Goal: Transaction & Acquisition: Book appointment/travel/reservation

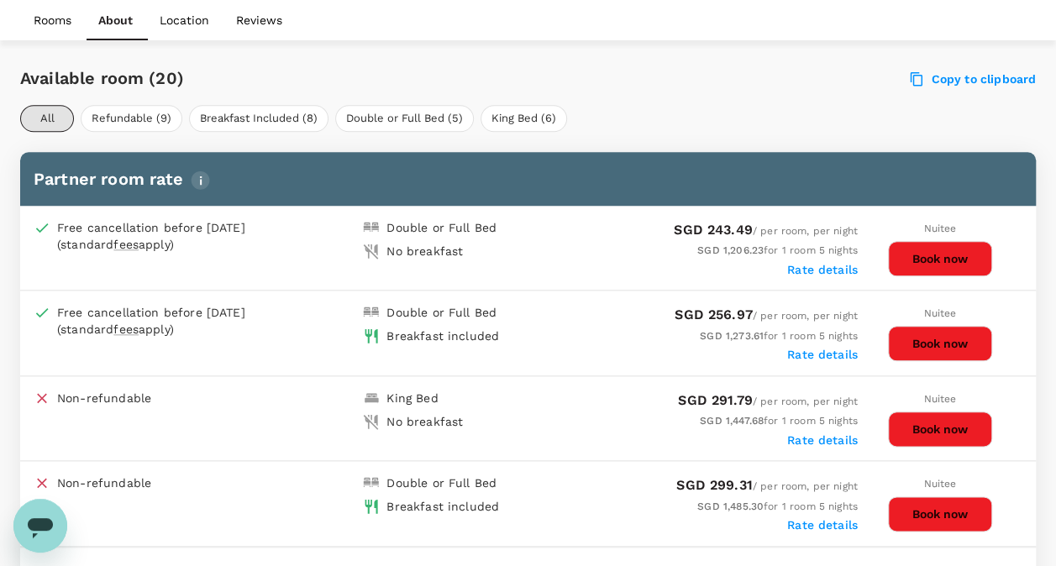
scroll to position [756, 0]
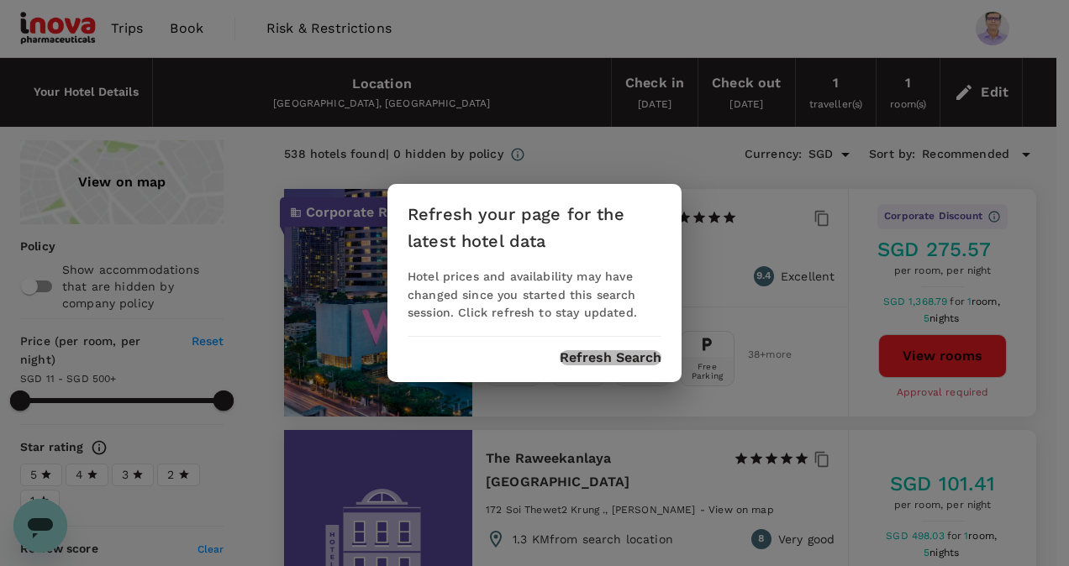
click at [607, 363] on button "Refresh Search" at bounding box center [610, 357] width 102 height 15
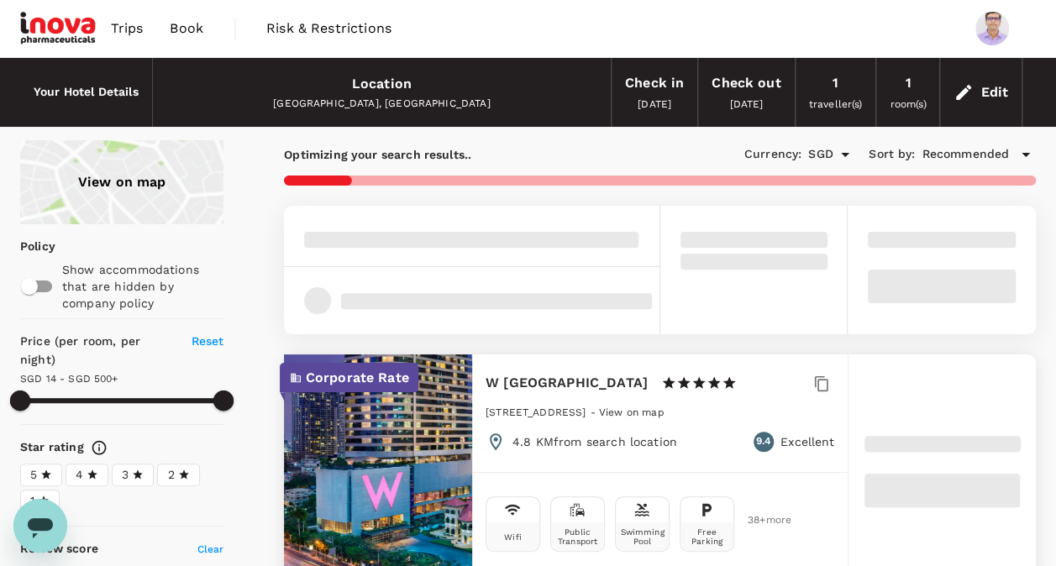
type input "499.85"
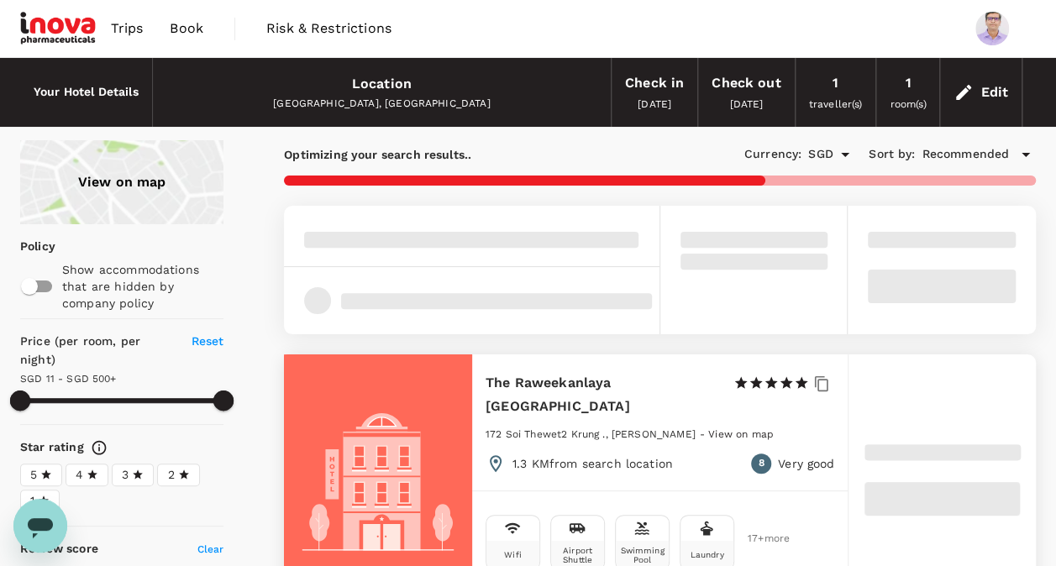
type input "10.85"
type input "499.85"
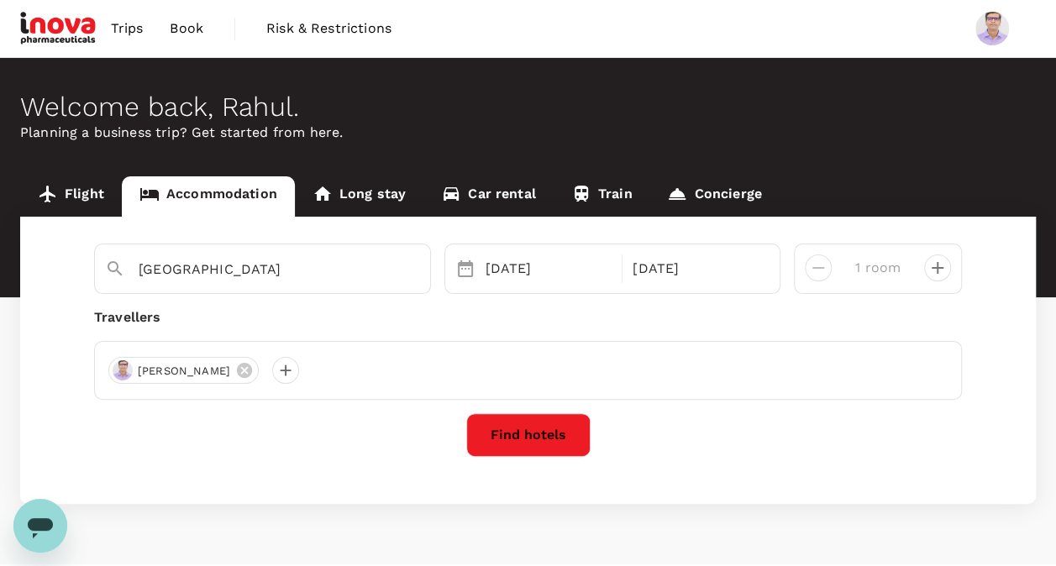
scroll to position [42, 0]
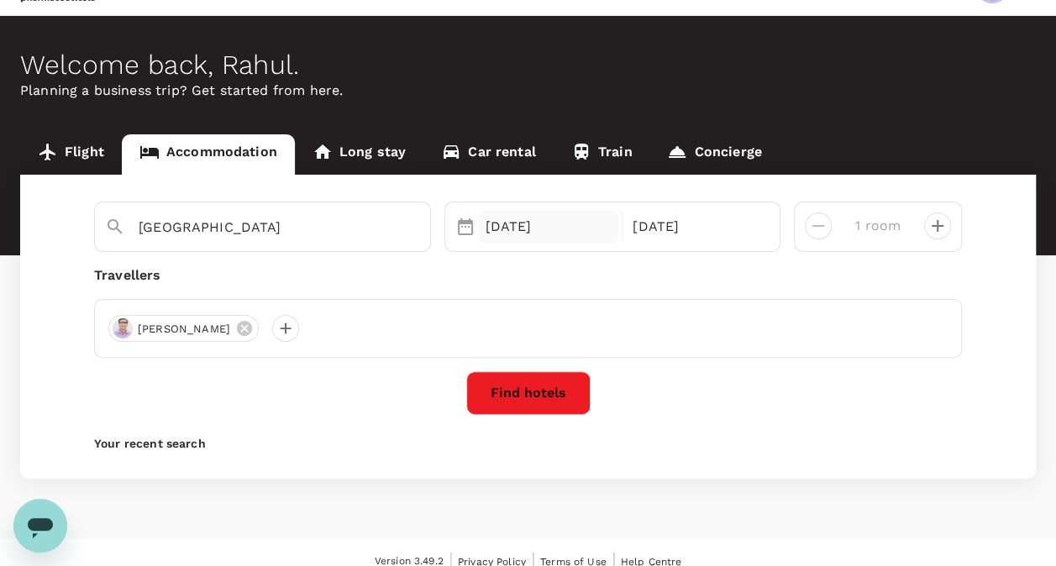
click at [536, 230] on div "31 Aug" at bounding box center [549, 227] width 140 height 34
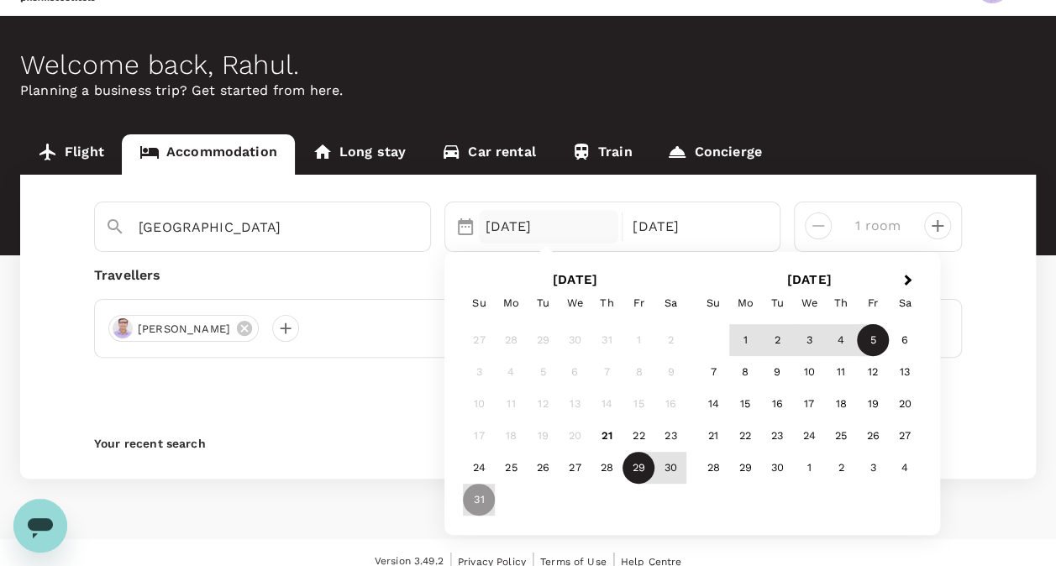
click at [638, 475] on div "29" at bounding box center [639, 469] width 32 height 32
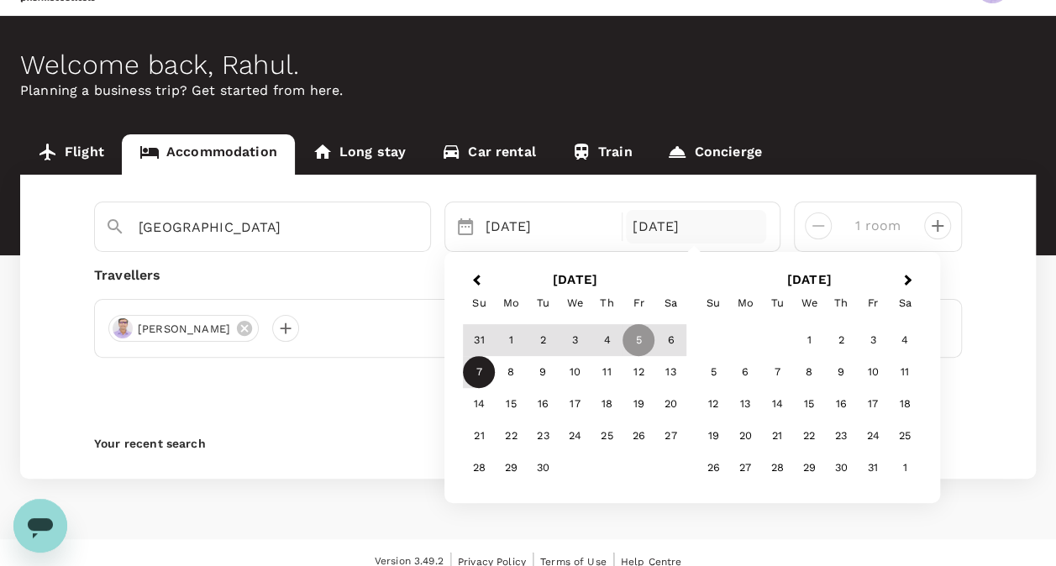
click at [477, 370] on div "7" at bounding box center [479, 373] width 32 height 32
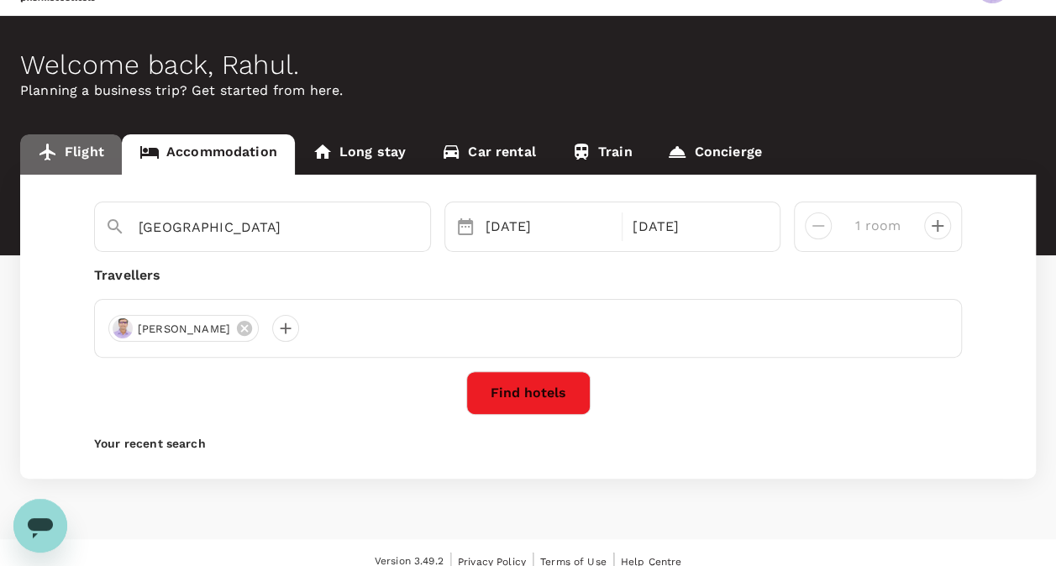
click at [92, 146] on link "Flight" at bounding box center [71, 154] width 102 height 40
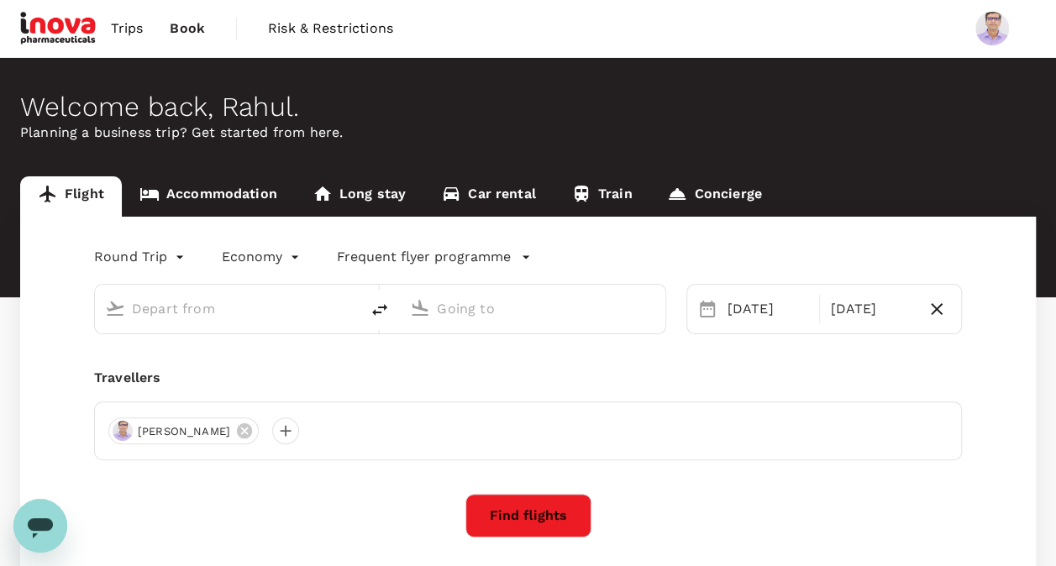
type input "Singapore Changi (SIN)"
type input "Suvarnabhumi Intl (BKK)"
type input "Singapore Changi (SIN)"
type input "Suvarnabhumi Intl (BKK)"
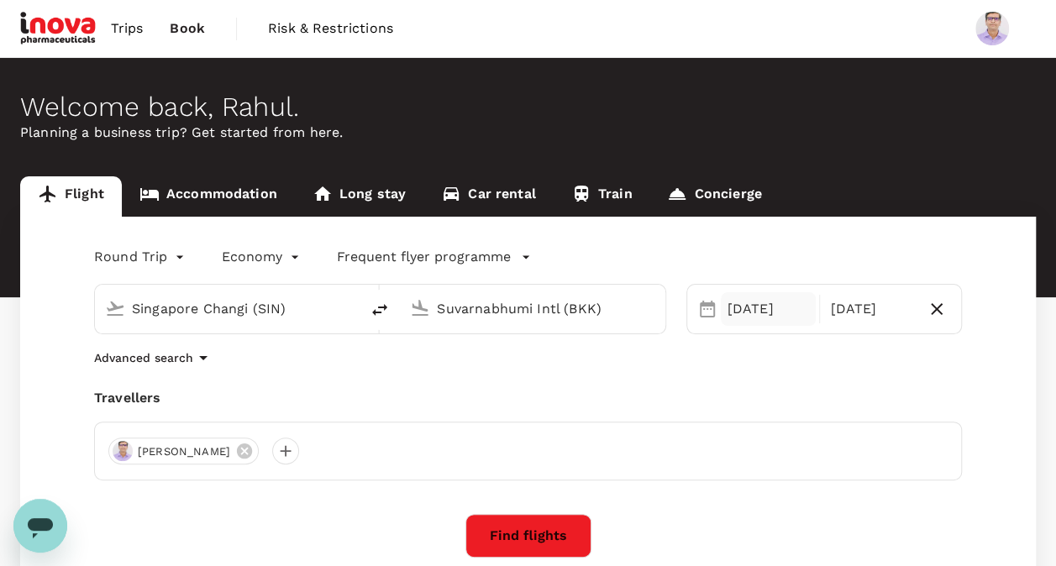
click at [756, 301] on div "29 Aug" at bounding box center [769, 309] width 96 height 34
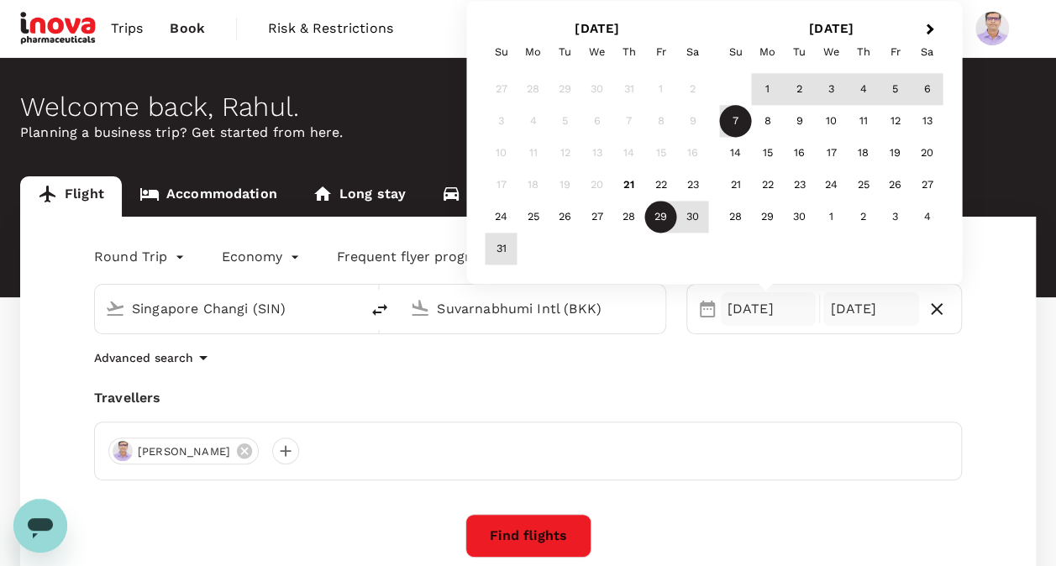
click at [847, 309] on div "07 Sep" at bounding box center [871, 309] width 96 height 34
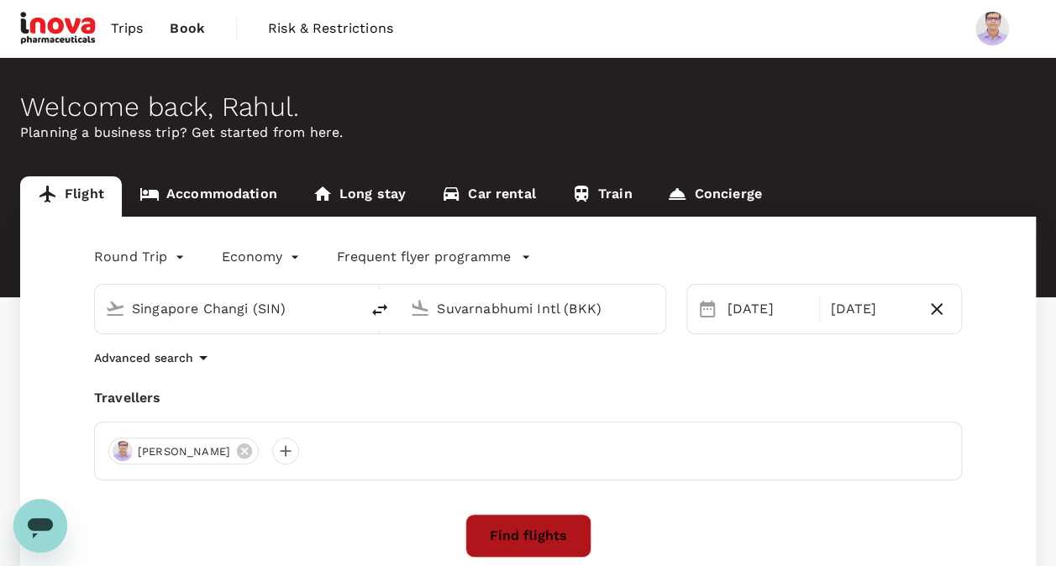
click at [501, 535] on button "Find flights" at bounding box center [528, 536] width 126 height 44
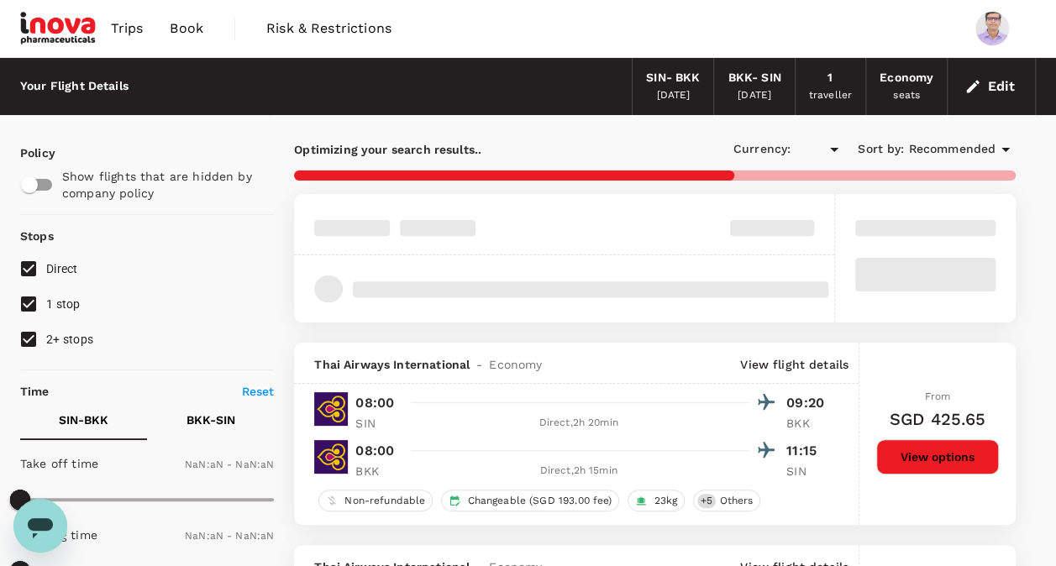
type input "SGD"
type input "1440"
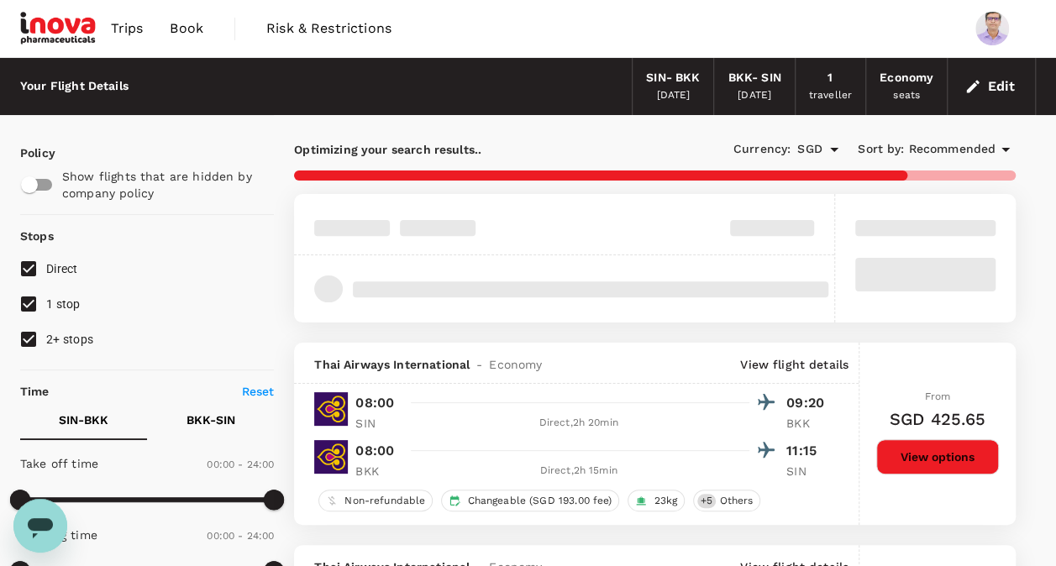
click at [47, 300] on span "1 stop" at bounding box center [63, 303] width 34 height 13
click at [46, 300] on input "1 stop" at bounding box center [28, 303] width 35 height 35
checkbox input "false"
click at [59, 334] on span "2+ stops" at bounding box center [69, 339] width 47 height 13
click at [46, 334] on input "2+ stops" at bounding box center [28, 339] width 35 height 35
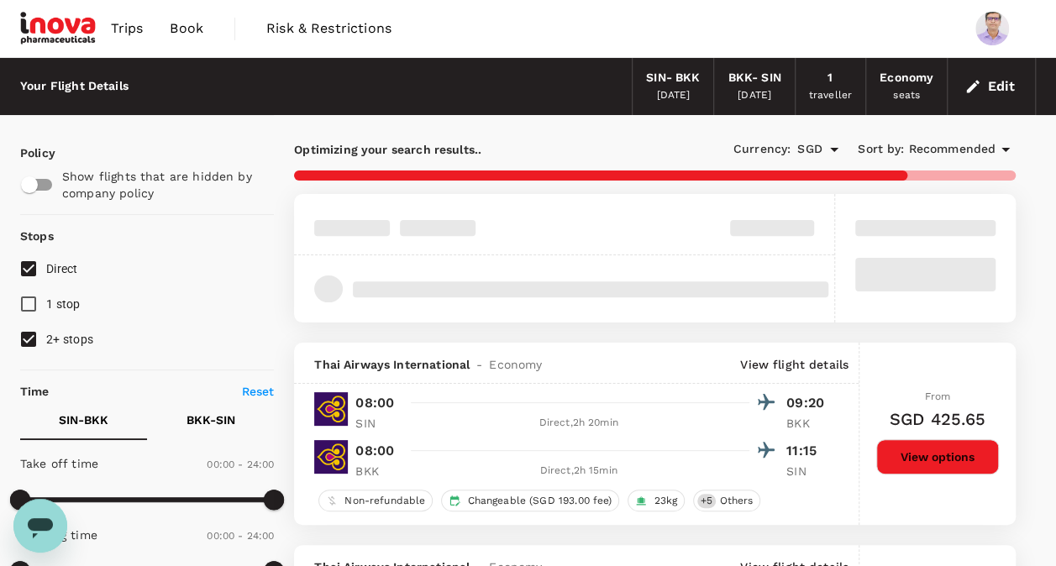
checkbox input "false"
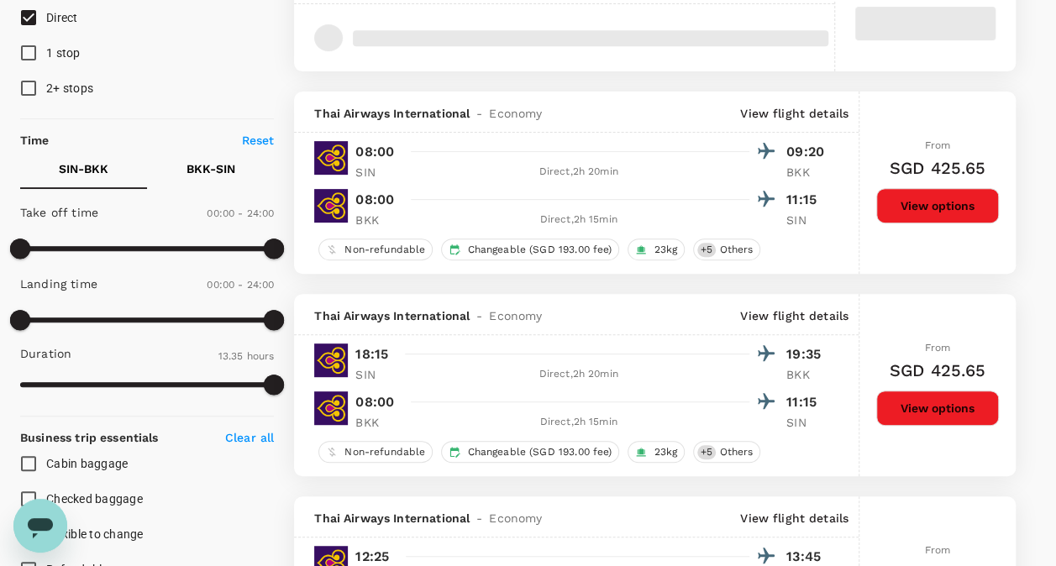
scroll to position [252, 0]
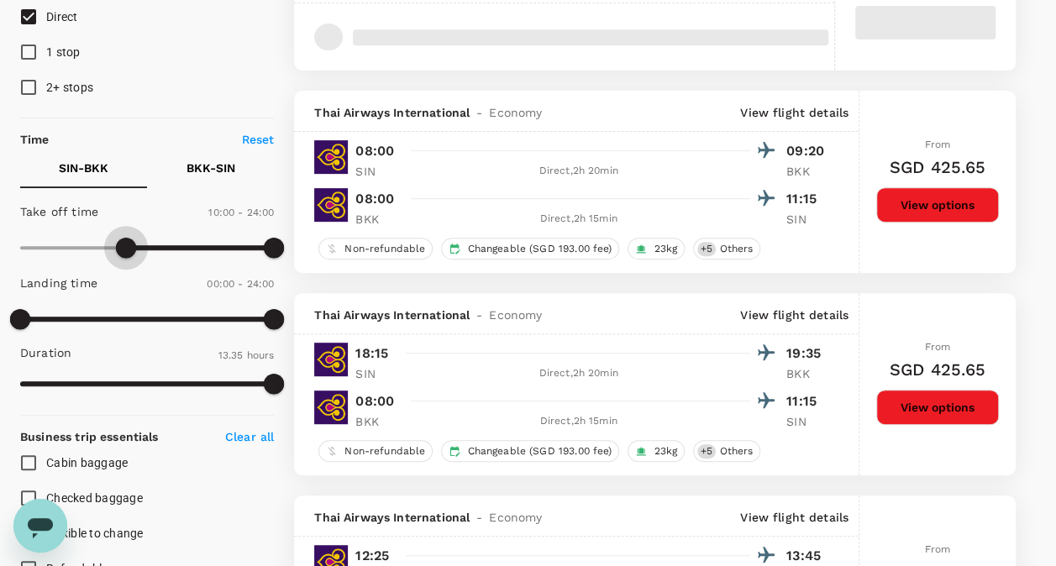
type input "660"
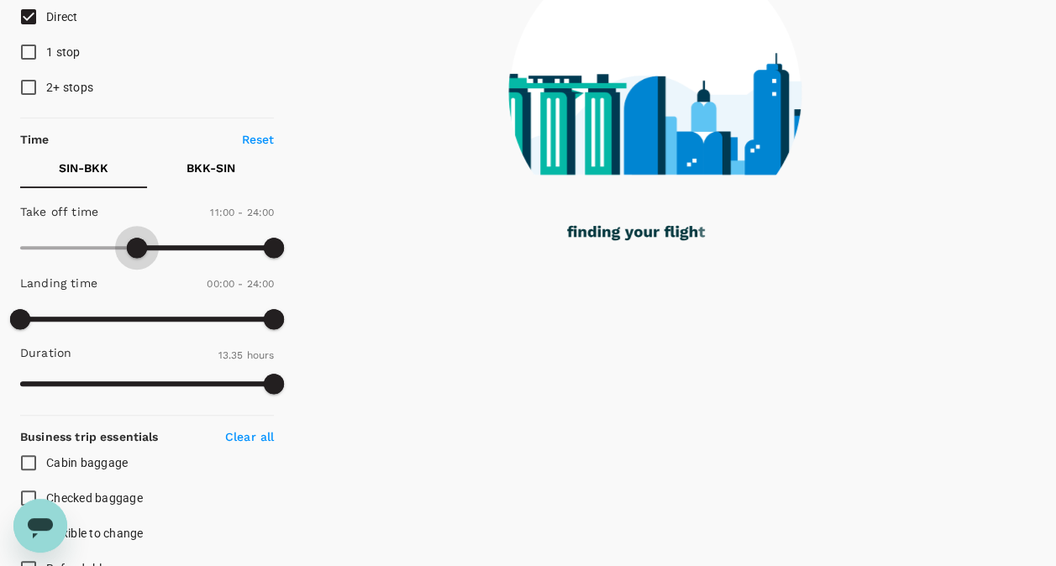
drag, startPoint x: 20, startPoint y: 244, endPoint x: 136, endPoint y: 247, distance: 116.0
click at [136, 247] on span at bounding box center [137, 248] width 20 height 20
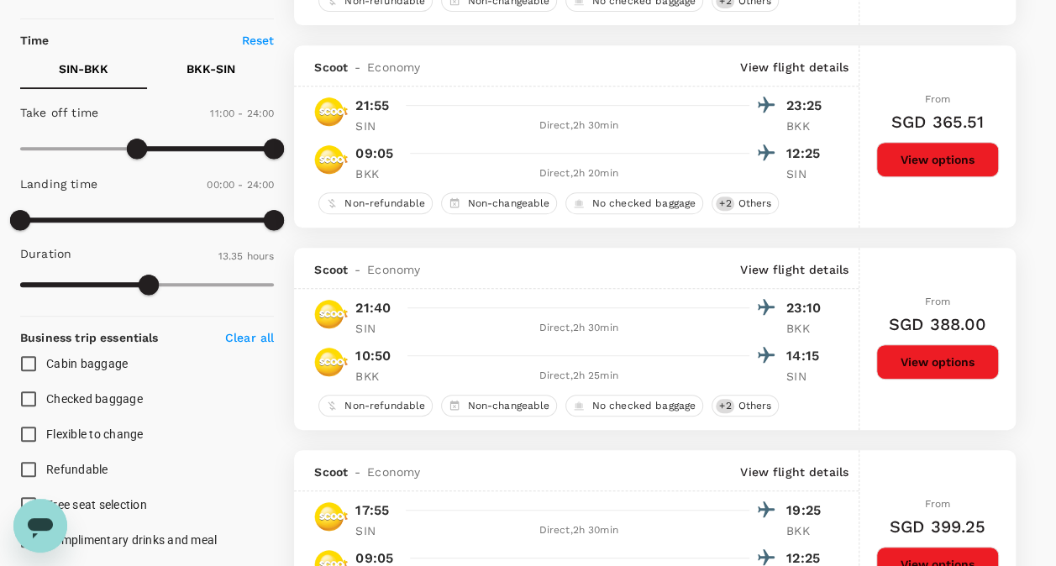
scroll to position [336, 0]
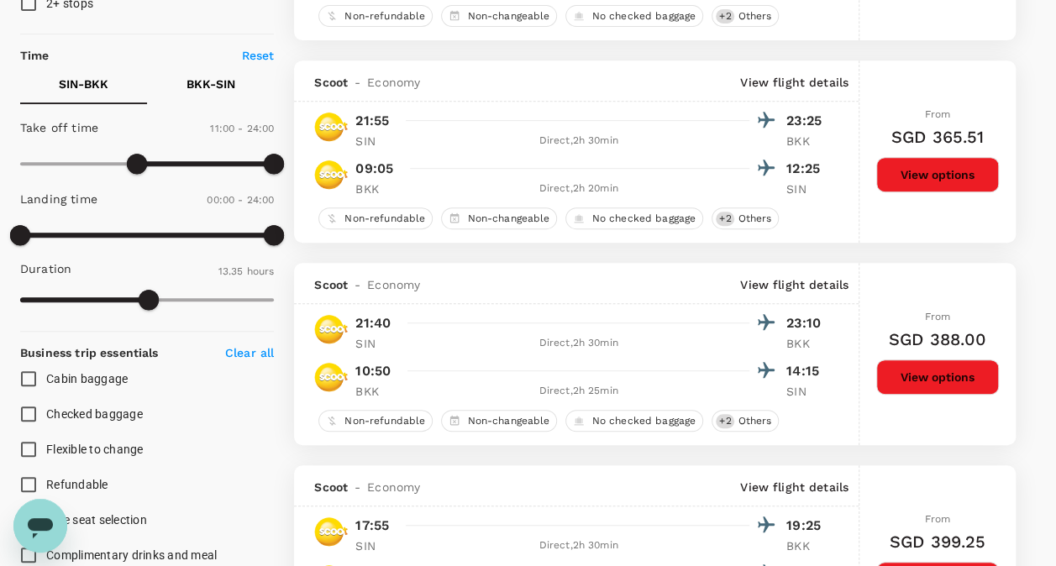
click at [208, 76] on p "BKK - SIN" at bounding box center [210, 84] width 49 height 17
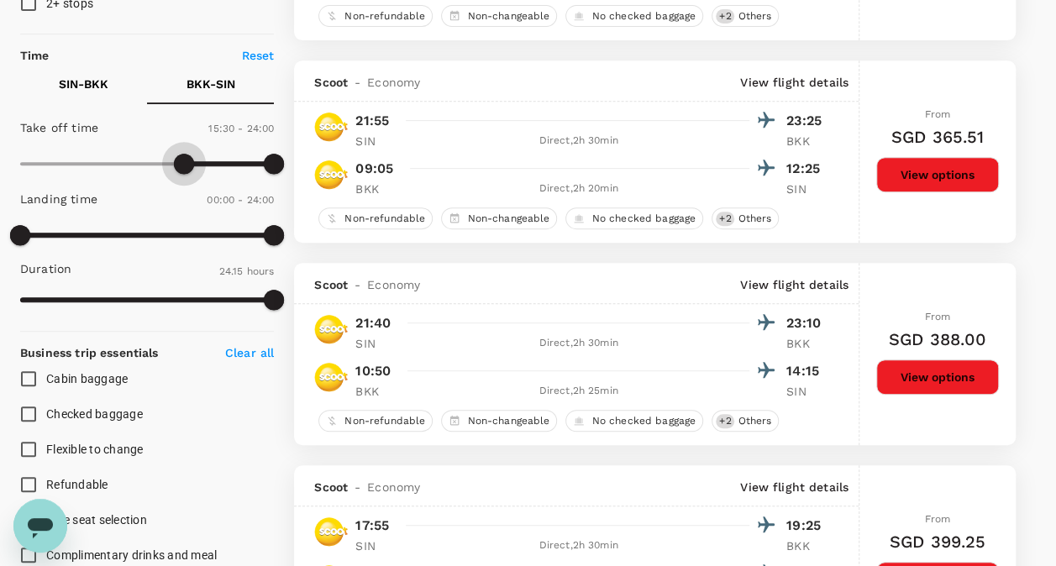
drag, startPoint x: 12, startPoint y: 159, endPoint x: 185, endPoint y: 161, distance: 173.1
click at [185, 161] on span at bounding box center [184, 164] width 20 height 20
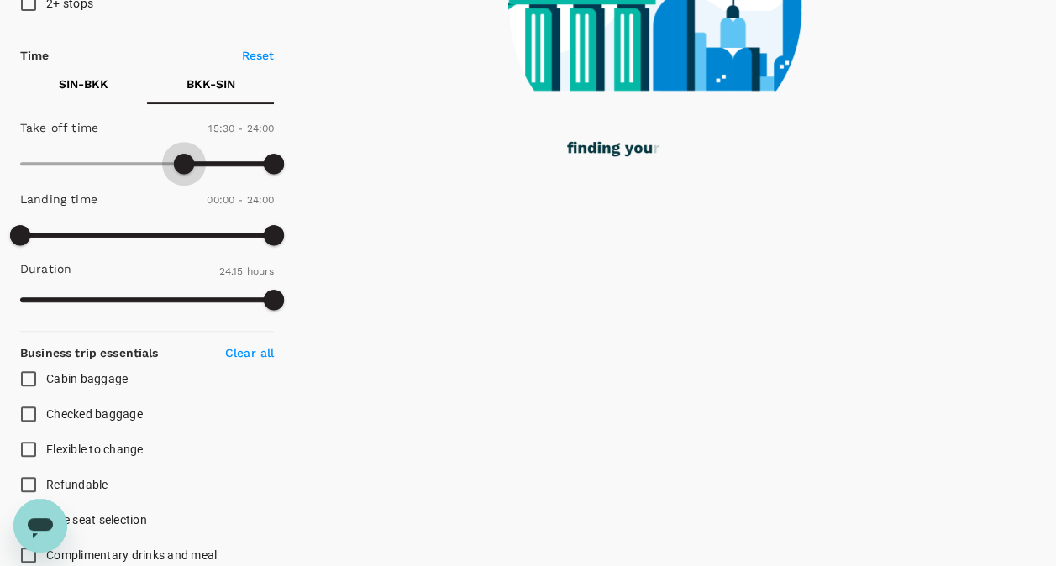
type input "900"
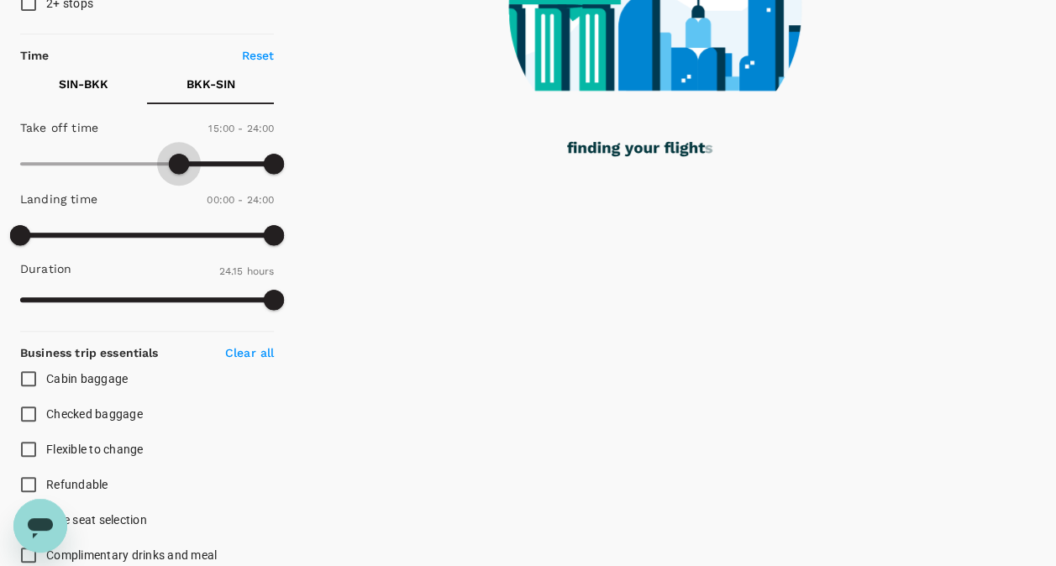
click at [181, 161] on span at bounding box center [179, 164] width 20 height 20
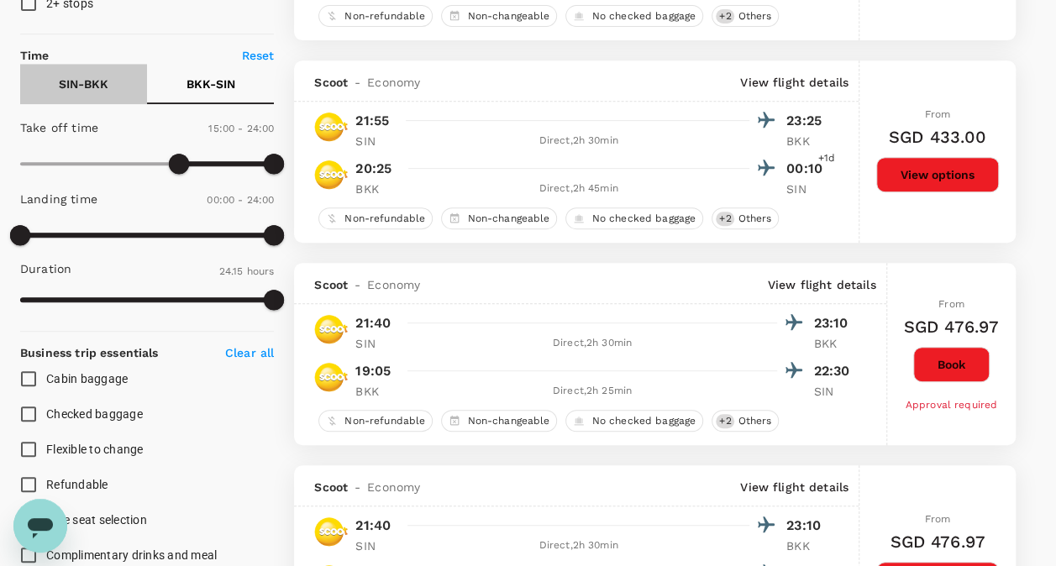
click at [87, 79] on p "SIN - BKK" at bounding box center [84, 84] width 50 height 17
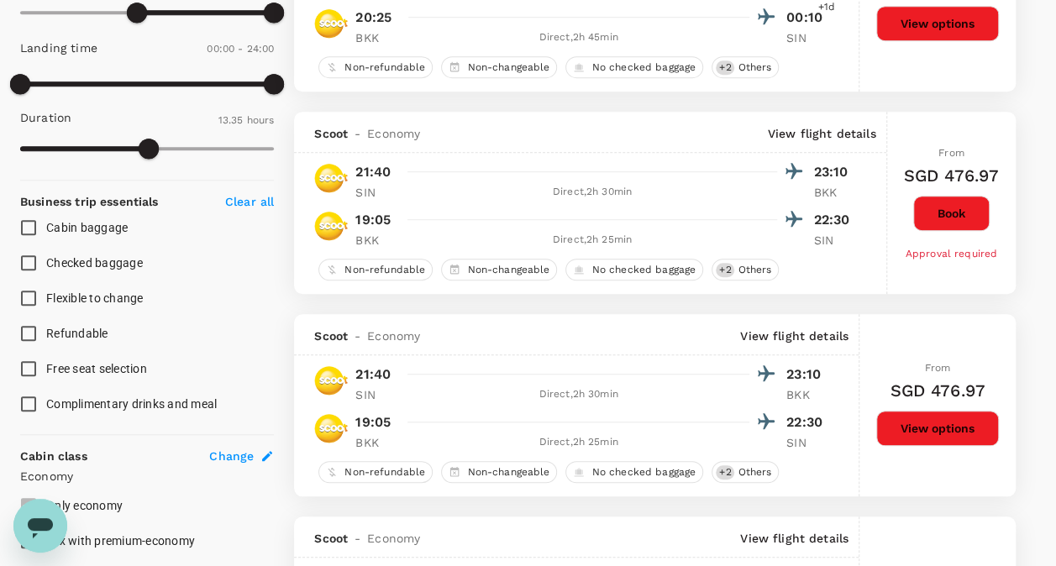
scroll to position [504, 0]
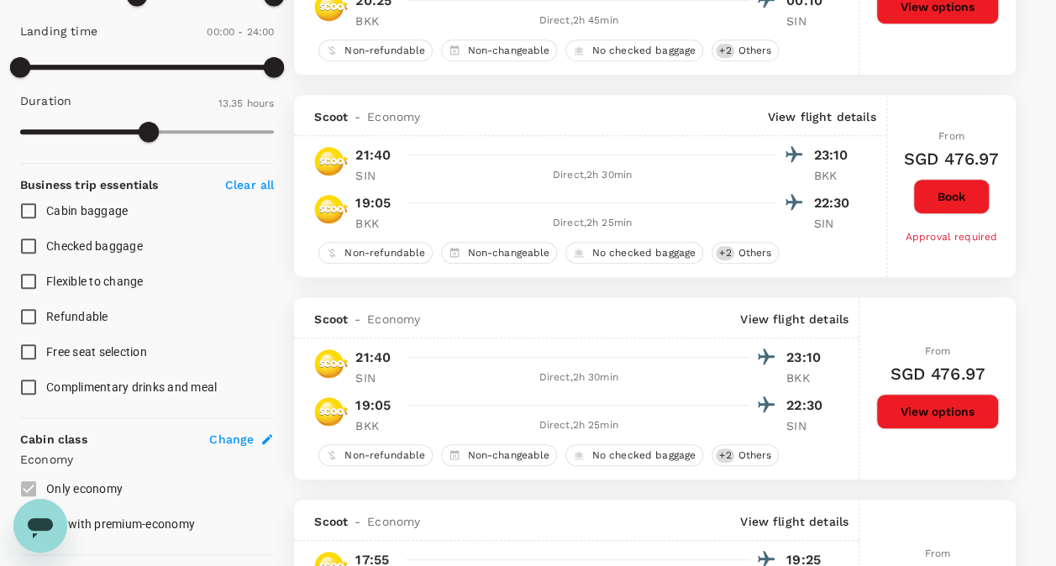
click at [119, 276] on span "Flexible to change" at bounding box center [94, 281] width 97 height 13
click at [46, 276] on input "Flexible to change" at bounding box center [28, 281] width 35 height 35
checkbox input "true"
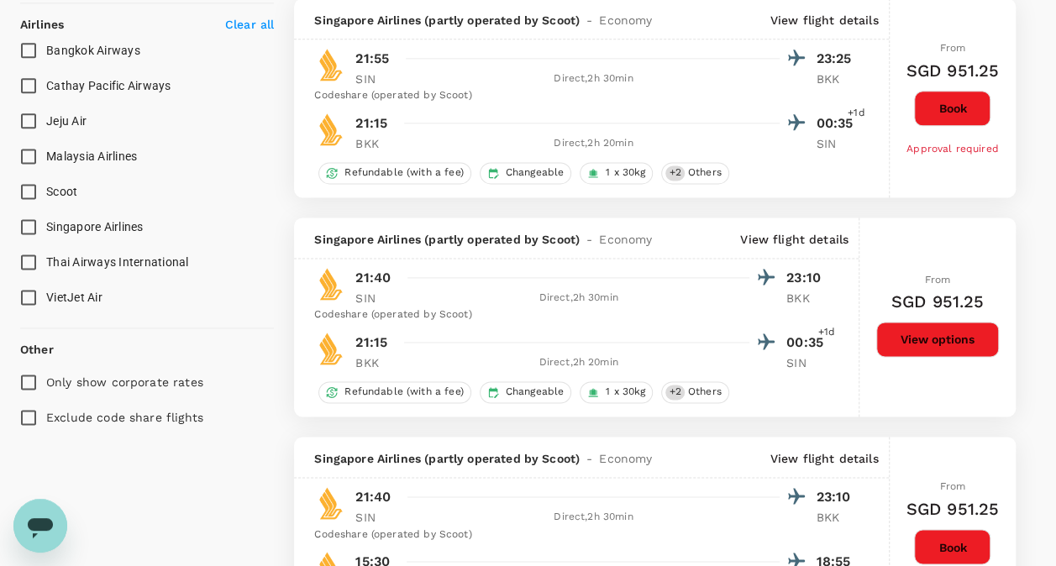
scroll to position [1092, 0]
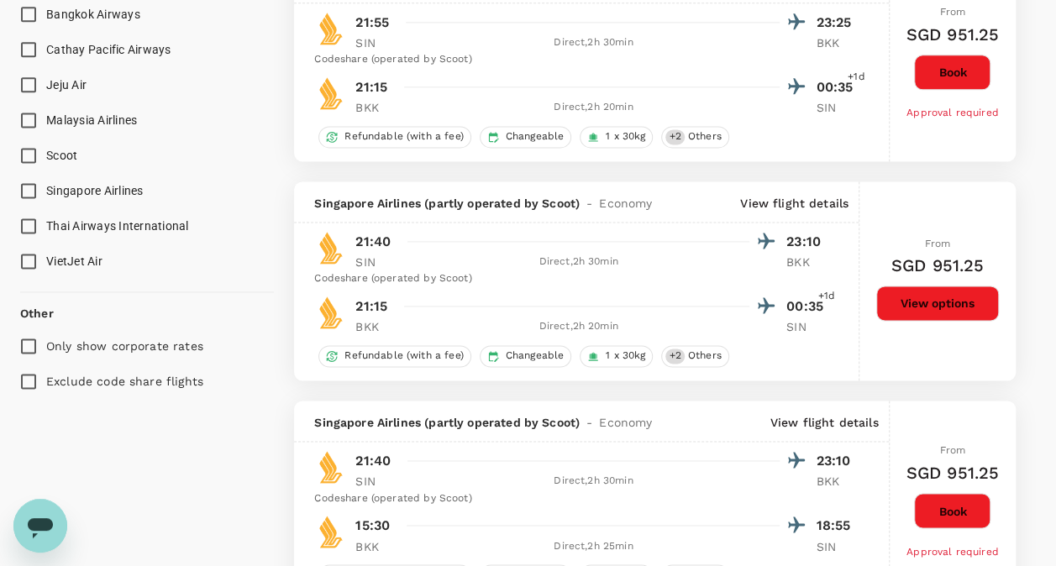
click at [97, 222] on span "Thai Airways International" at bounding box center [117, 225] width 143 height 13
click at [46, 222] on input "Thai Airways International" at bounding box center [28, 225] width 35 height 35
checkbox input "true"
click at [89, 182] on div "Bangkok Airways Cathay Pacific Airways Jeju Air Malaysia Airlines Scoot Singapo…" at bounding box center [147, 138] width 254 height 282
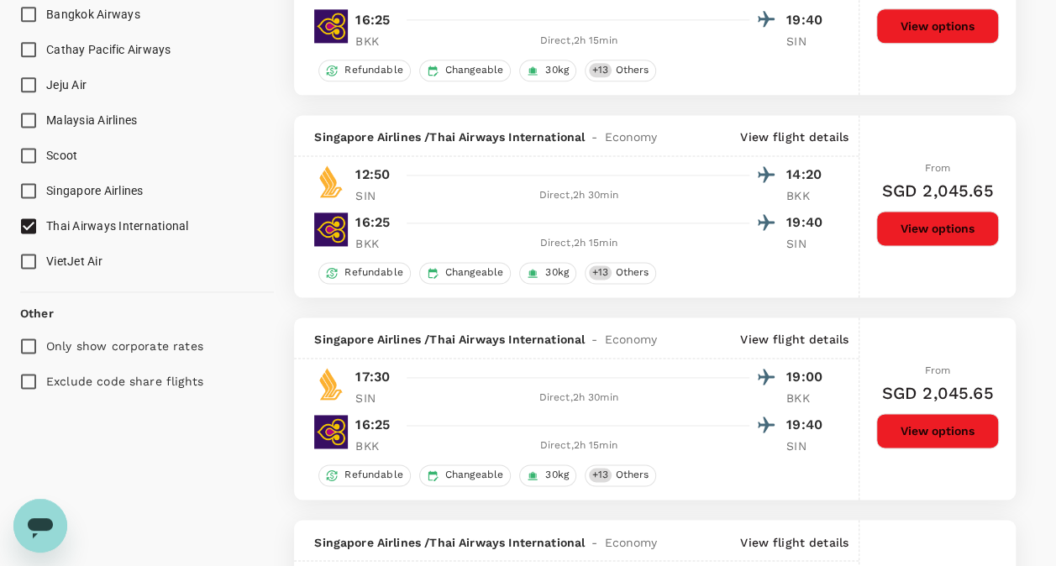
click at [104, 190] on span "Singapore Airlines" at bounding box center [94, 190] width 97 height 13
click at [46, 190] on input "Singapore Airlines" at bounding box center [28, 190] width 35 height 35
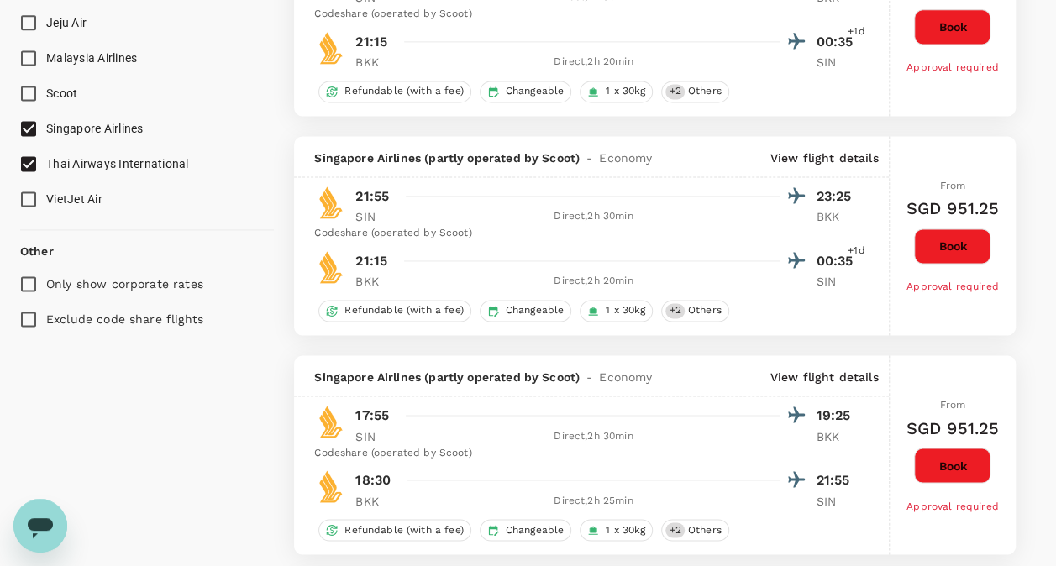
scroll to position [1161, 0]
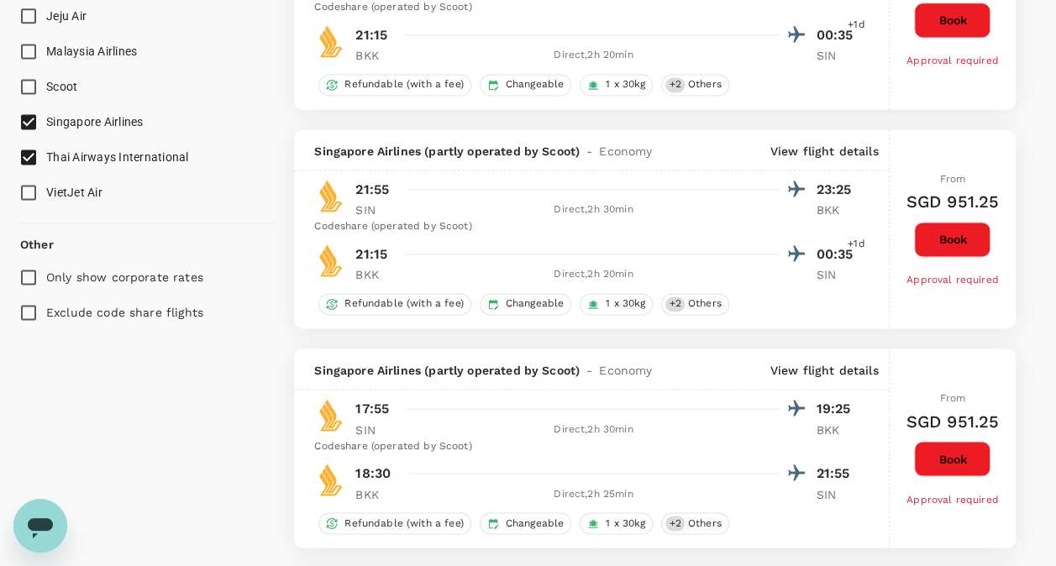
checkbox input "false"
checkbox input "true"
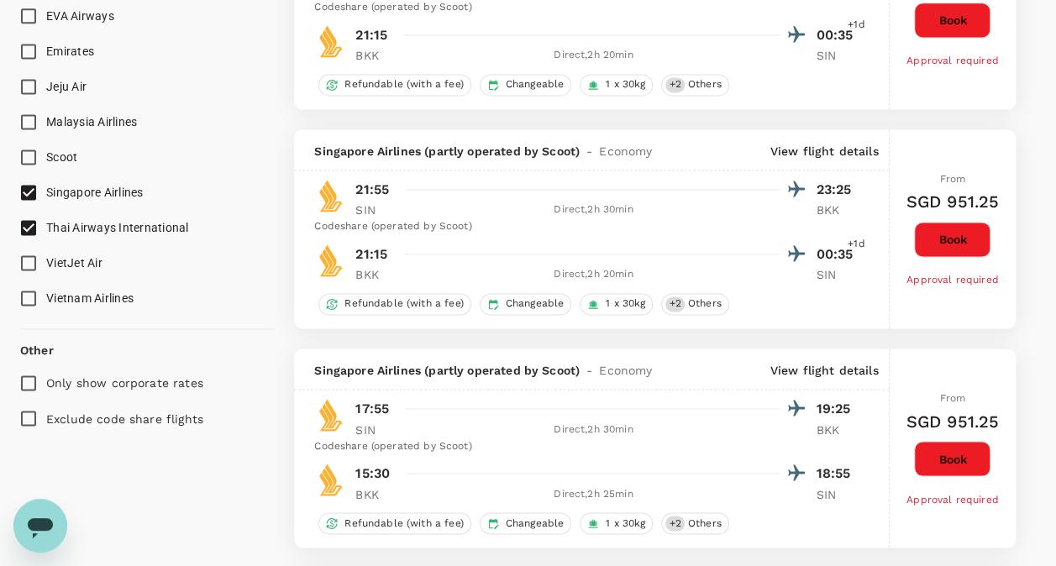
click at [137, 417] on p "Exclude code share flights" at bounding box center [124, 418] width 157 height 17
click at [46, 417] on input "Exclude code share flights" at bounding box center [28, 418] width 35 height 35
checkbox input "true"
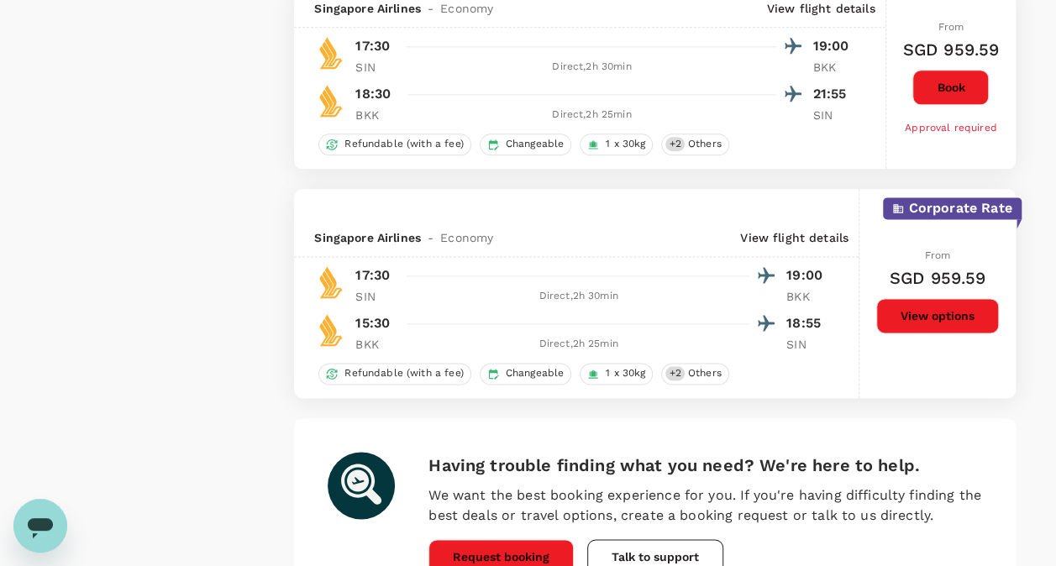
scroll to position [4326, 0]
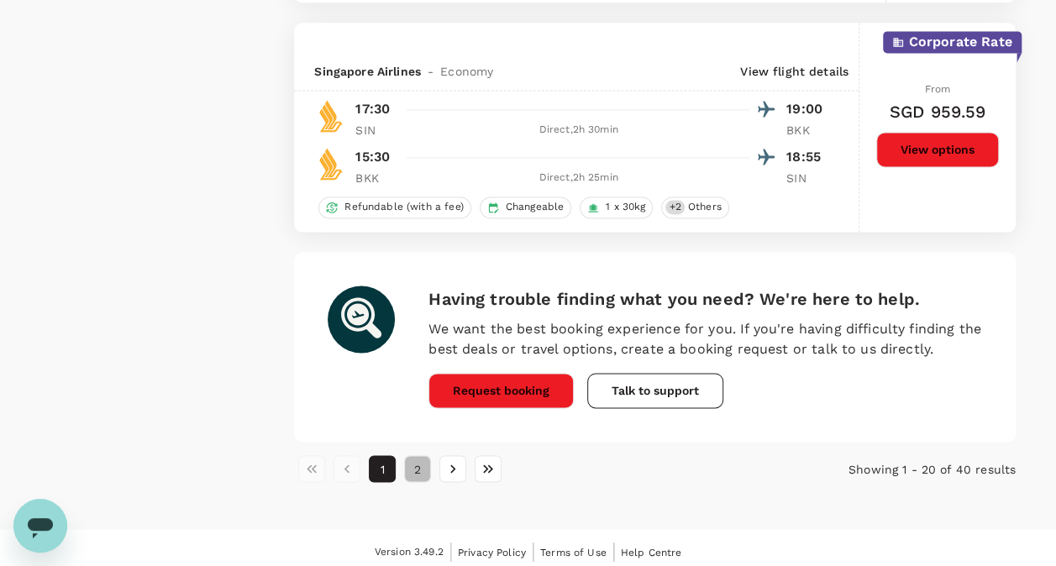
click at [415, 464] on button "2" at bounding box center [417, 468] width 27 height 27
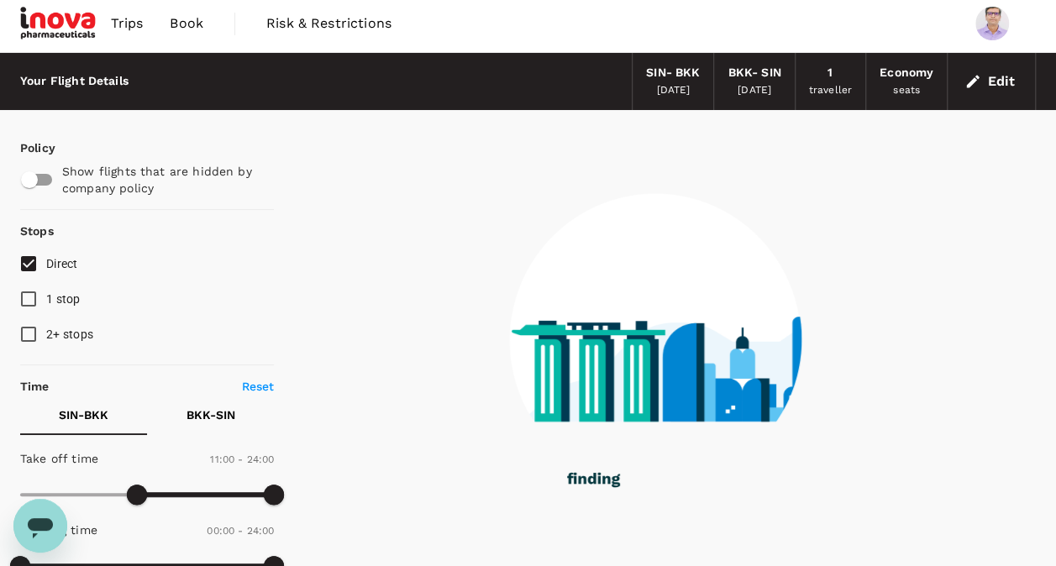
scroll to position [0, 0]
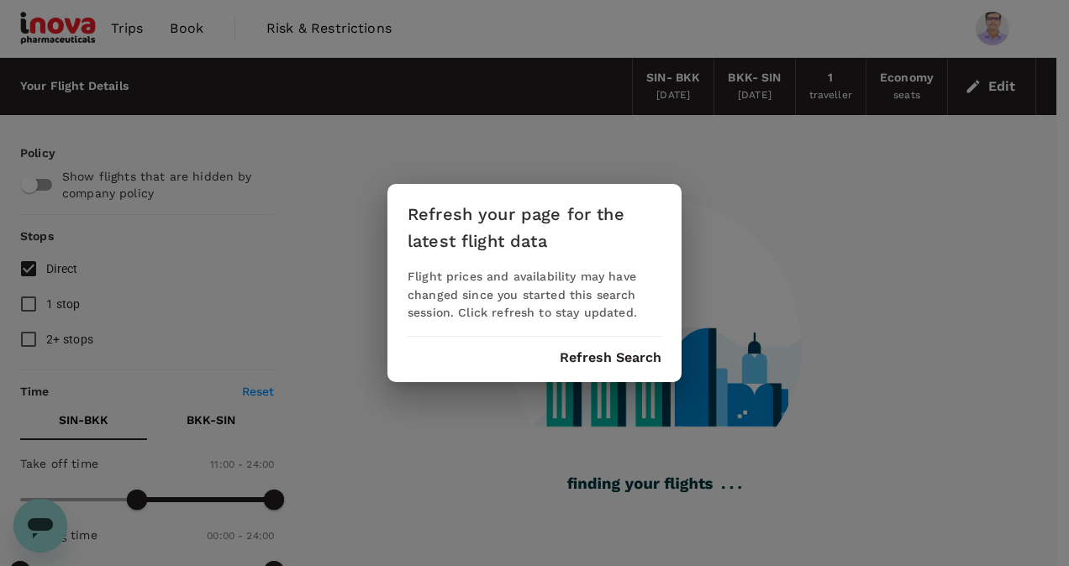
click at [577, 355] on button "Refresh Search" at bounding box center [610, 357] width 102 height 15
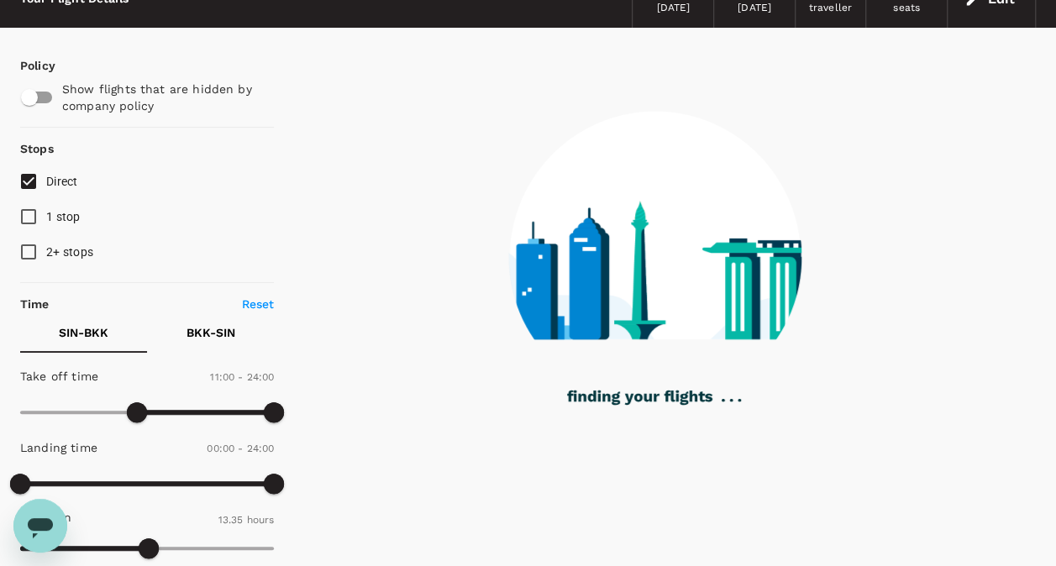
scroll to position [507, 0]
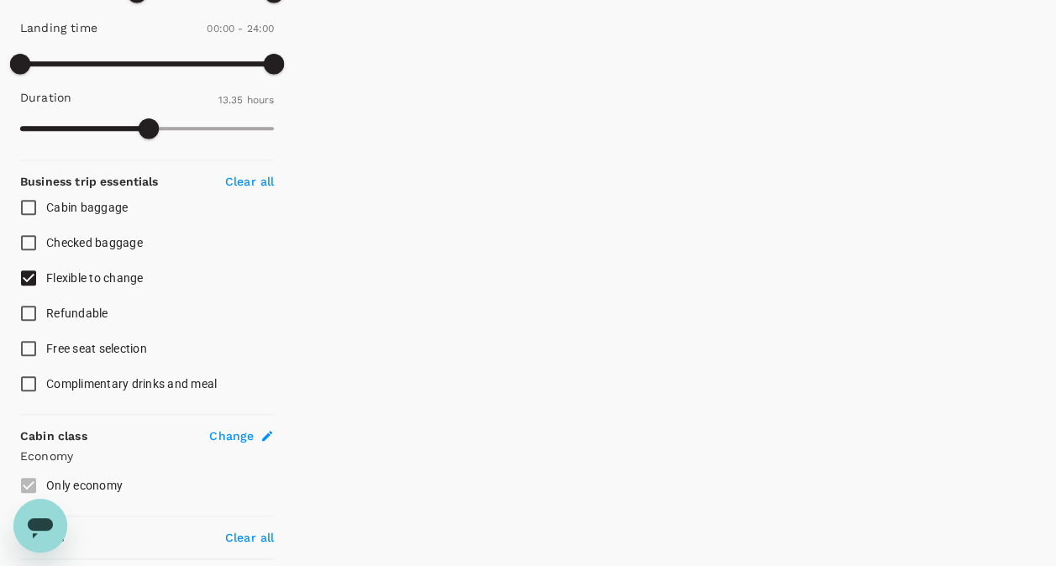
type input "815"
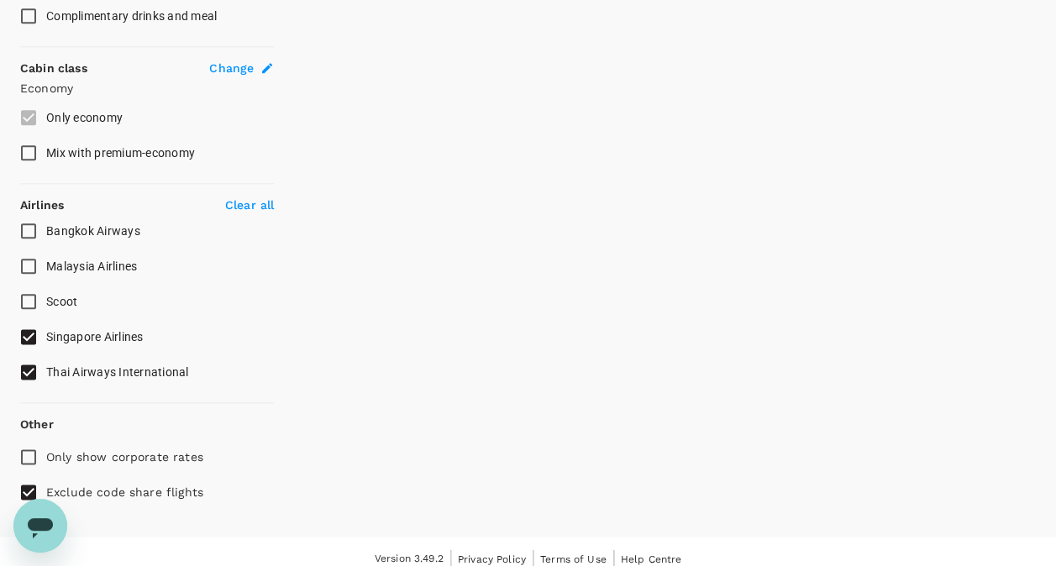
scroll to position [887, 0]
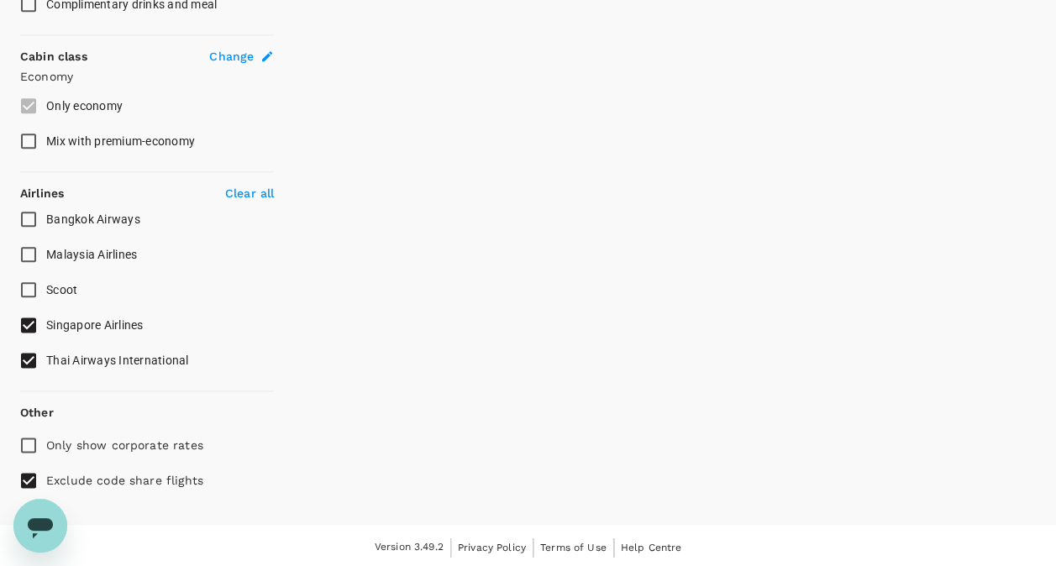
checkbox input "false"
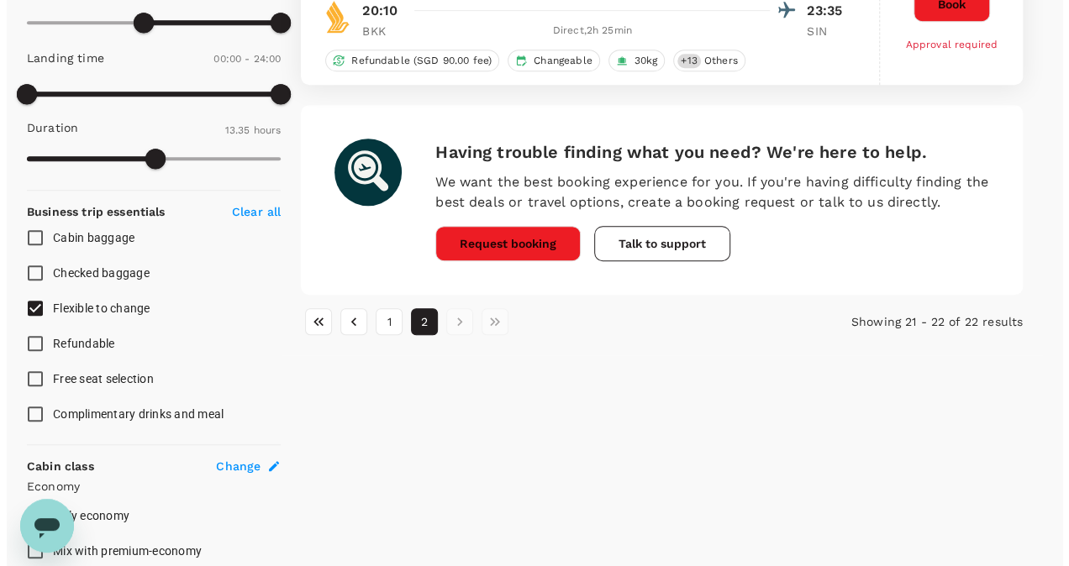
scroll to position [504, 0]
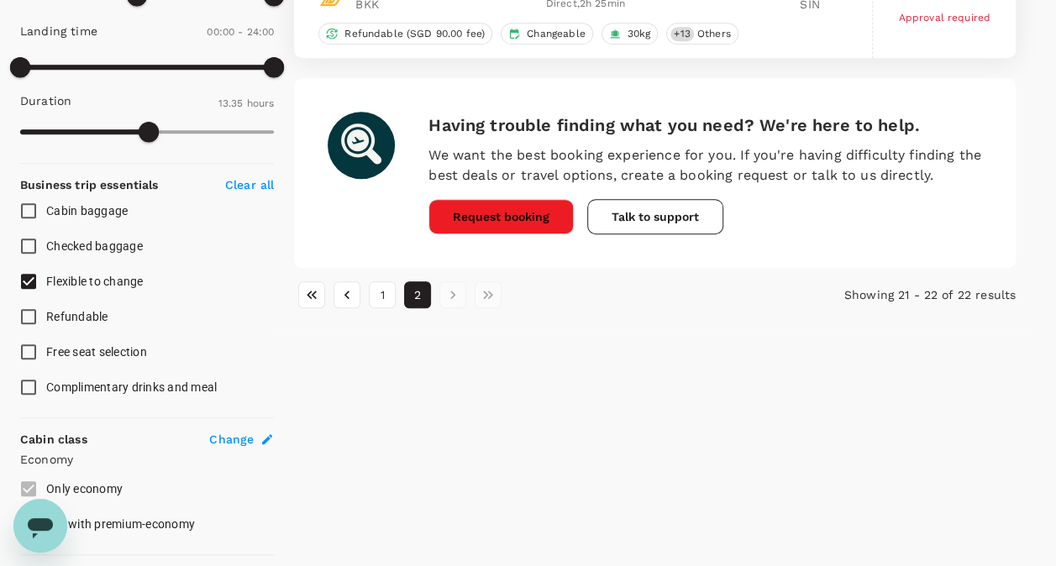
click at [139, 277] on span "Flexible to change" at bounding box center [94, 281] width 97 height 13
click at [46, 277] on input "Flexible to change" at bounding box center [28, 281] width 35 height 35
checkbox input "false"
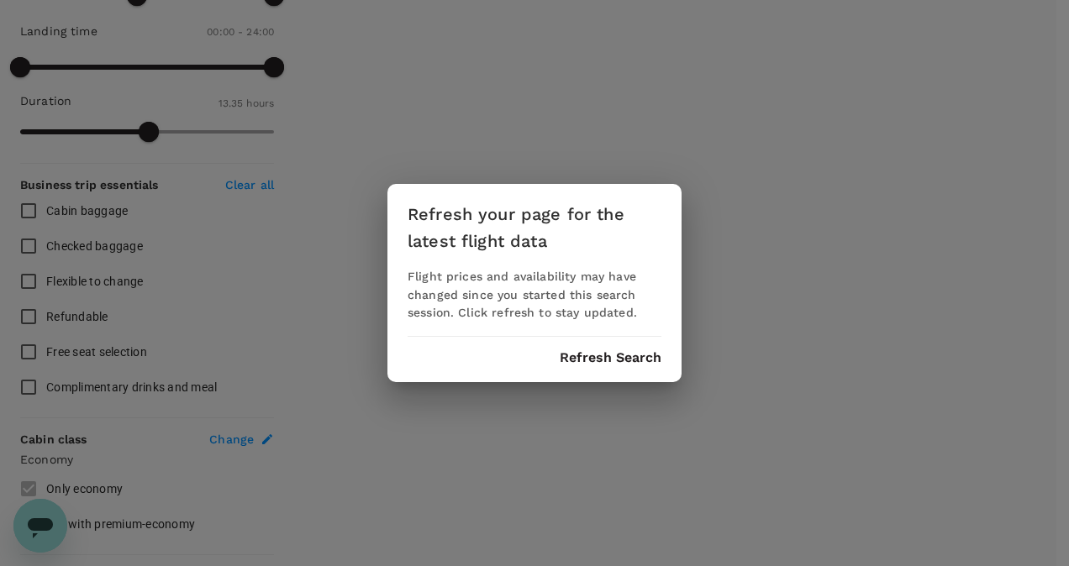
click at [645, 354] on button "Refresh Search" at bounding box center [610, 357] width 102 height 15
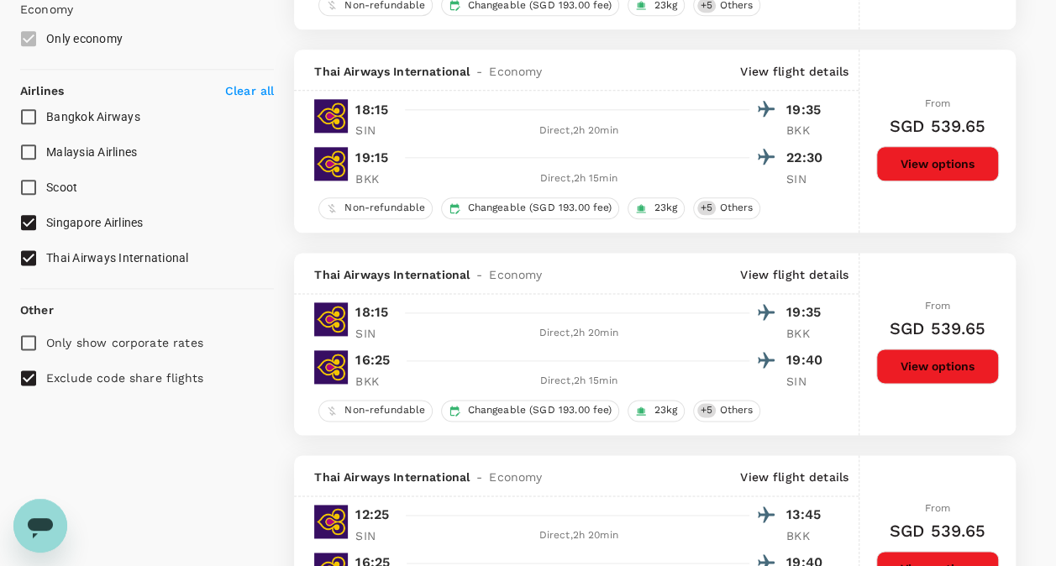
scroll to position [1008, 0]
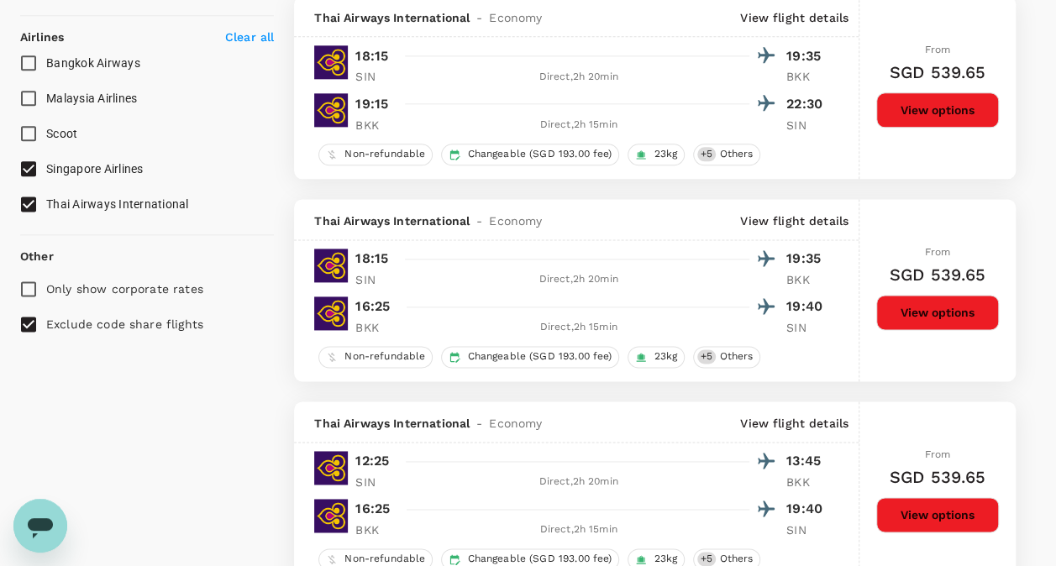
type input "815"
checkbox input "false"
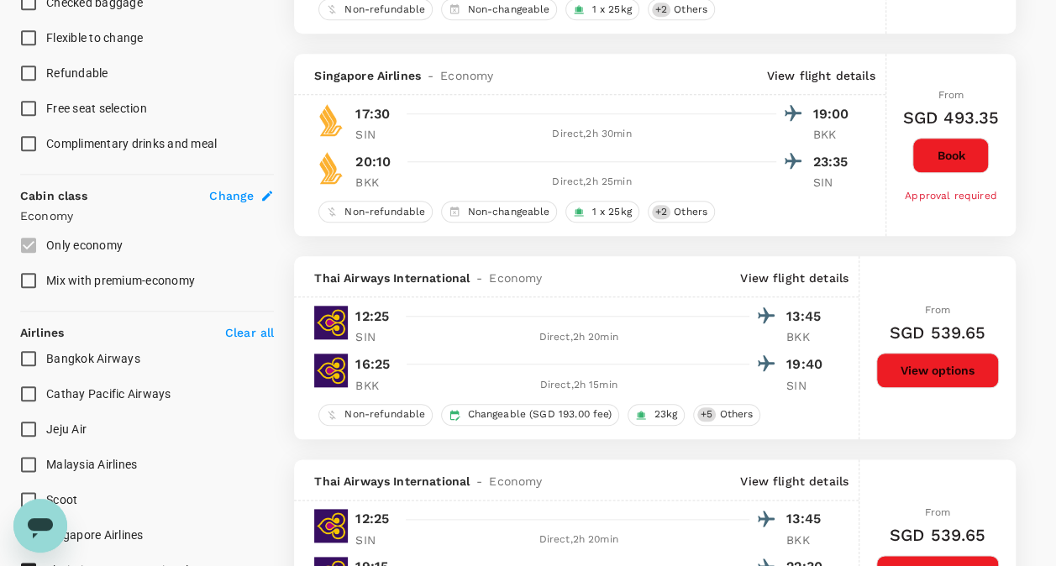
scroll to position [623, 0]
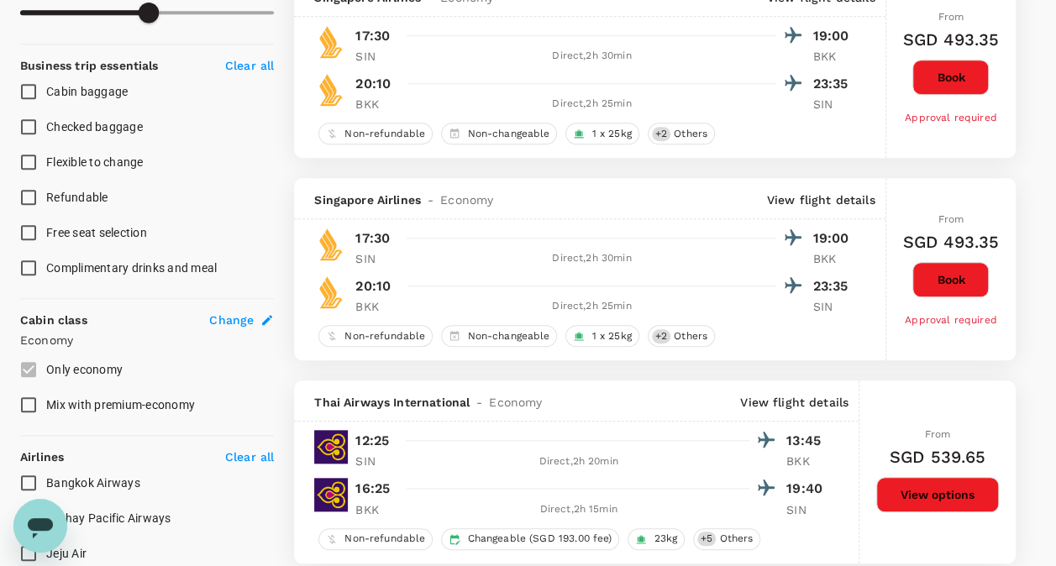
checkbox input "false"
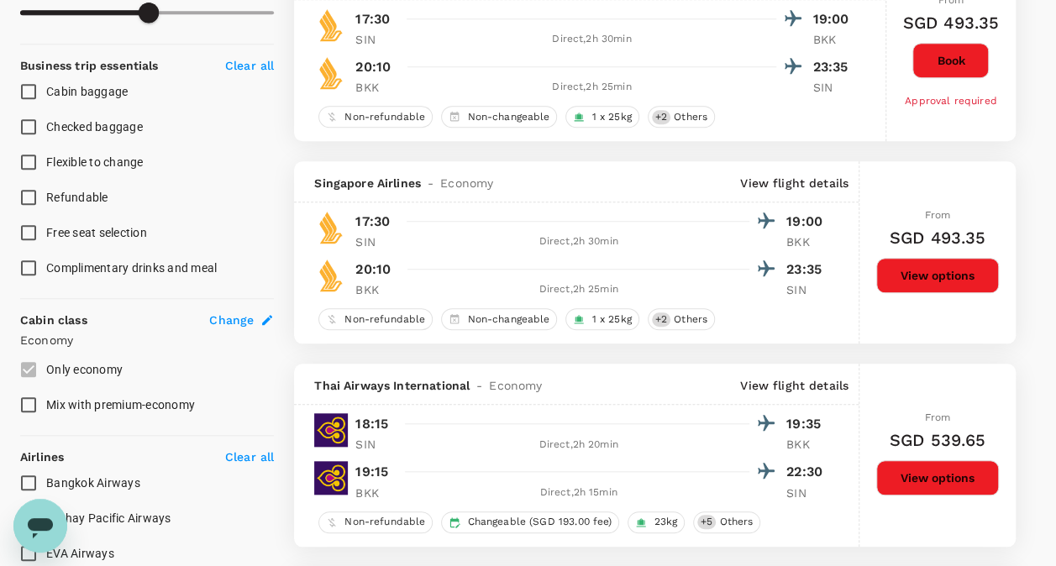
click at [104, 160] on span "Flexible to change" at bounding box center [94, 161] width 97 height 13
click at [46, 160] on input "Flexible to change" at bounding box center [28, 161] width 35 height 35
checkbox input "true"
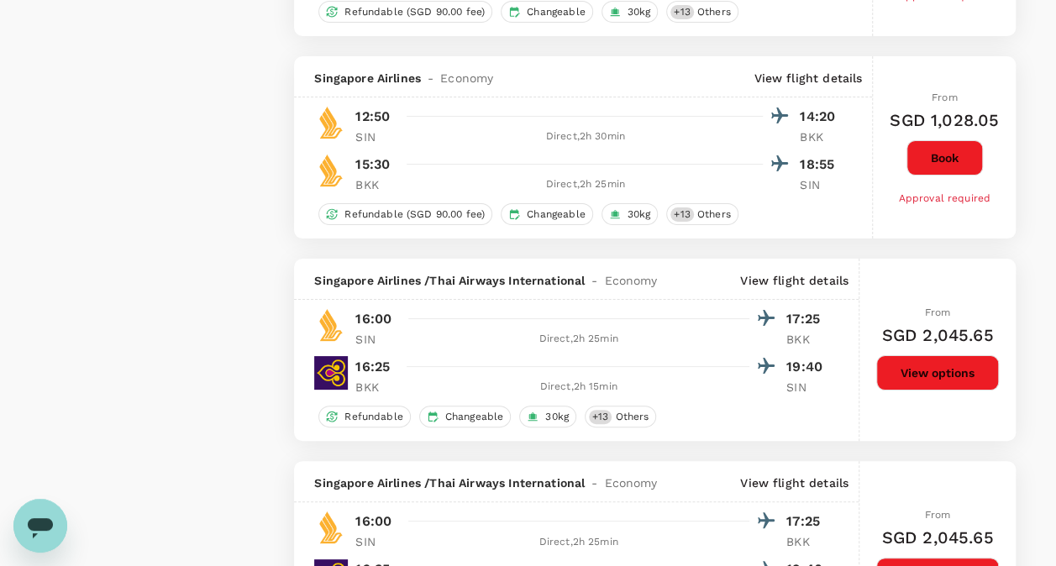
scroll to position [3571, 0]
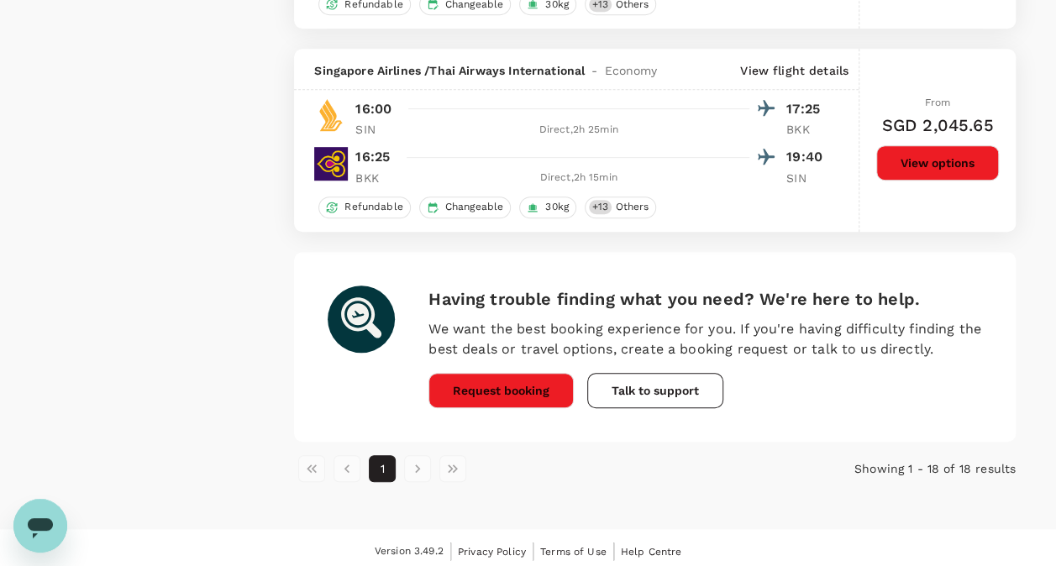
click at [414, 461] on li "pagination navigation" at bounding box center [417, 468] width 35 height 27
click at [417, 460] on li "pagination navigation" at bounding box center [417, 468] width 35 height 27
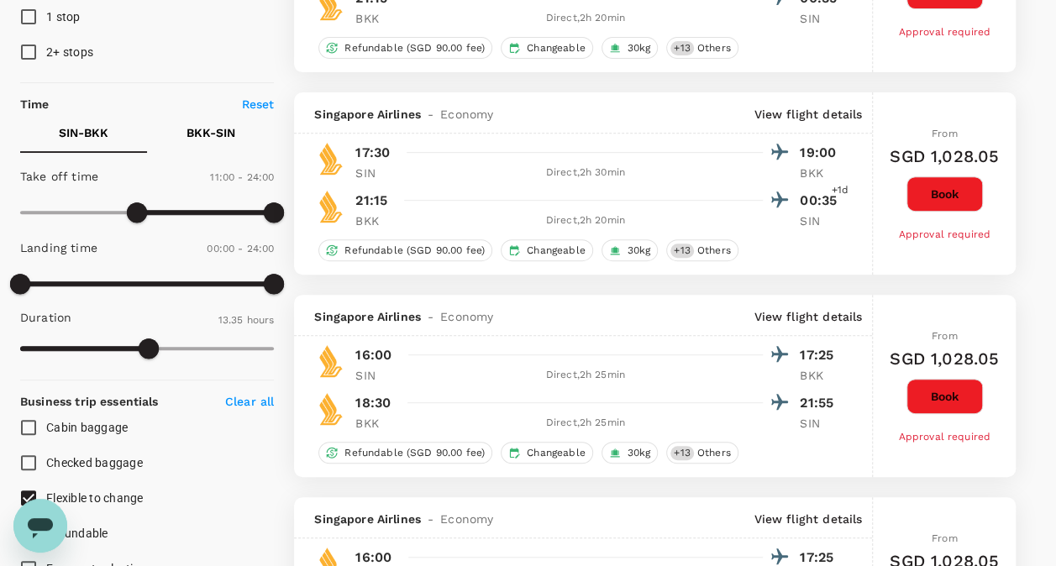
scroll to position [252, 0]
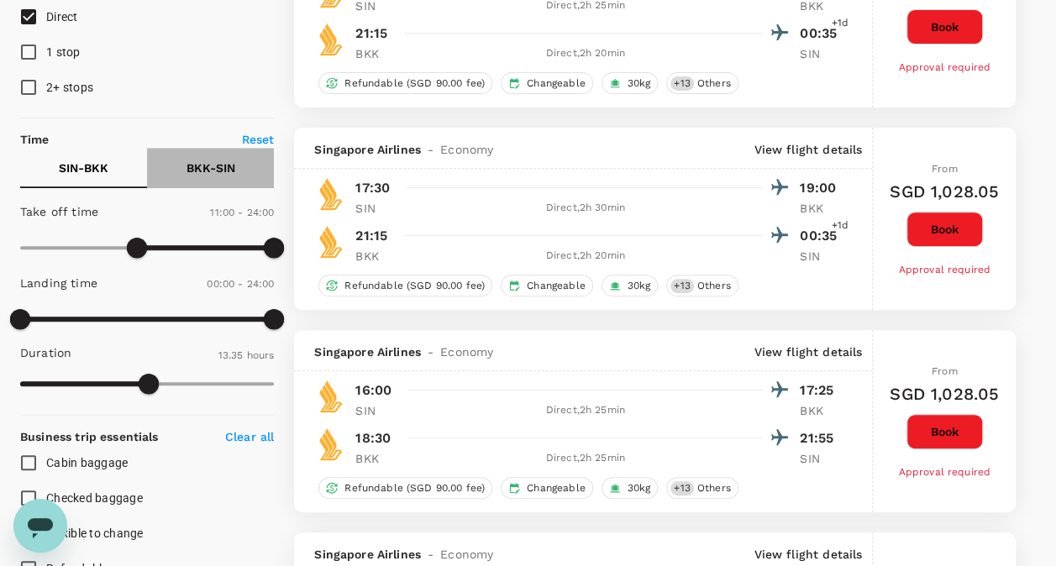
click at [213, 160] on p "BKK - SIN" at bounding box center [210, 168] width 49 height 17
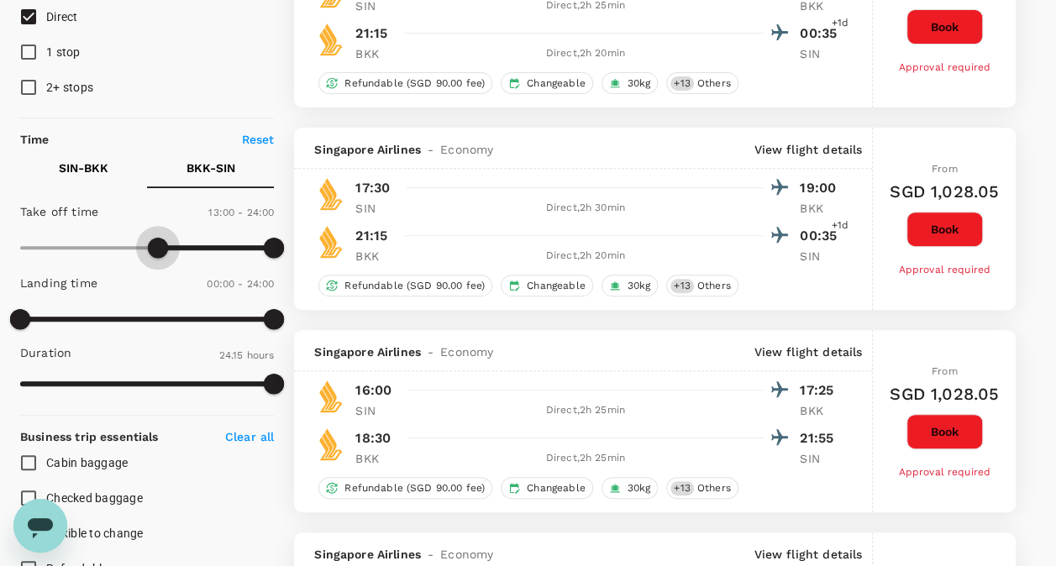
type input "750"
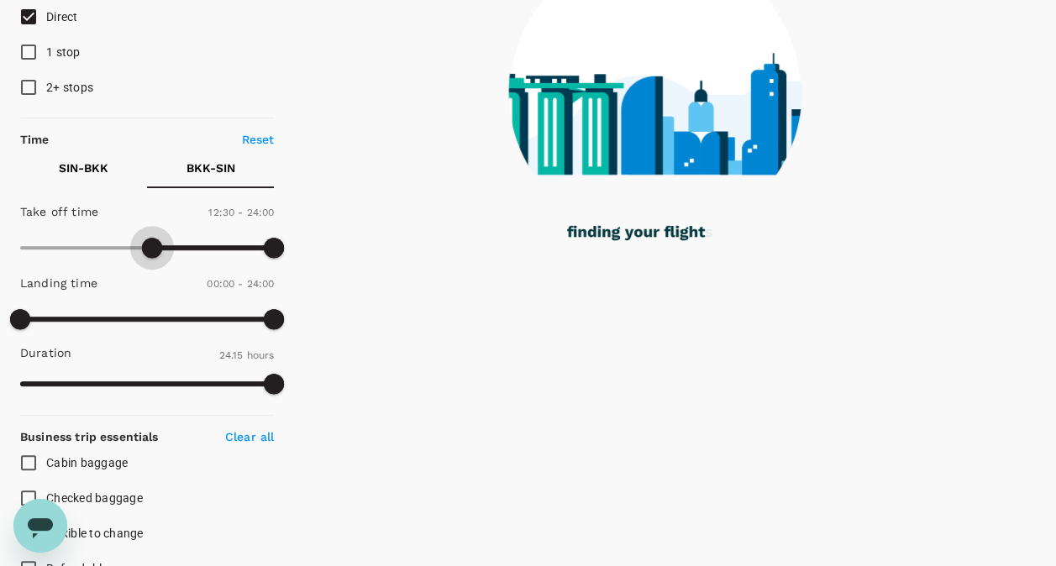
drag, startPoint x: 181, startPoint y: 251, endPoint x: 155, endPoint y: 251, distance: 26.0
click at [155, 251] on span at bounding box center [152, 248] width 20 height 20
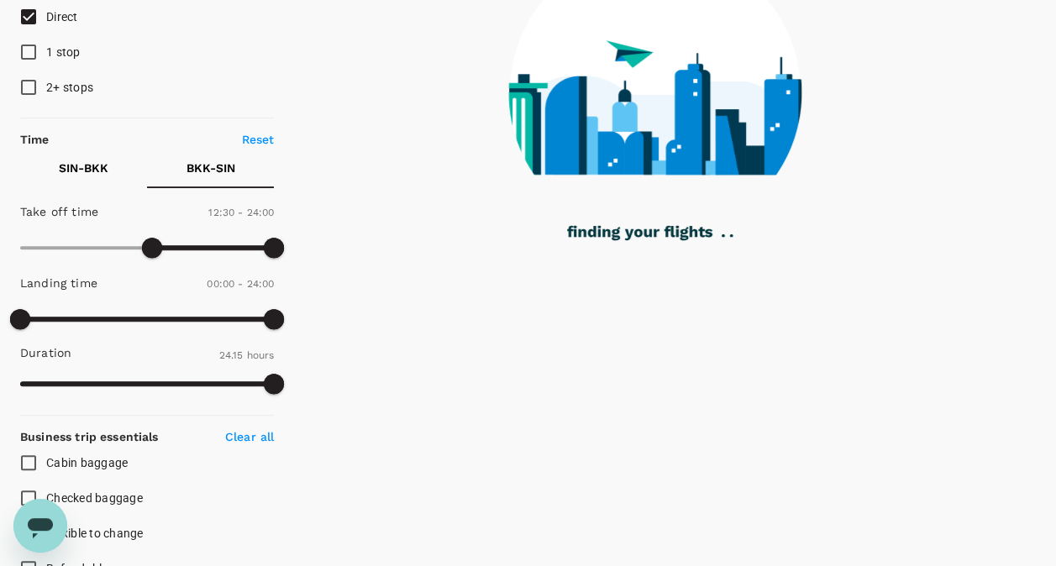
click at [96, 161] on p "SIN - BKK" at bounding box center [84, 168] width 50 height 17
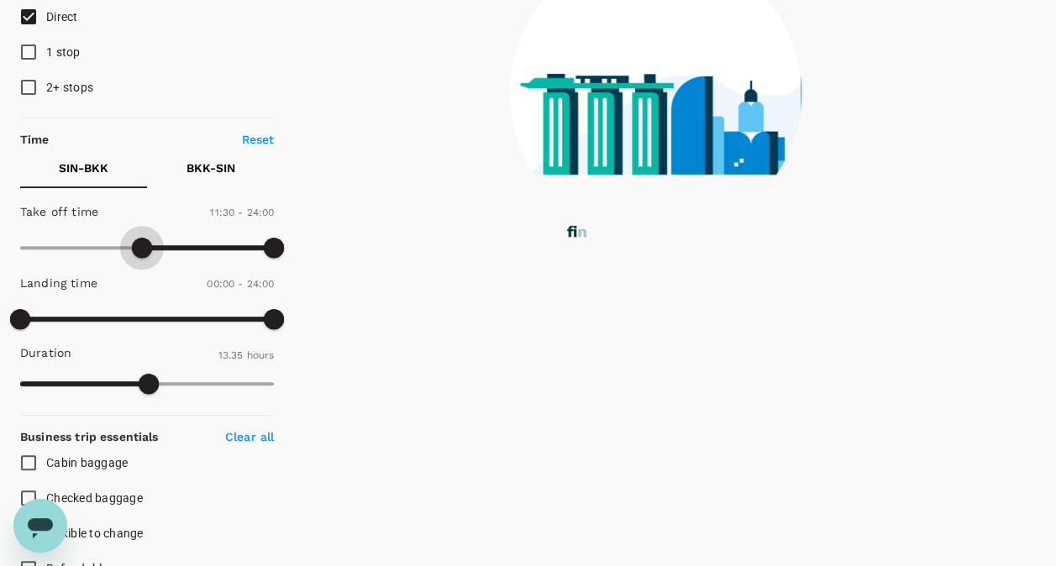
type input "720"
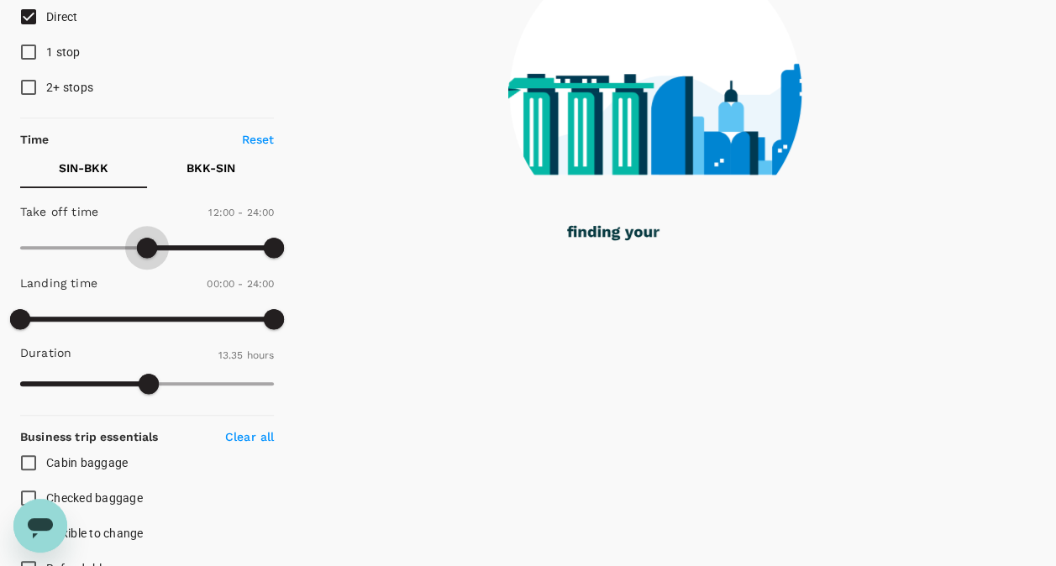
drag, startPoint x: 136, startPoint y: 249, endPoint x: 148, endPoint y: 249, distance: 11.8
click at [148, 249] on span at bounding box center [147, 248] width 20 height 20
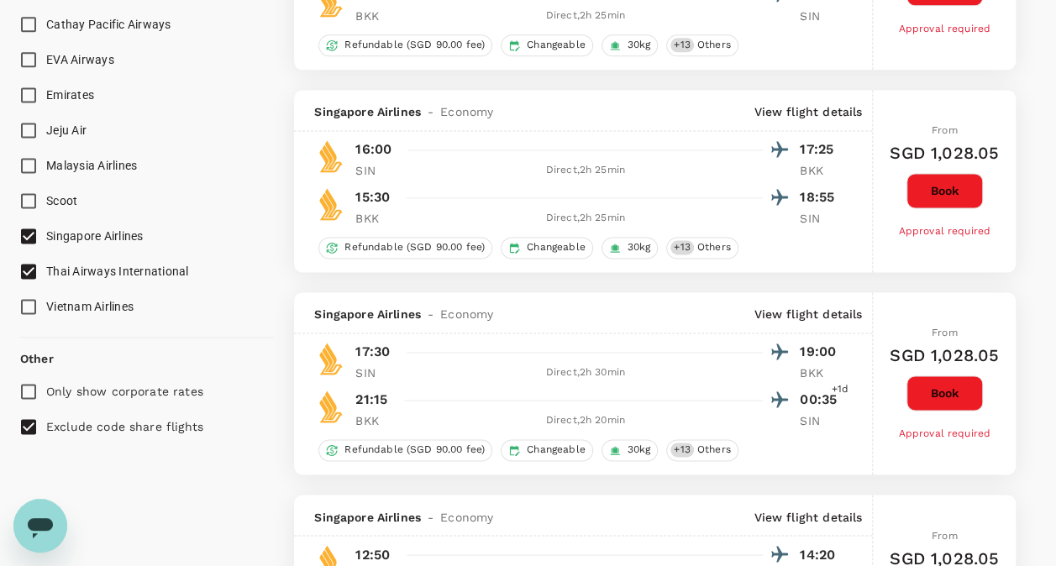
scroll to position [1092, 0]
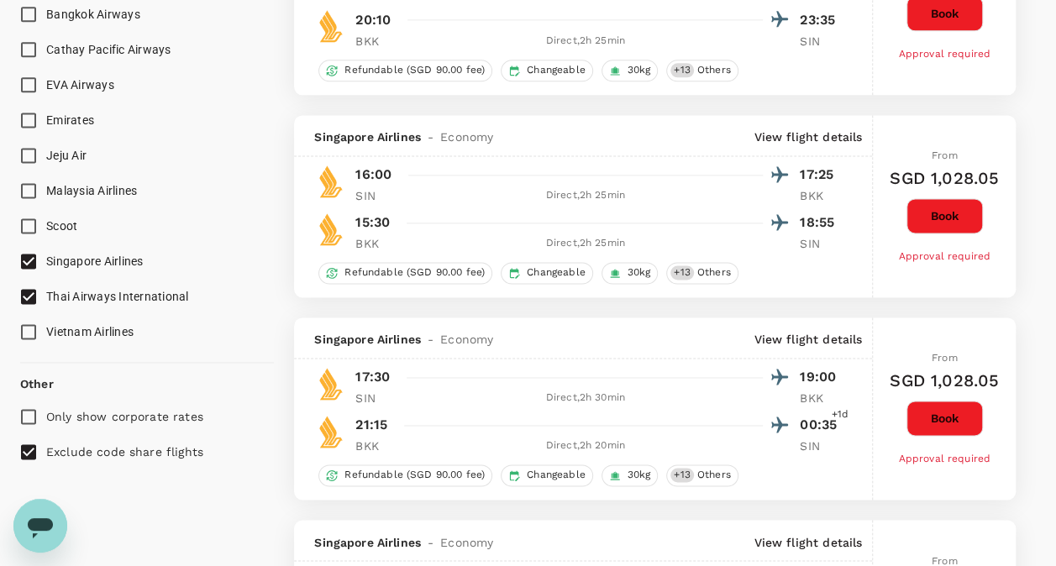
click at [60, 262] on span "Singapore Airlines" at bounding box center [94, 261] width 97 height 13
click at [46, 262] on input "Singapore Airlines" at bounding box center [28, 261] width 35 height 35
checkbox input "false"
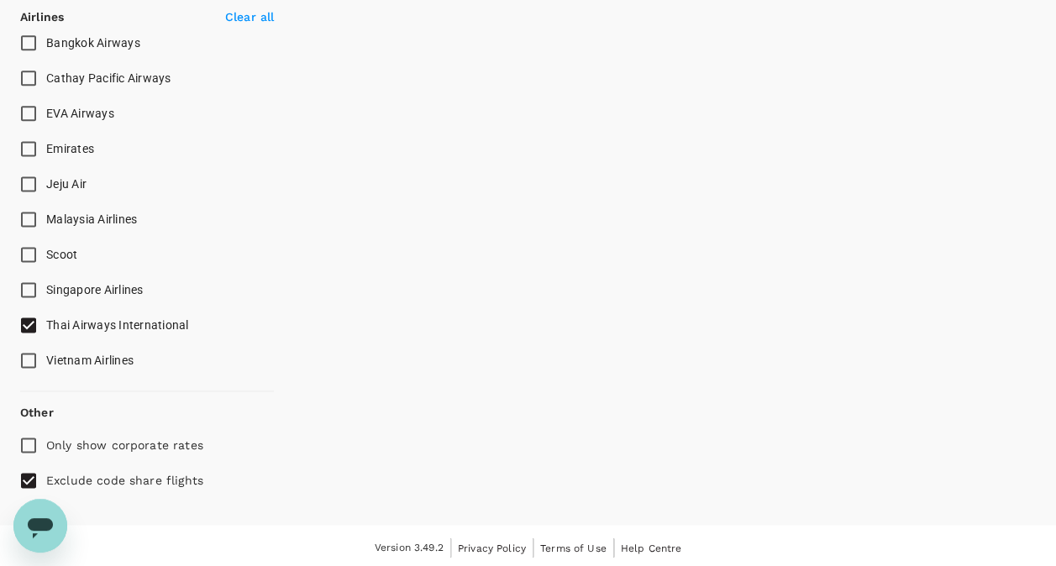
checkbox input "false"
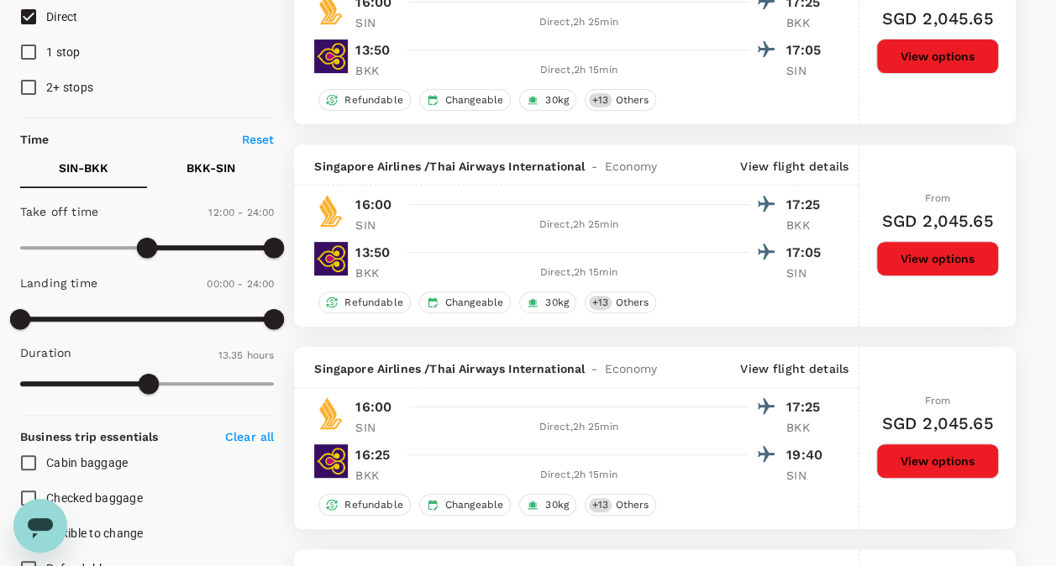
scroll to position [0, 0]
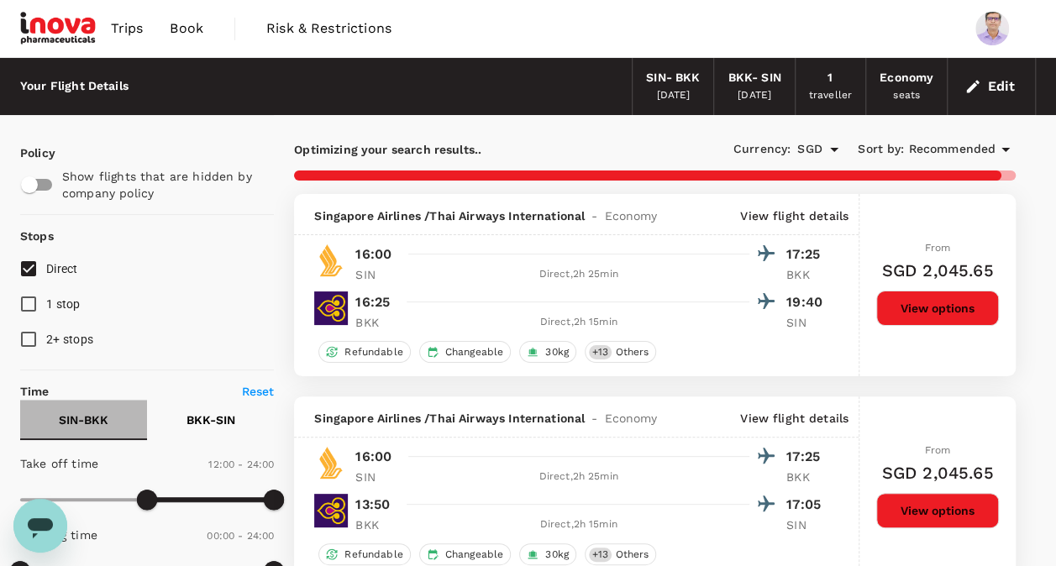
click at [91, 423] on p "SIN - BKK" at bounding box center [84, 420] width 50 height 17
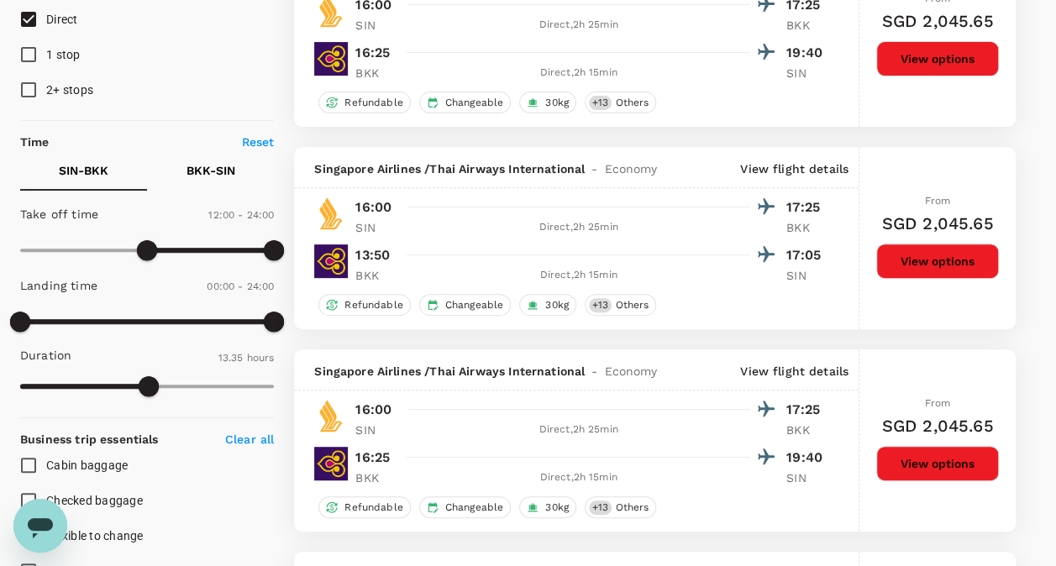
scroll to position [252, 0]
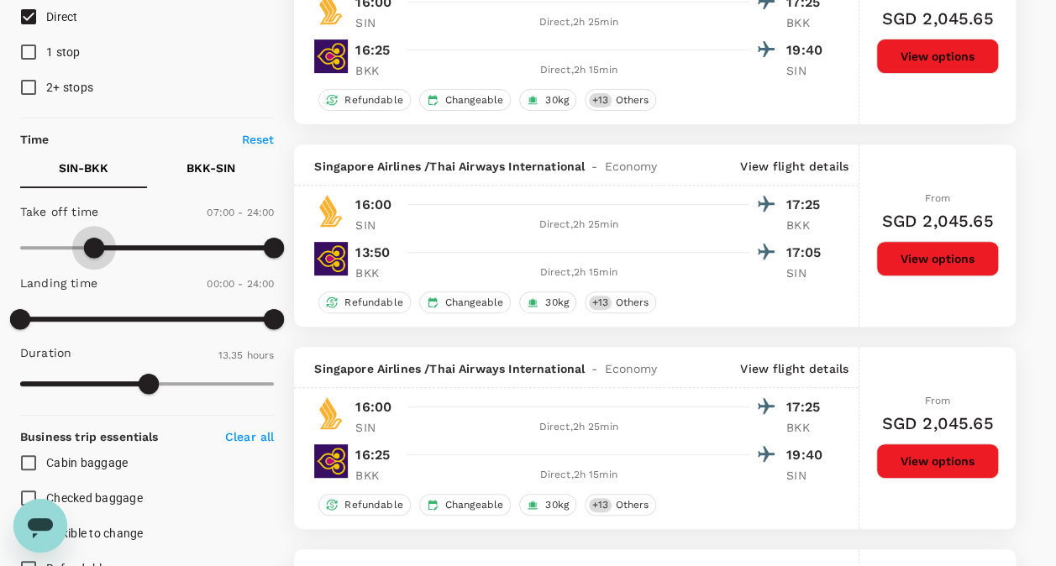
type input "390"
checkbox input "false"
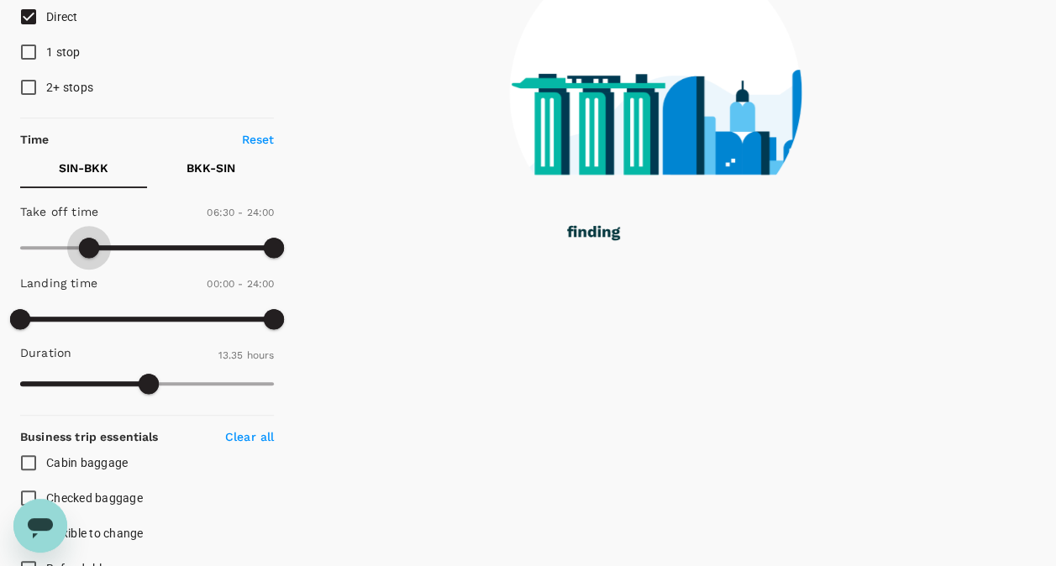
drag, startPoint x: 145, startPoint y: 250, endPoint x: 88, endPoint y: 250, distance: 57.1
click at [88, 250] on span at bounding box center [89, 248] width 20 height 20
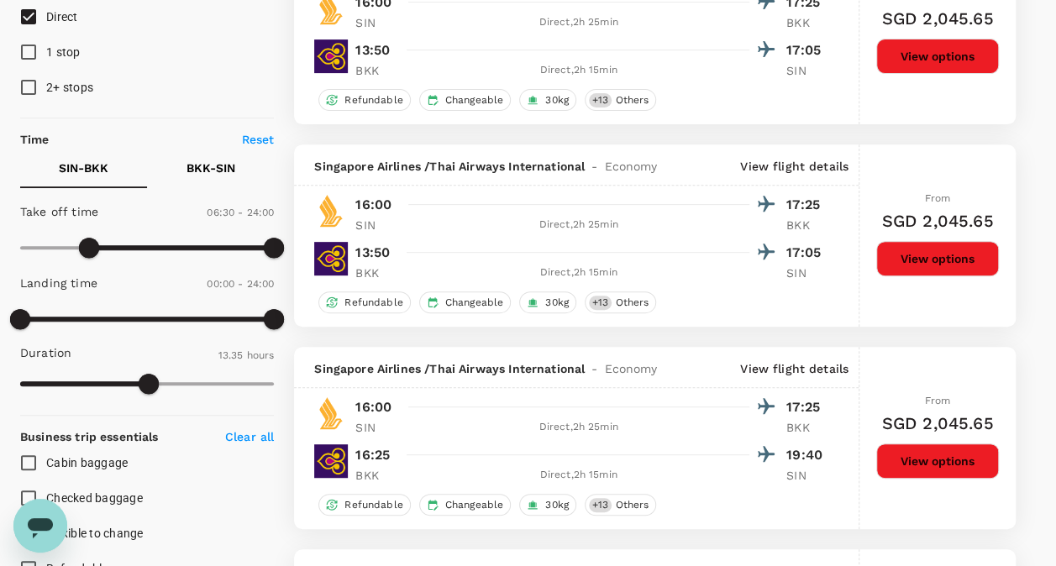
checkbox input "false"
checkbox input "true"
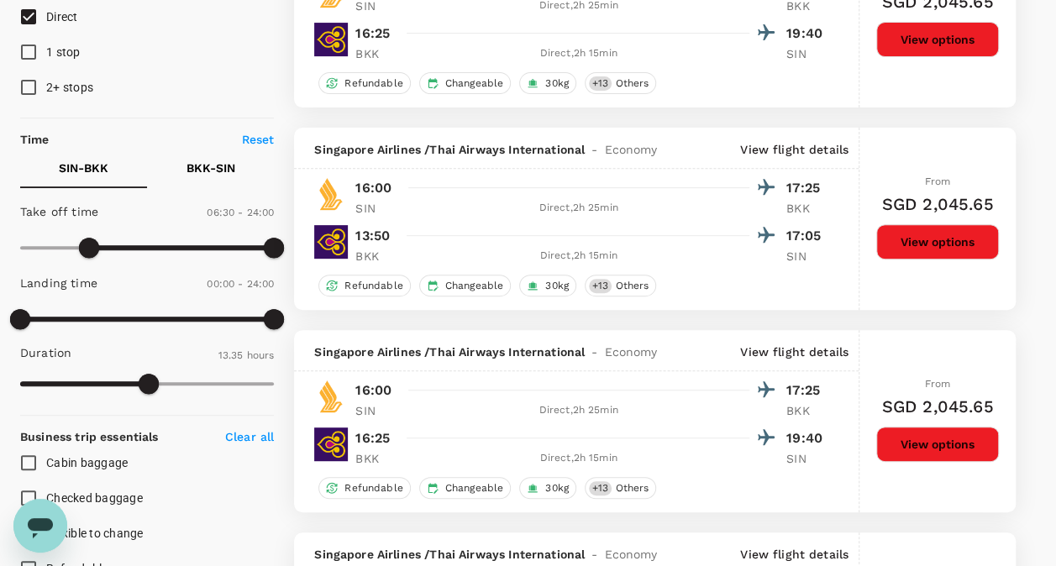
click at [257, 136] on p "Reset" at bounding box center [258, 139] width 33 height 17
type input "0"
type input "1475"
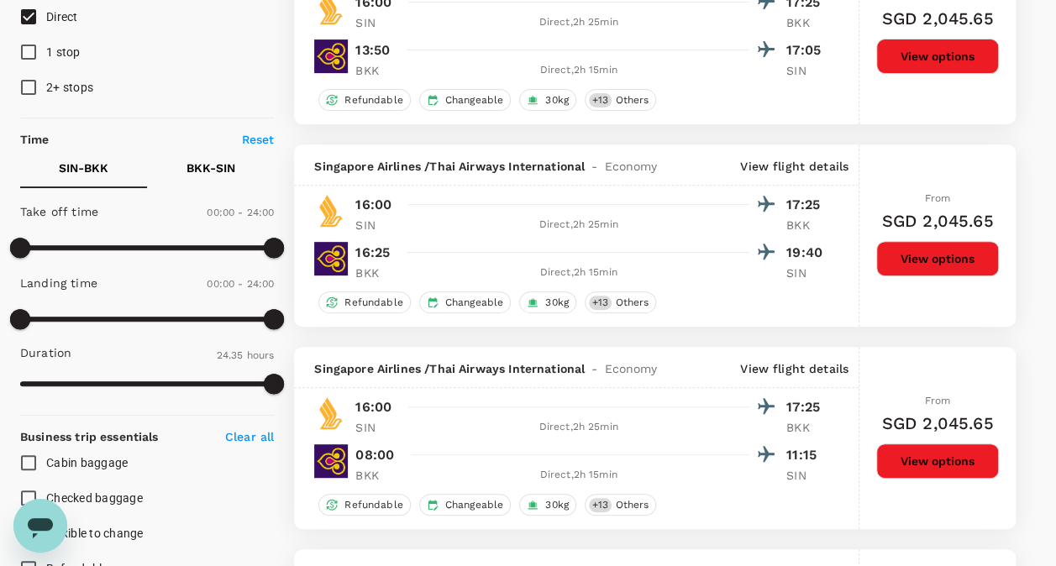
type input "SGD"
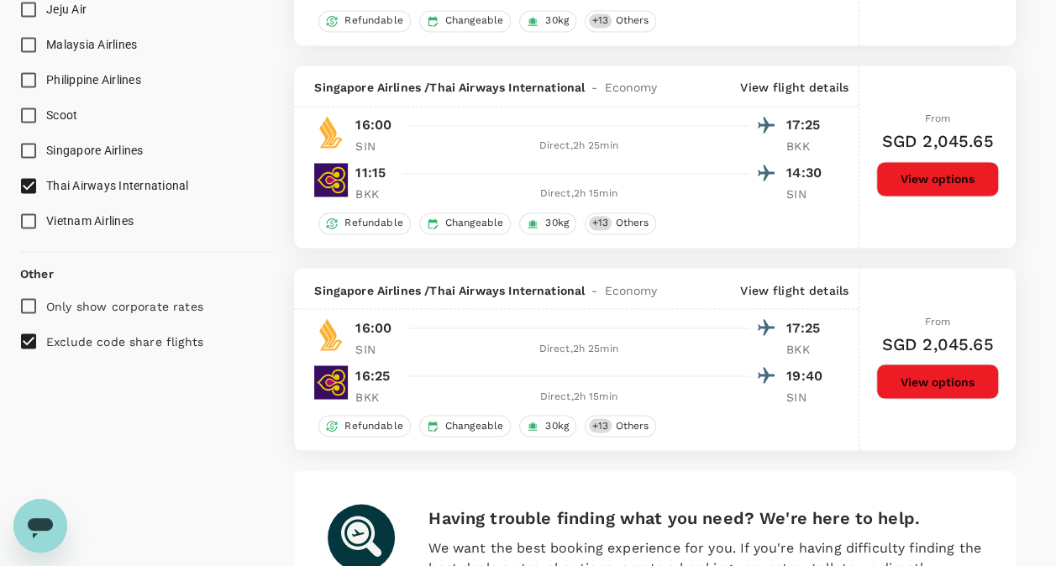
scroll to position [1428, 0]
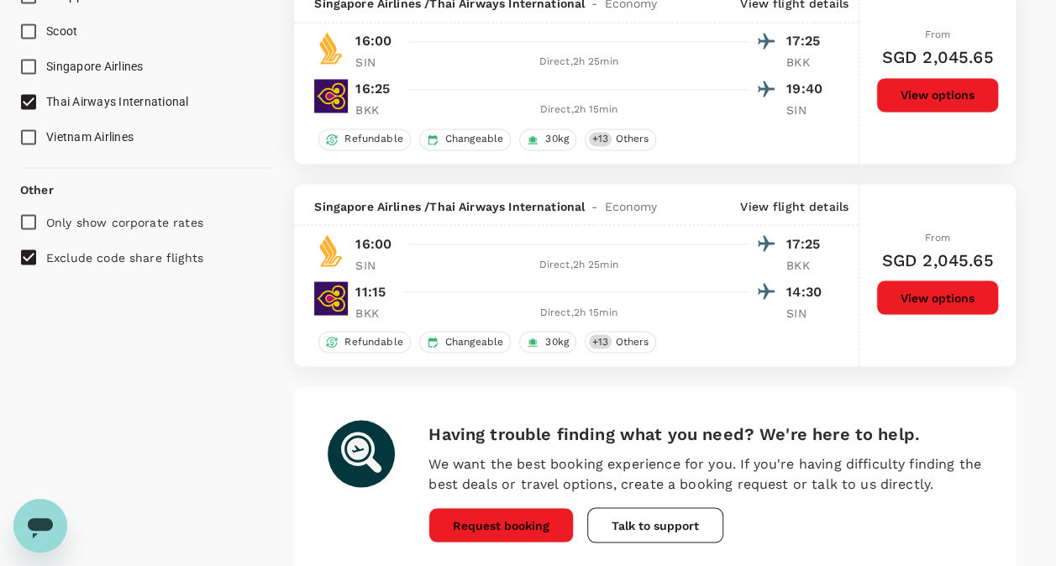
click at [183, 252] on p "Exclude code share flights" at bounding box center [124, 257] width 157 height 17
click at [46, 252] on input "Exclude code share flights" at bounding box center [28, 256] width 35 height 35
checkbox input "false"
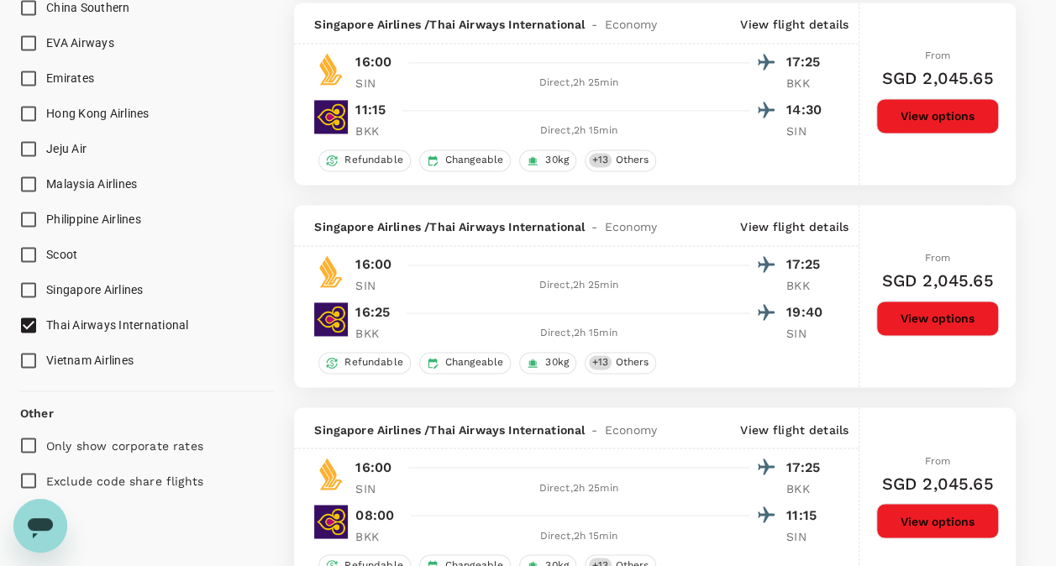
type input "SGD"
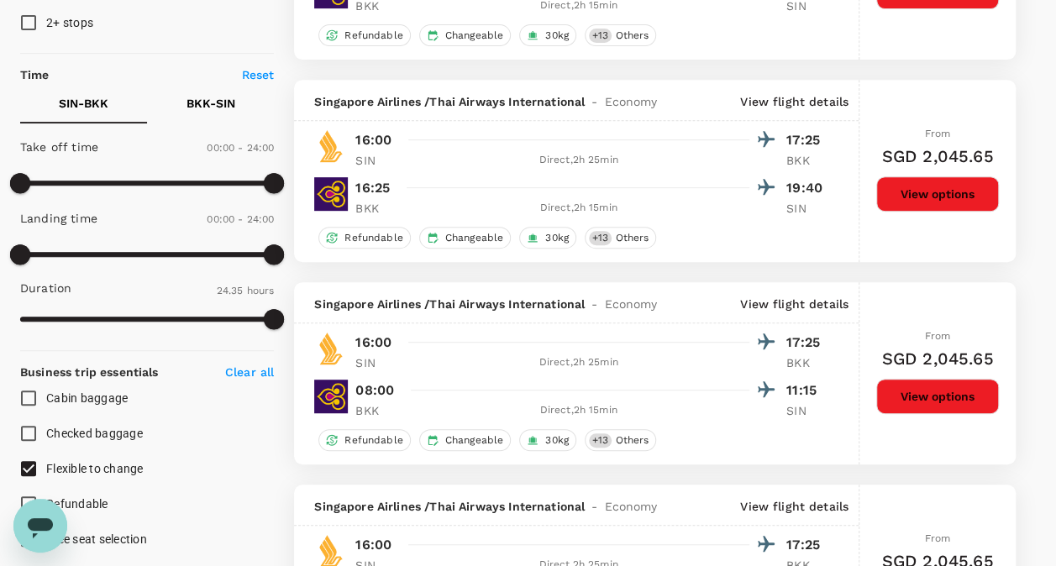
scroll to position [336, 0]
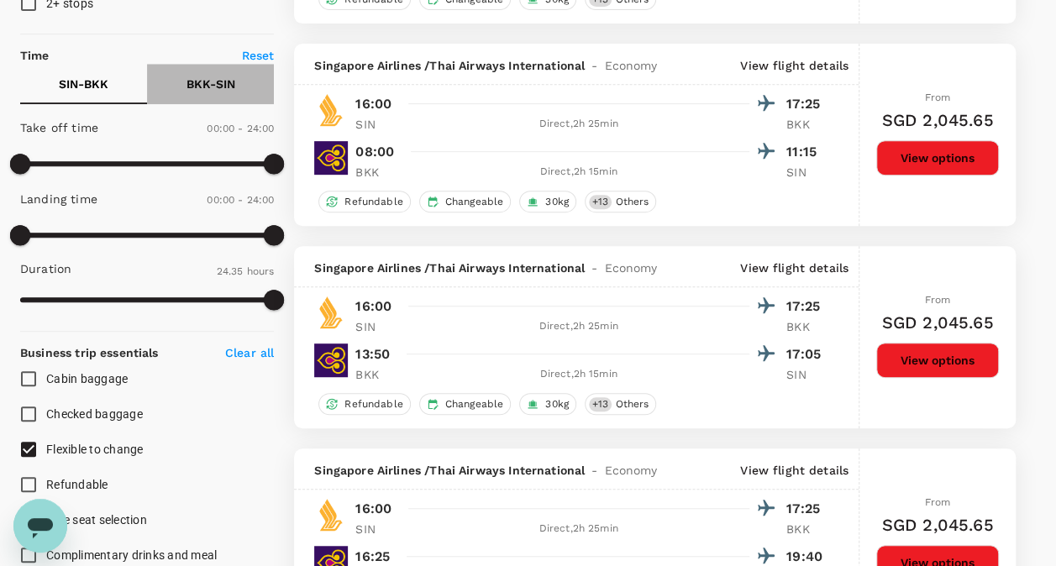
click at [218, 83] on p "BKK - SIN" at bounding box center [210, 84] width 49 height 17
click at [67, 76] on p "SIN - BKK" at bounding box center [84, 84] width 50 height 17
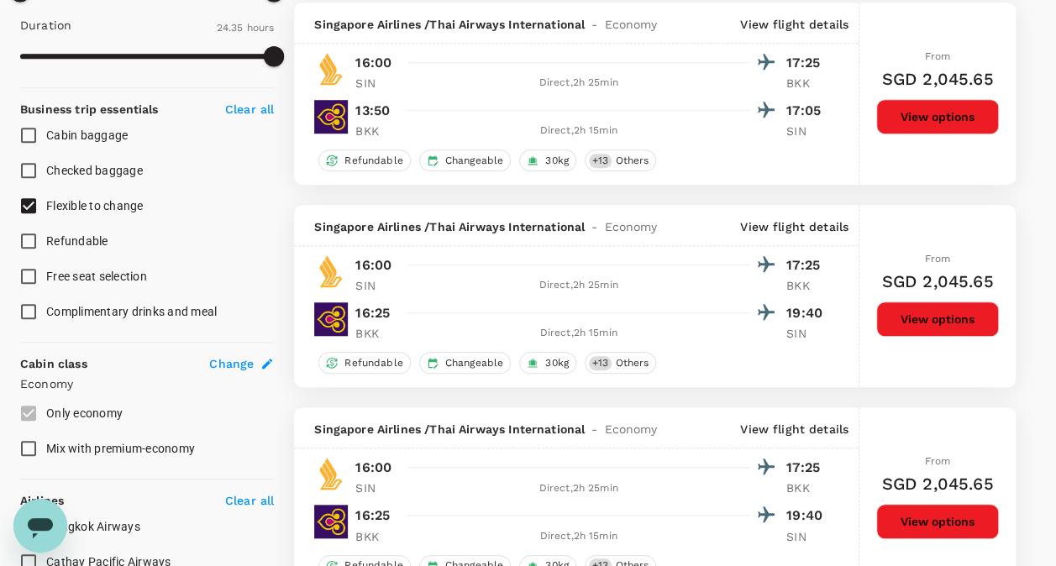
scroll to position [588, 0]
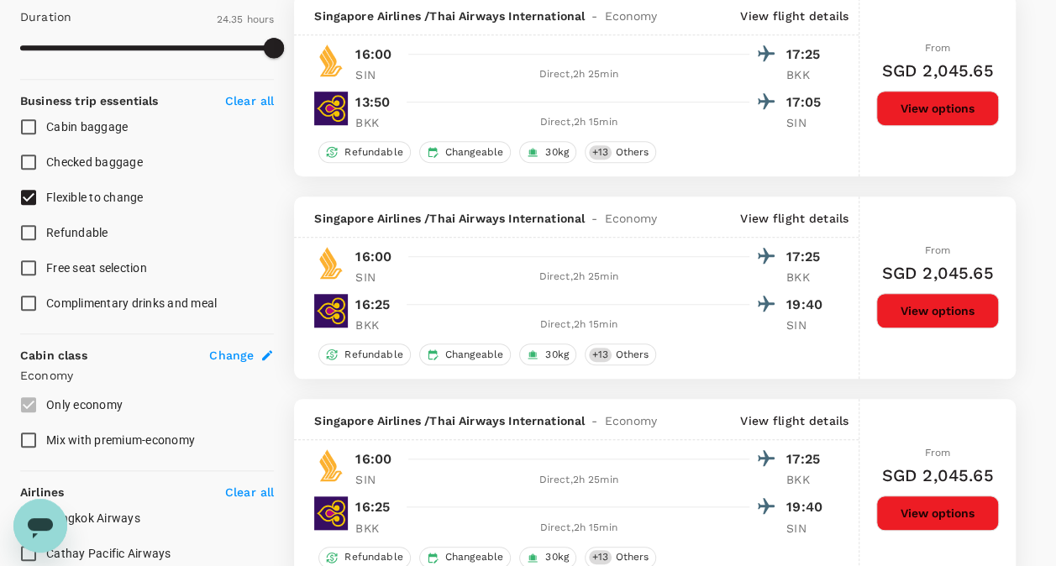
click at [112, 191] on span "Flexible to change" at bounding box center [94, 197] width 97 height 13
click at [46, 190] on input "Flexible to change" at bounding box center [28, 197] width 35 height 35
checkbox input "false"
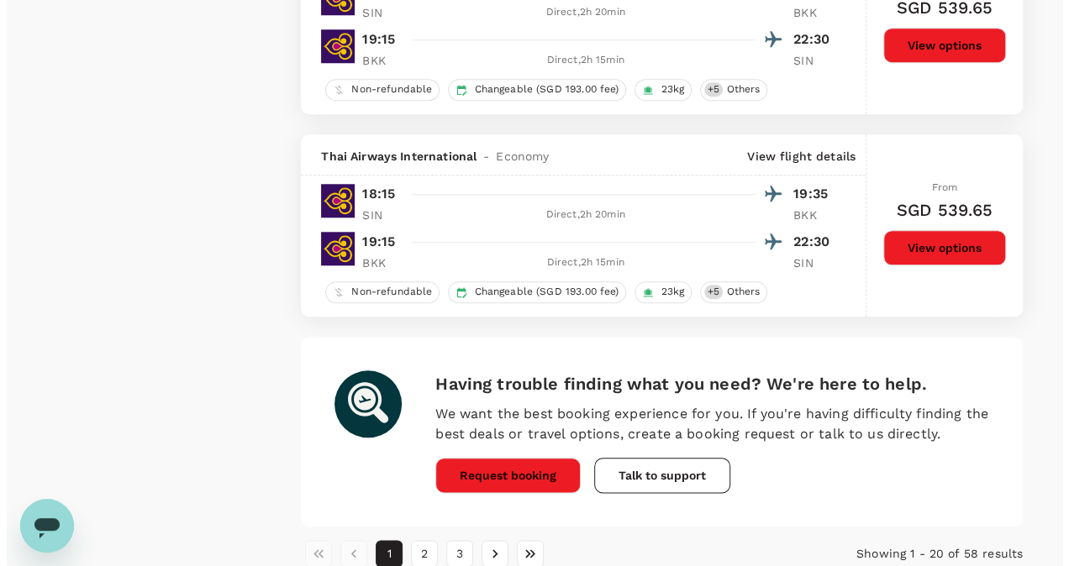
scroll to position [3948, 0]
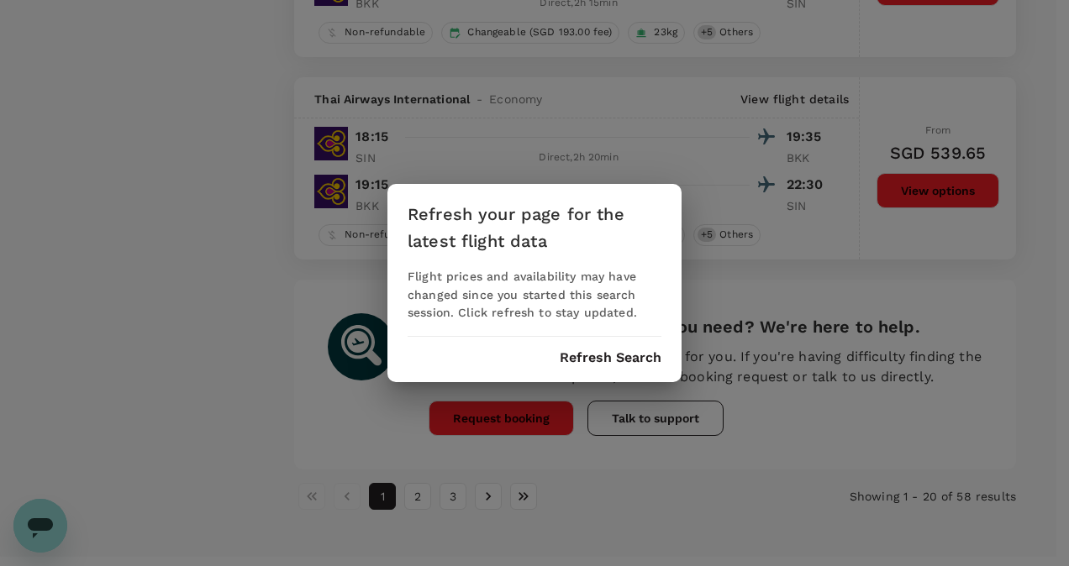
drag, startPoint x: 605, startPoint y: 360, endPoint x: 615, endPoint y: 348, distance: 16.1
click at [608, 353] on button "Refresh Search" at bounding box center [610, 357] width 102 height 15
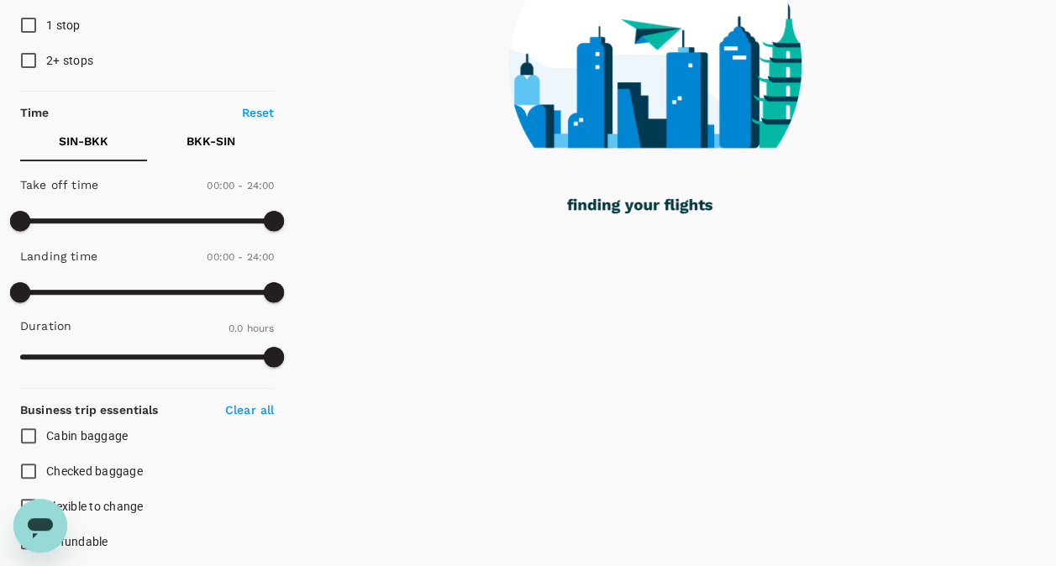
scroll to position [420, 0]
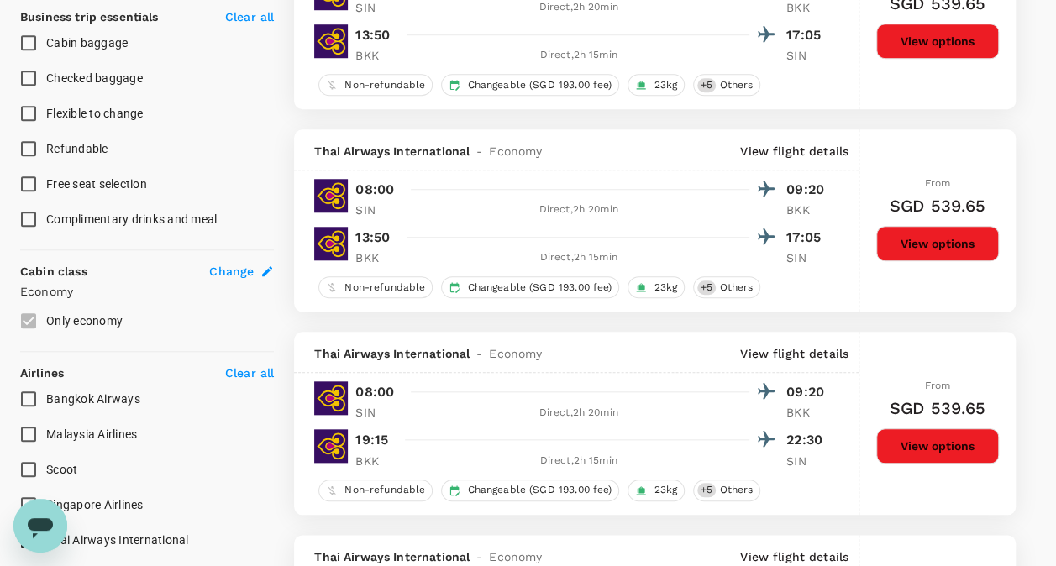
type input "815"
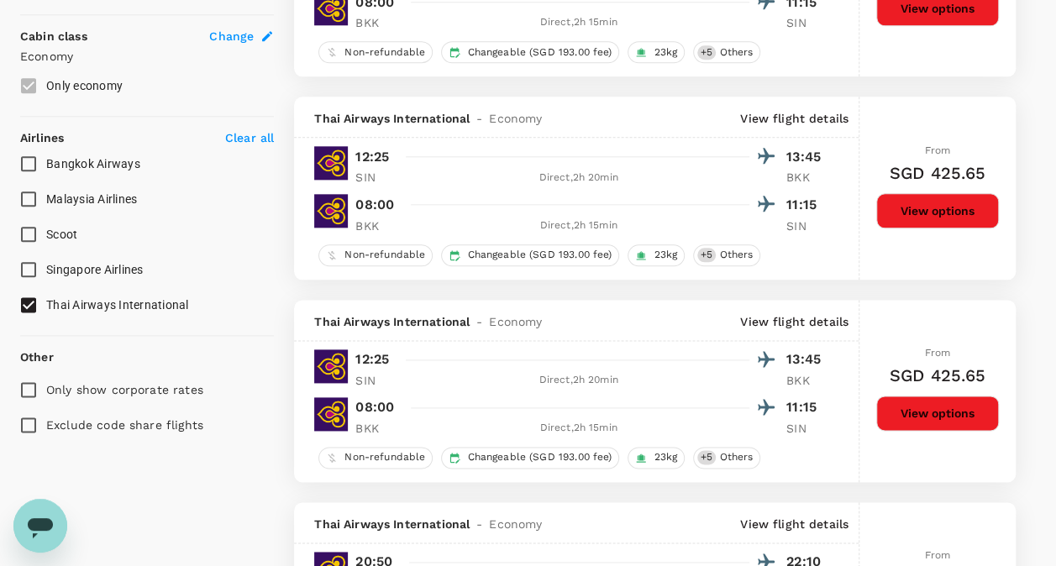
scroll to position [924, 0]
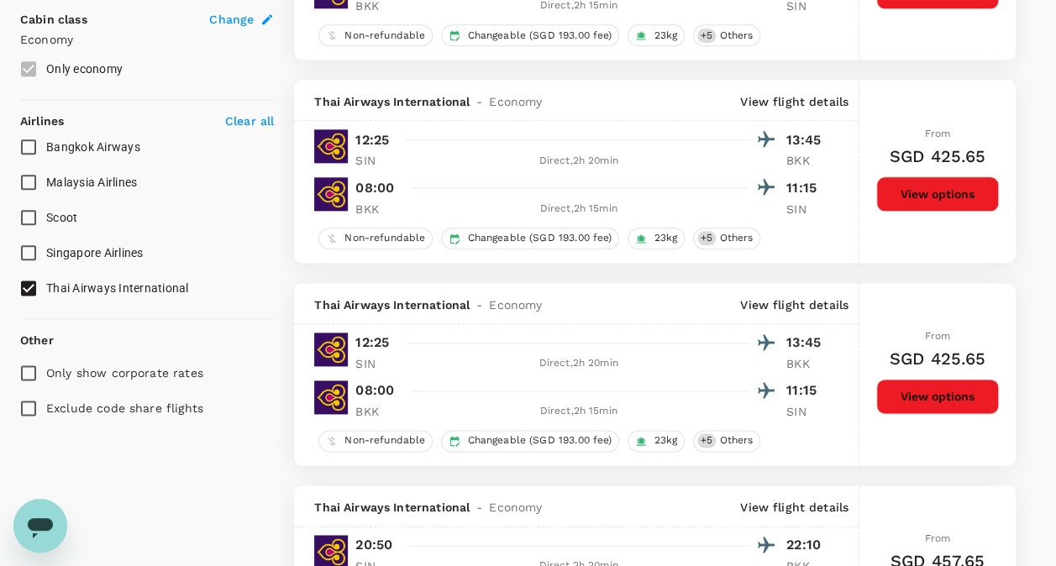
click at [87, 255] on span "Singapore Airlines" at bounding box center [94, 252] width 97 height 13
click at [46, 255] on input "Singapore Airlines" at bounding box center [28, 252] width 35 height 35
checkbox input "true"
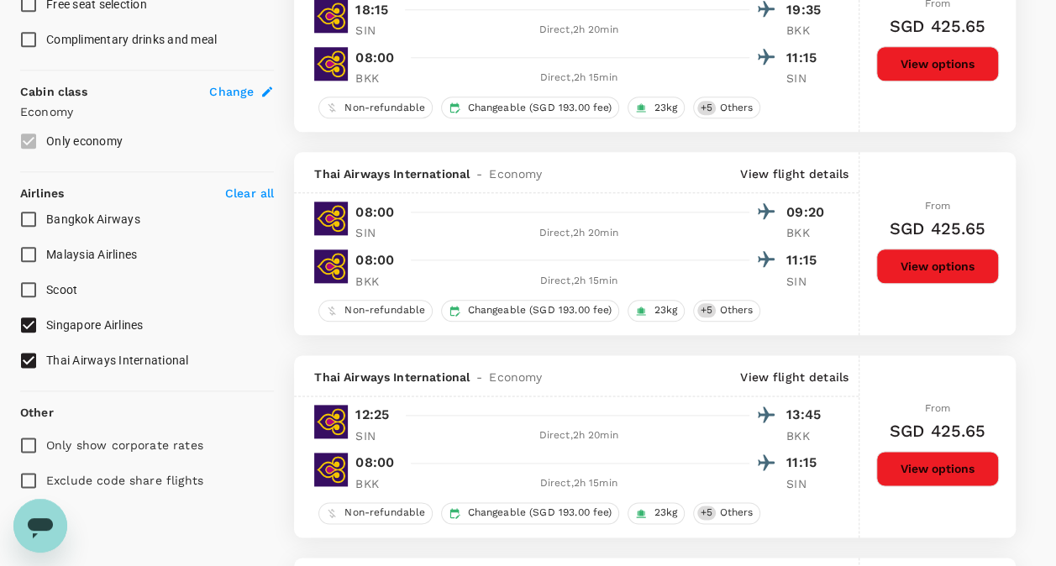
type input "SGD"
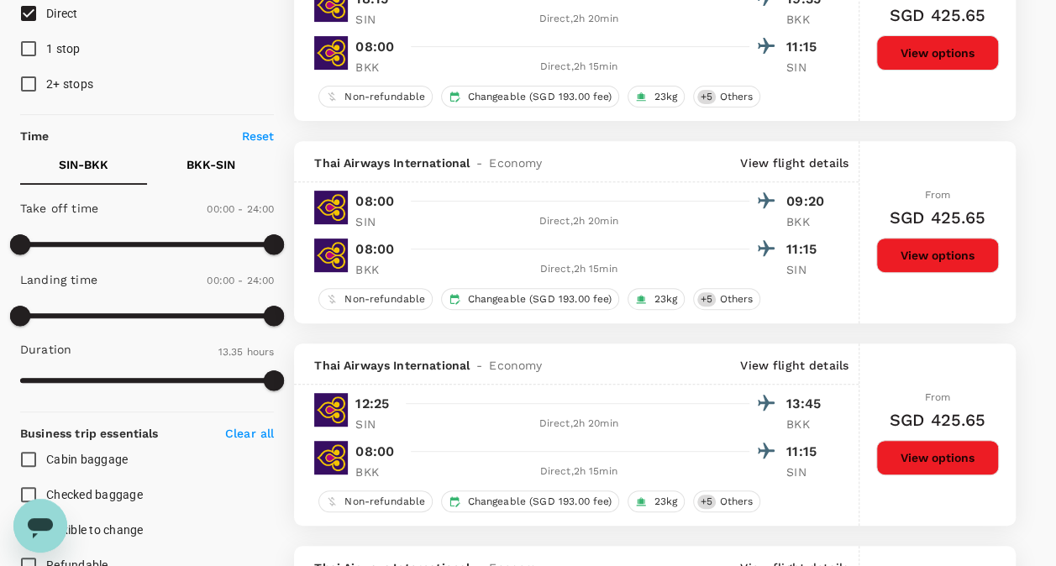
scroll to position [168, 0]
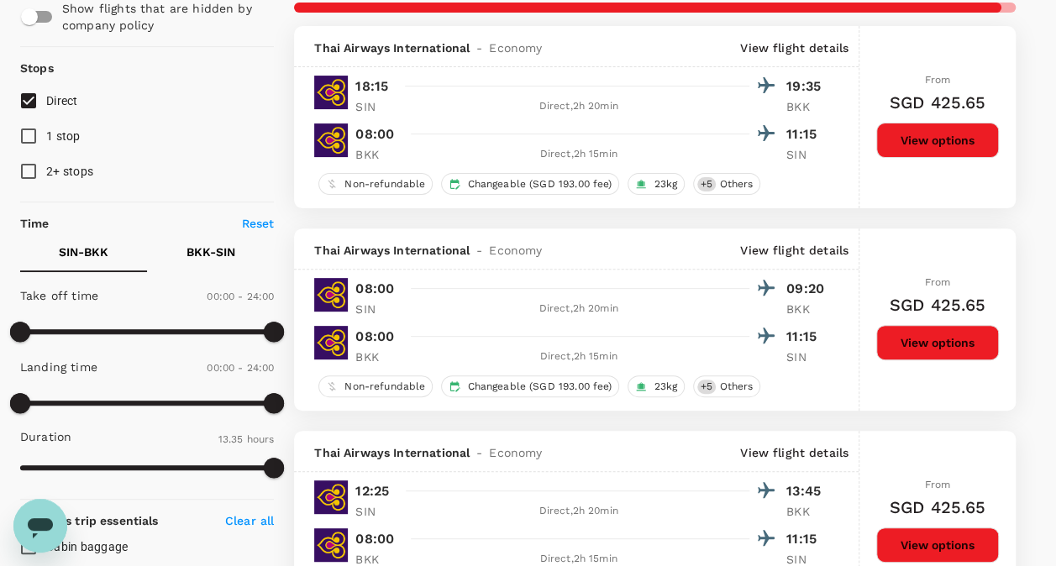
type input "1475"
checkbox input "false"
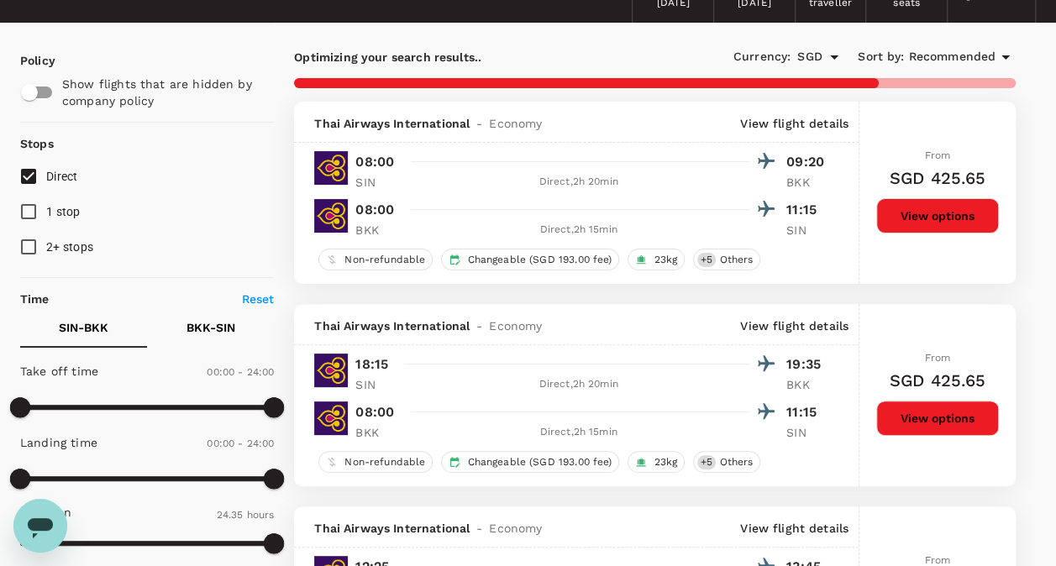
scroll to position [252, 0]
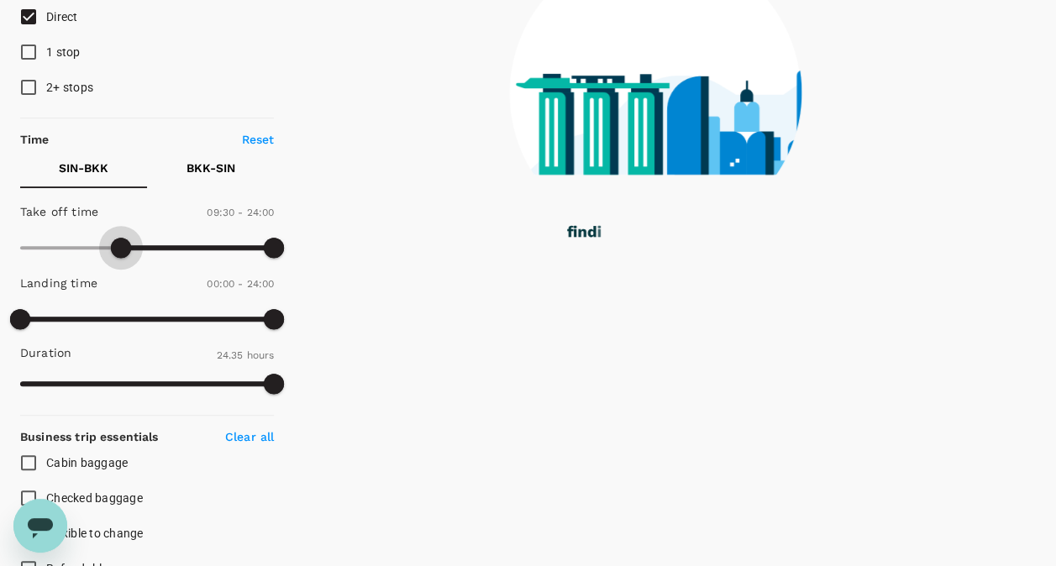
type input "720"
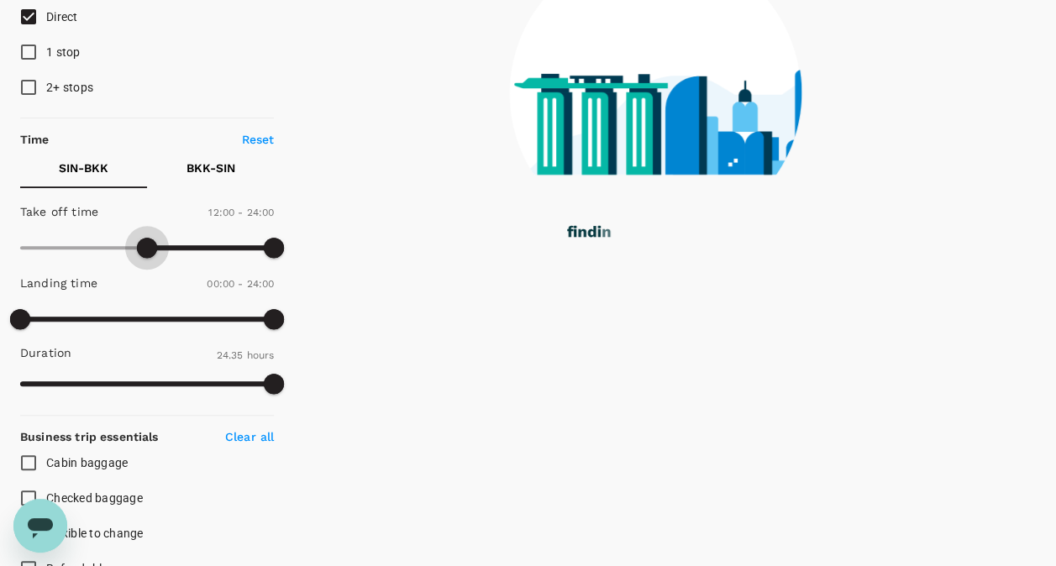
drag, startPoint x: 22, startPoint y: 250, endPoint x: 144, endPoint y: 253, distance: 122.7
click at [144, 253] on span at bounding box center [147, 248] width 20 height 20
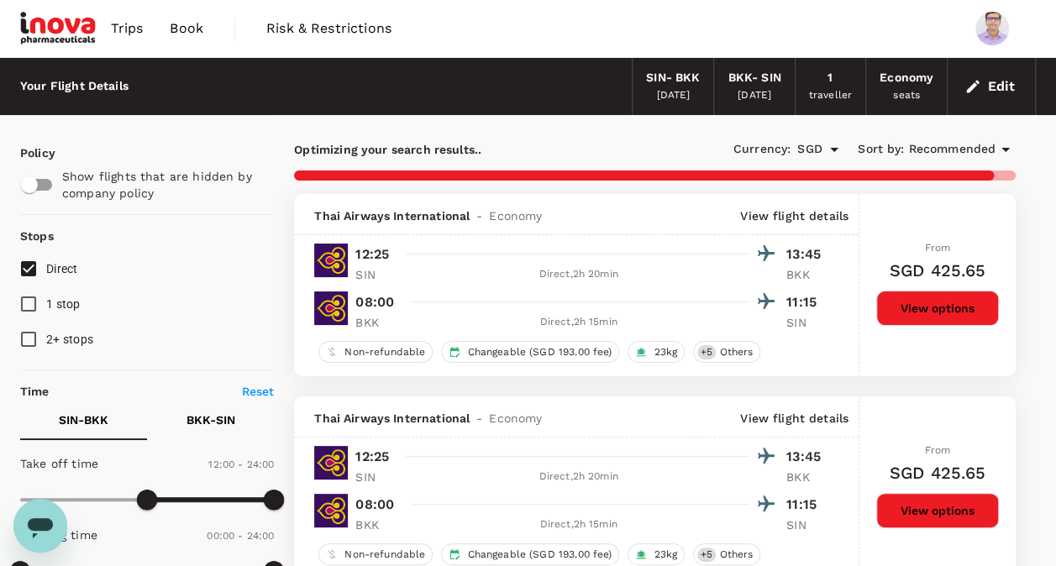
scroll to position [84, 0]
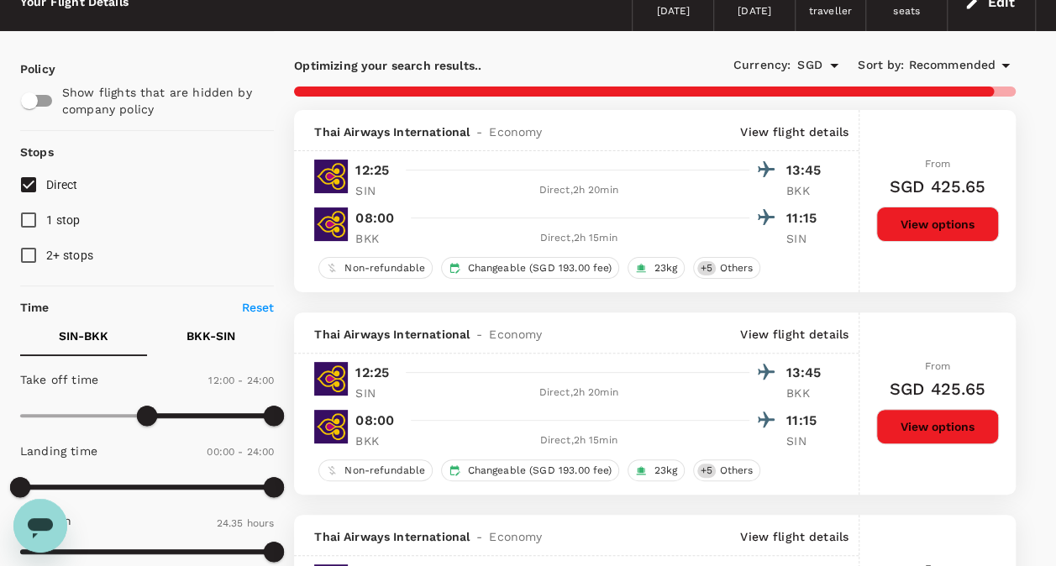
checkbox input "false"
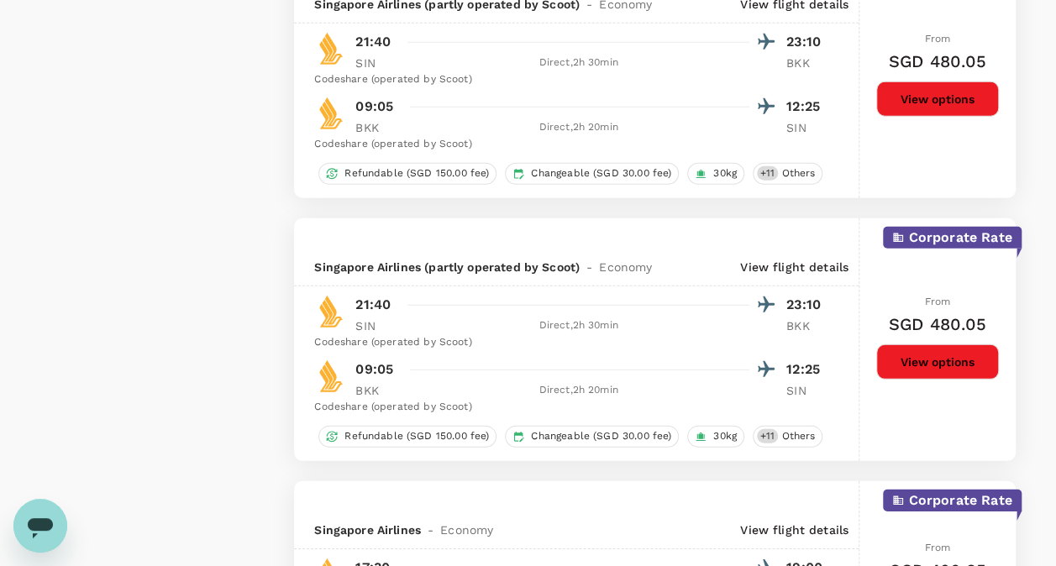
scroll to position [2268, 0]
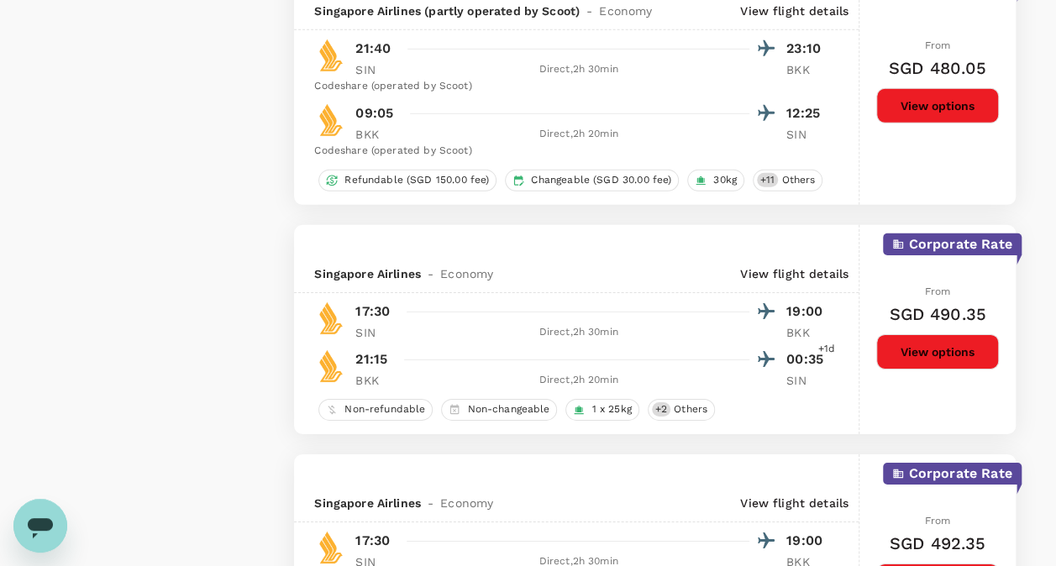
checkbox input "false"
checkbox input "true"
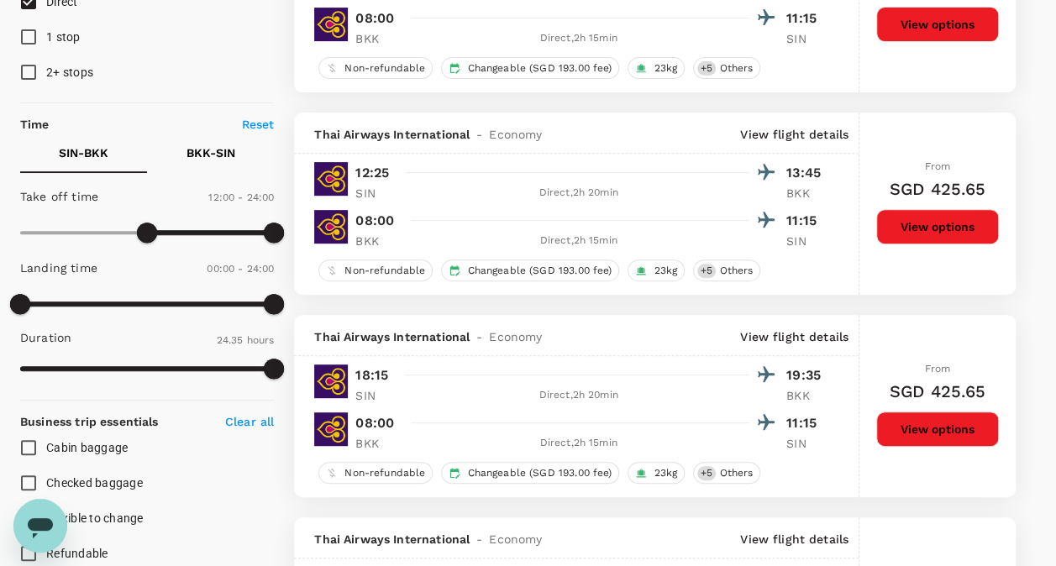
scroll to position [252, 0]
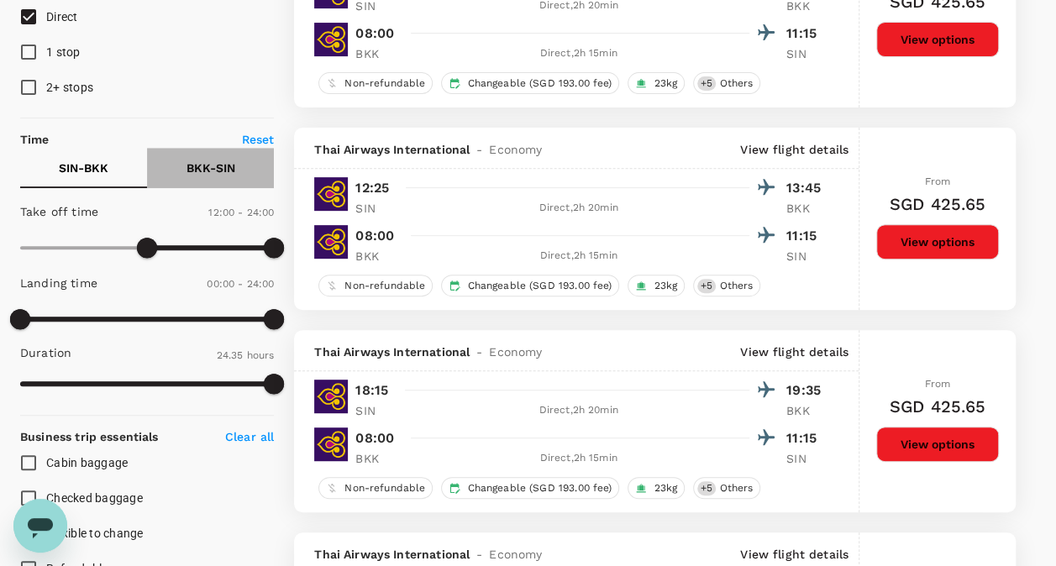
click at [209, 165] on p "BKK - SIN" at bounding box center [210, 168] width 49 height 17
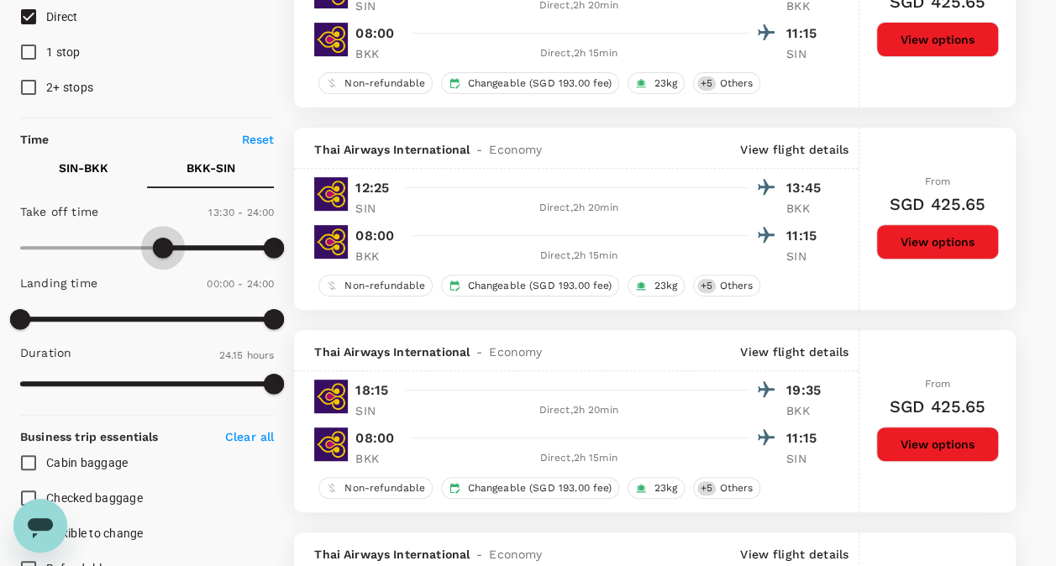
type input "930"
drag, startPoint x: 20, startPoint y: 242, endPoint x: 182, endPoint y: 238, distance: 162.2
click at [182, 238] on span at bounding box center [184, 248] width 20 height 20
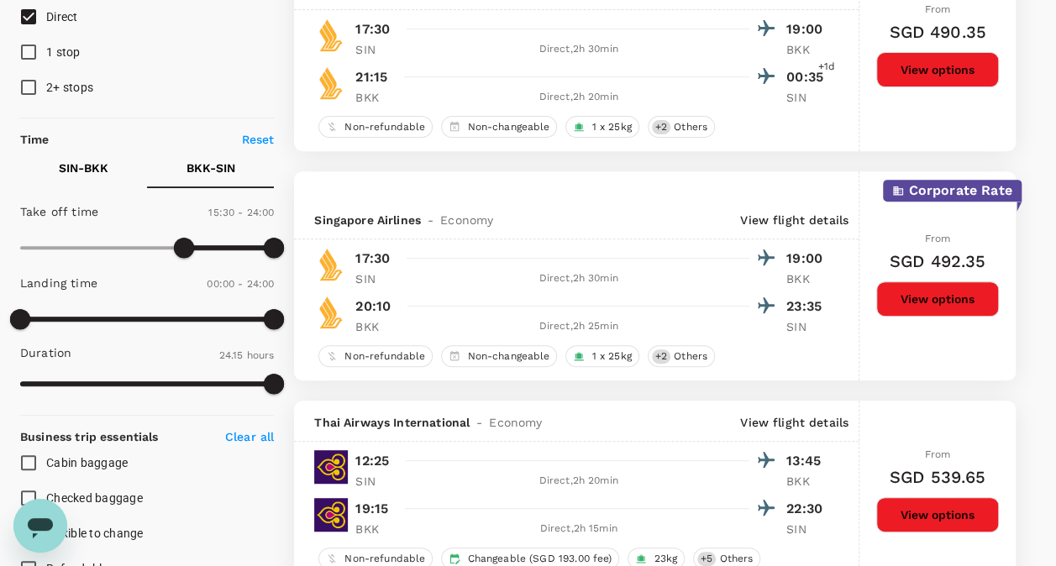
type input "SGD"
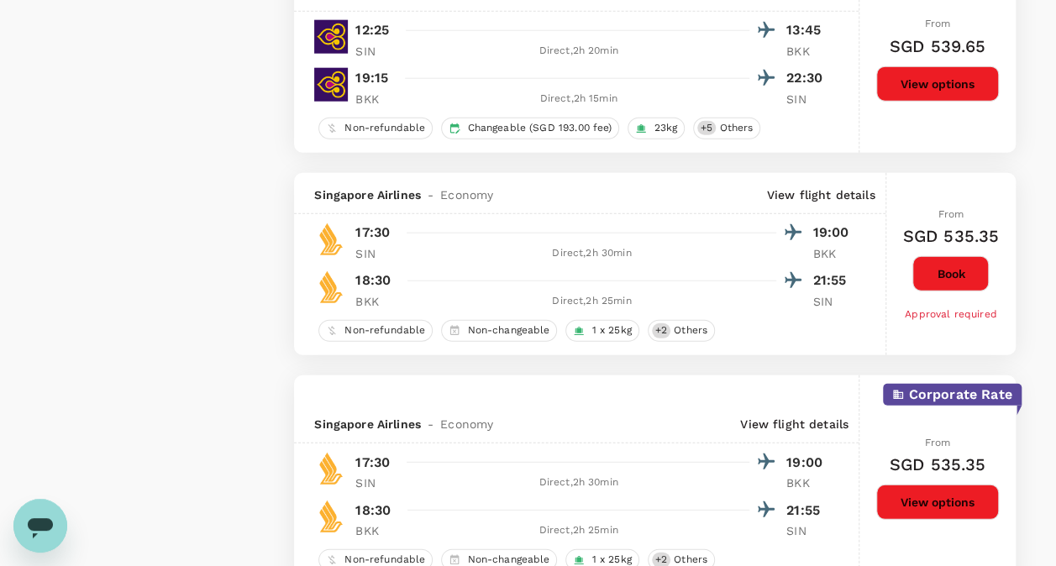
scroll to position [2184, 0]
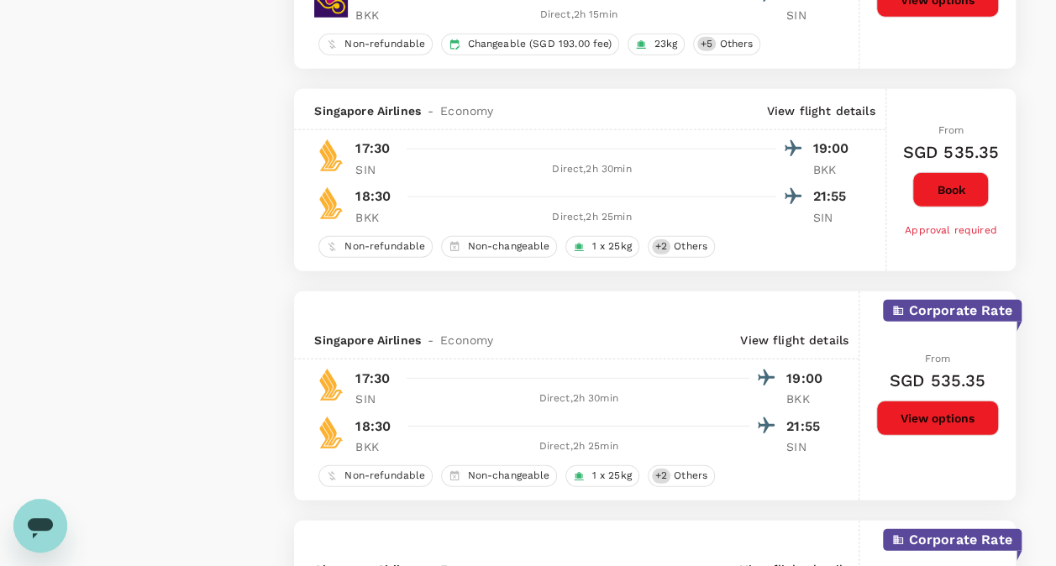
checkbox input "false"
checkbox input "true"
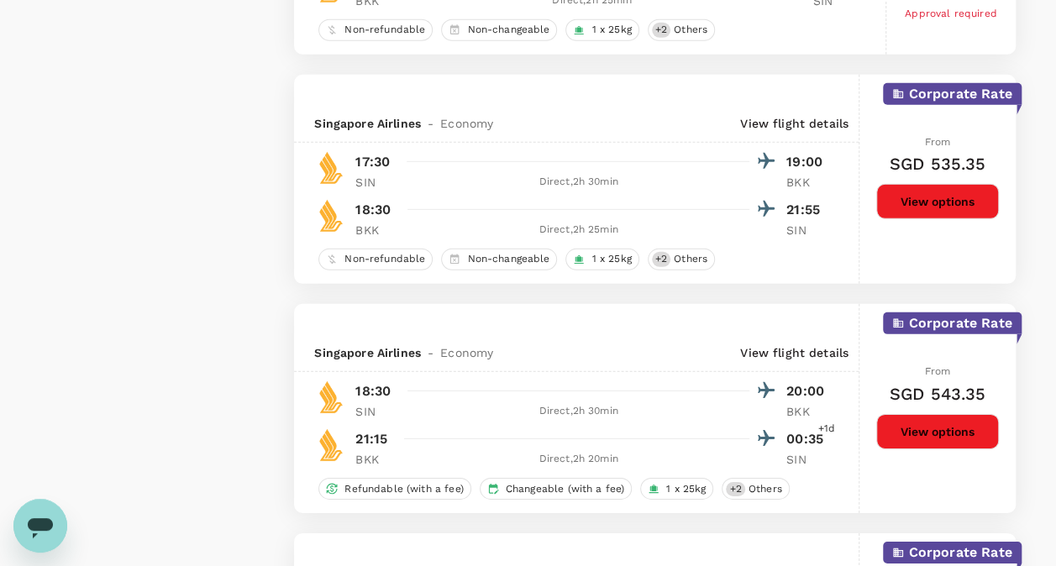
scroll to position [2352, 0]
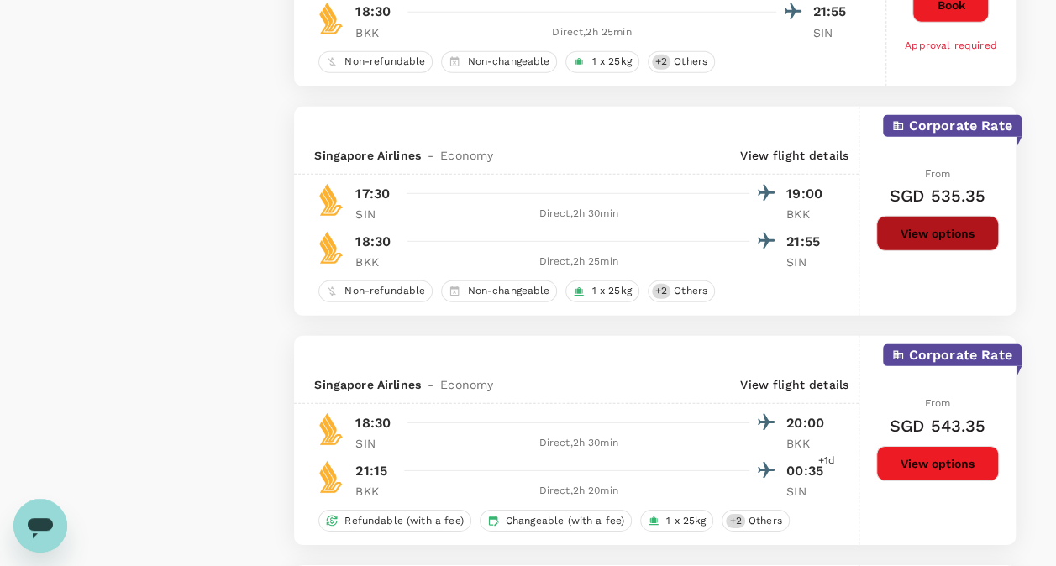
click at [927, 223] on button "View options" at bounding box center [937, 233] width 123 height 35
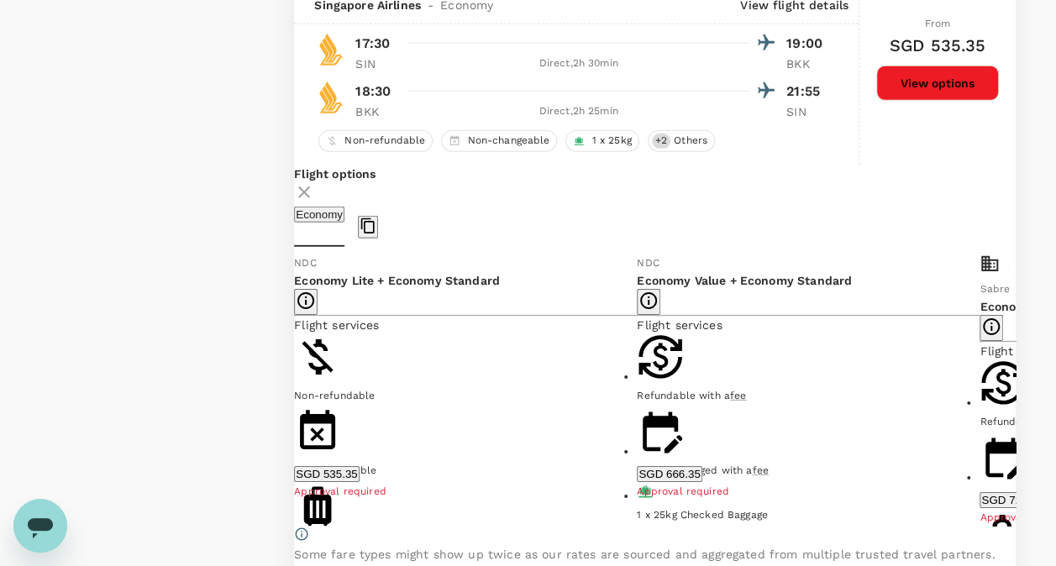
scroll to position [2539, 0]
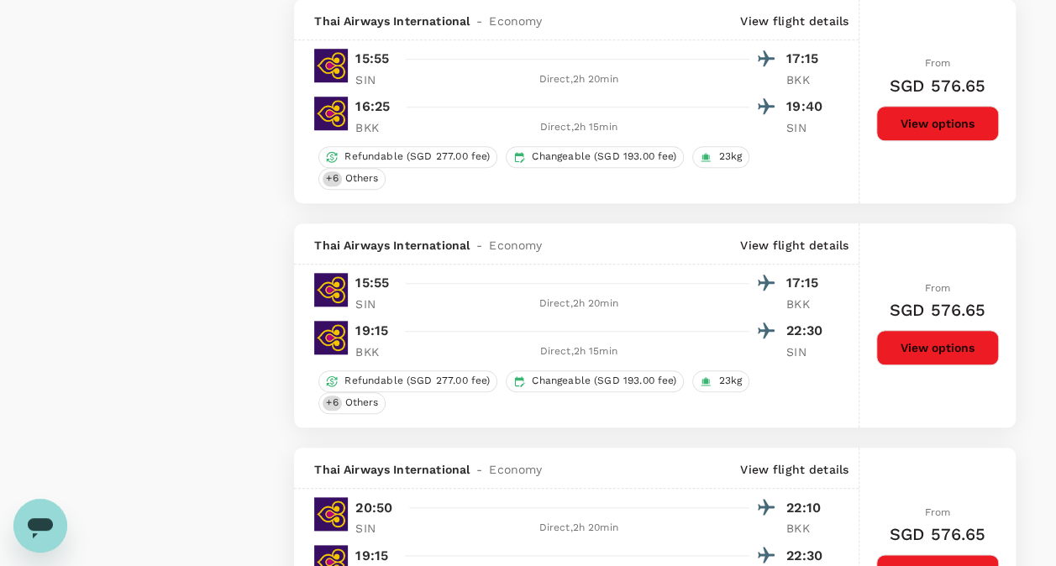
scroll to position [3780, 0]
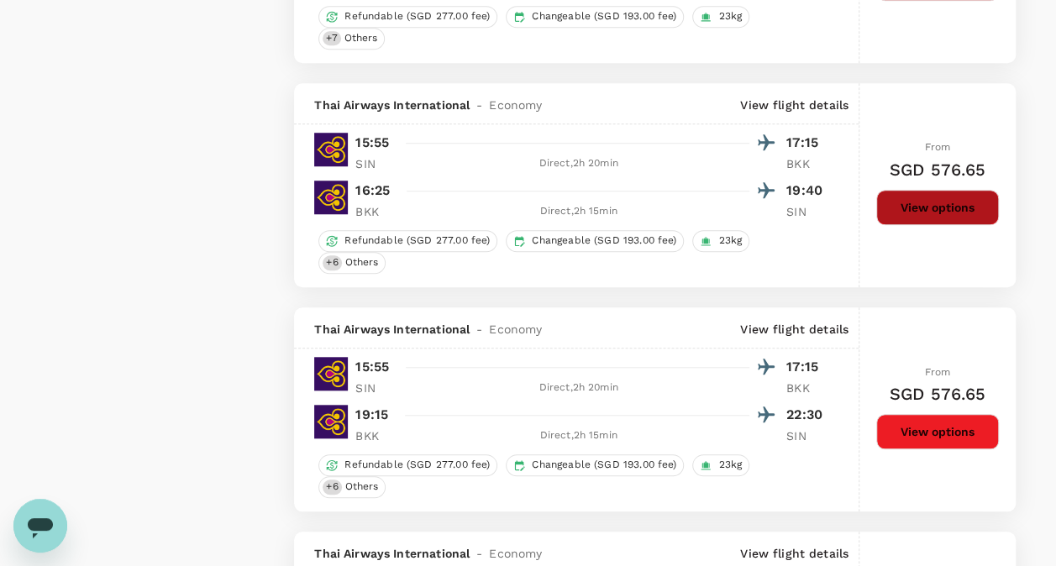
click at [926, 190] on button "View options" at bounding box center [937, 207] width 123 height 35
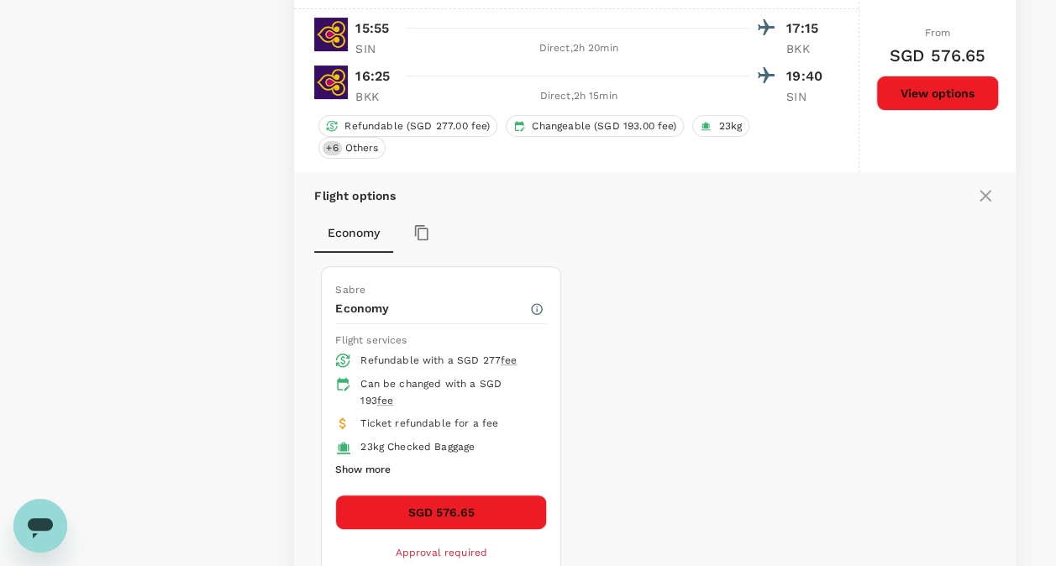
scroll to position [3428, 0]
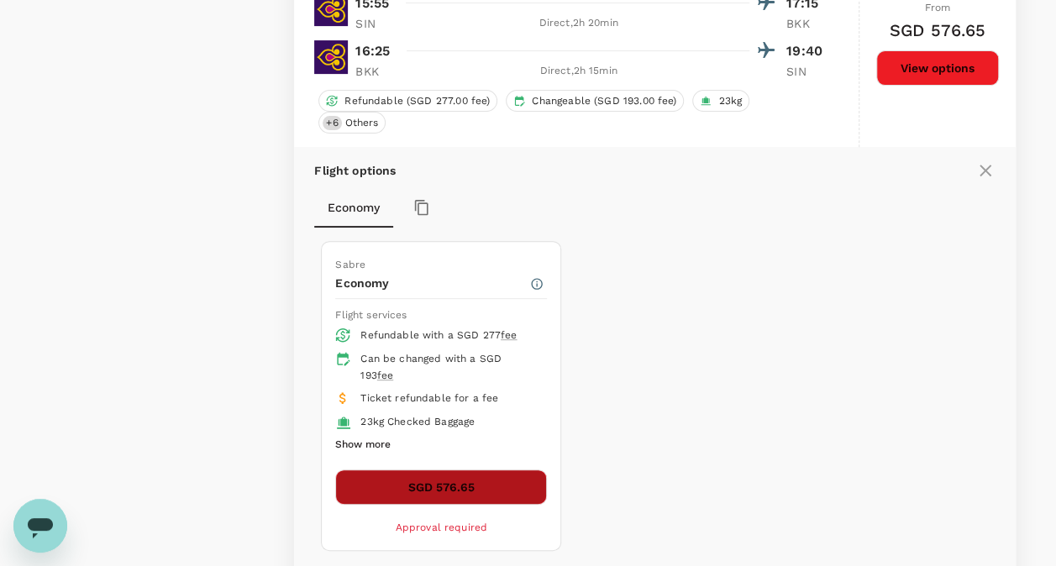
click at [477, 470] on button "SGD 576.65" at bounding box center [441, 487] width 212 height 35
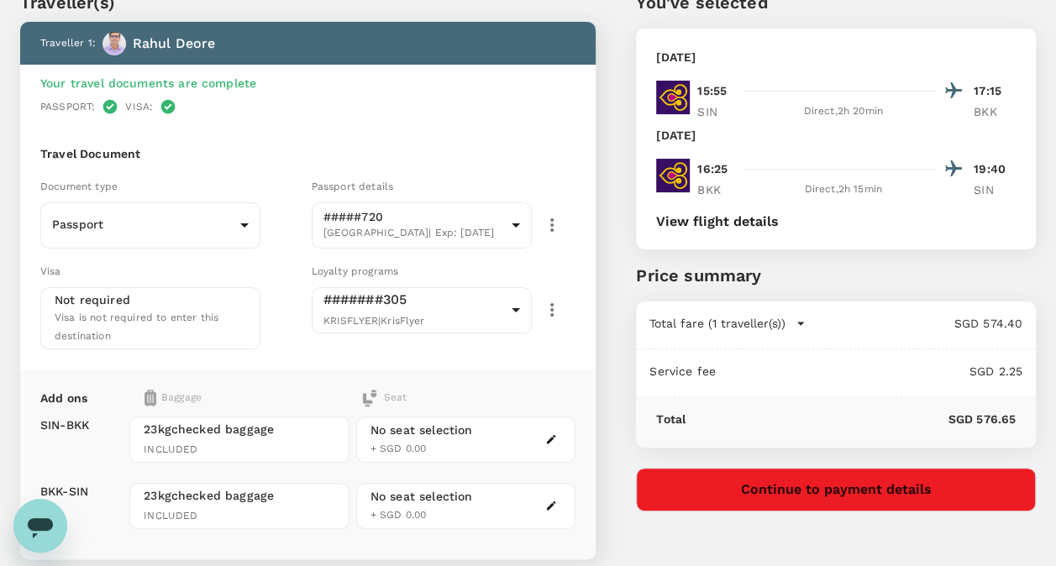
scroll to position [40, 0]
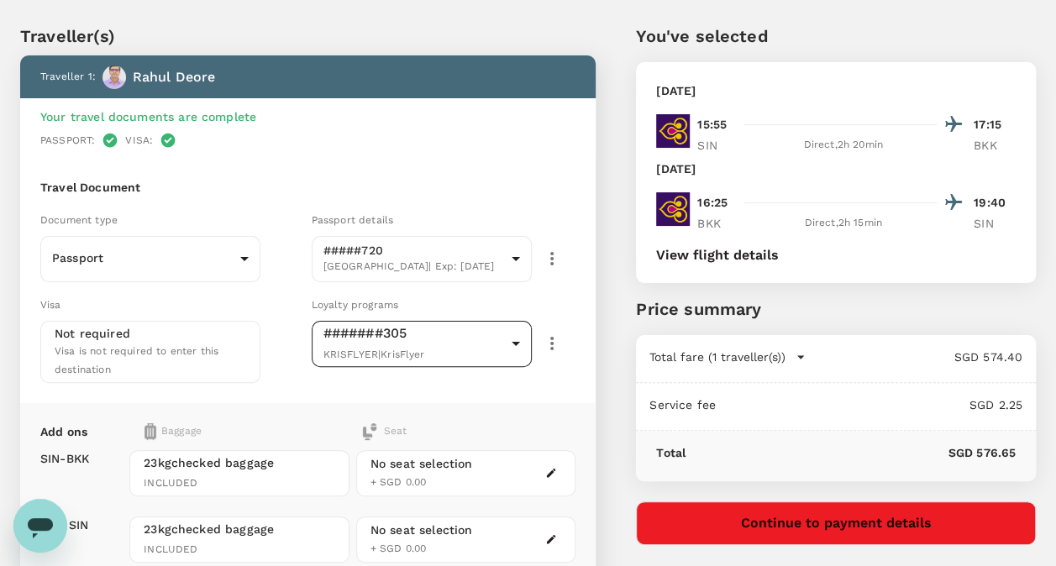
drag, startPoint x: 824, startPoint y: 517, endPoint x: 404, endPoint y: 355, distance: 450.2
click at [404, 355] on div "Traveller(s) Traveller 1 : Rahul Deore Your travel documents are complete Passp…" at bounding box center [508, 381] width 1056 height 796
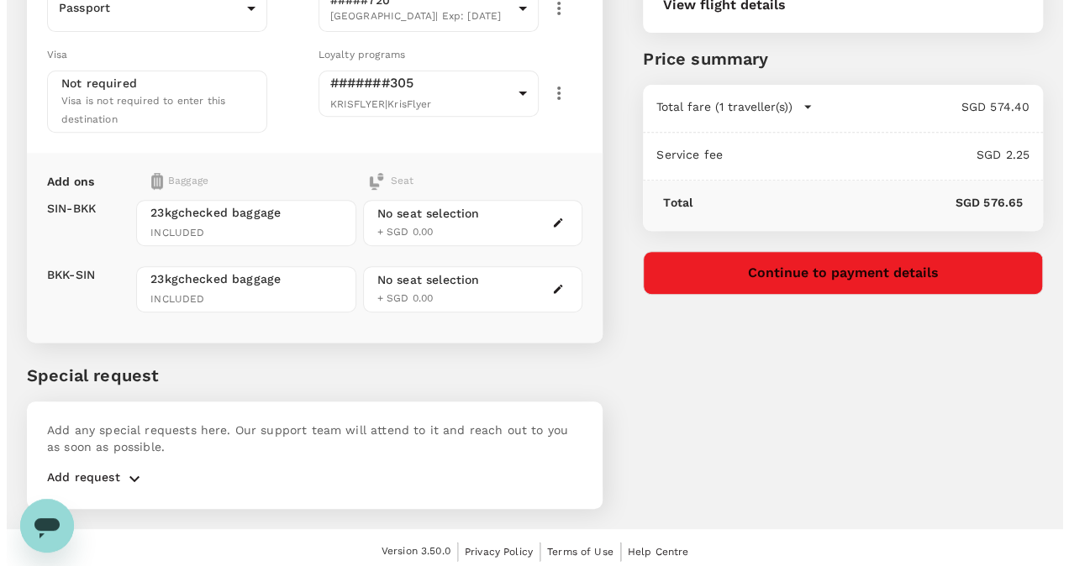
scroll to position [292, 0]
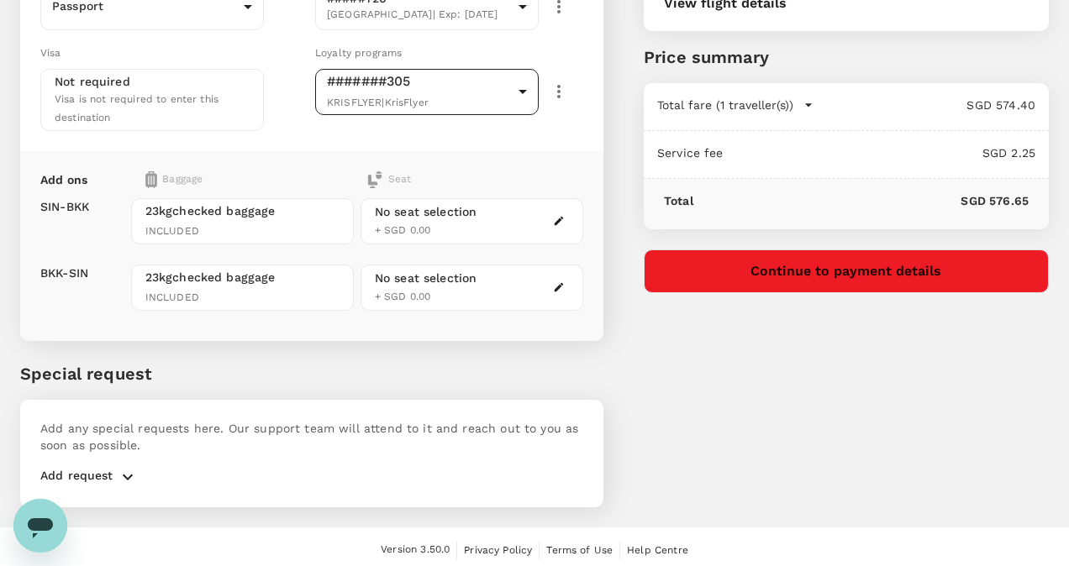
click at [524, 100] on body "Back to flight results Flight review Traveller(s) Traveller 1 : Rahul Deore You…" at bounding box center [534, 140] width 1069 height 865
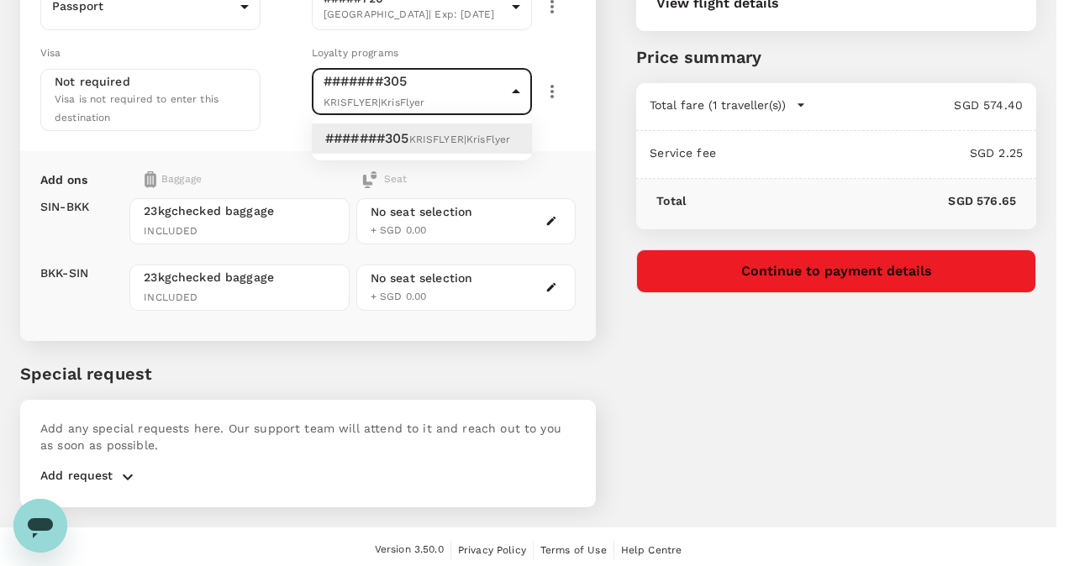
click at [524, 100] on div at bounding box center [534, 283] width 1069 height 566
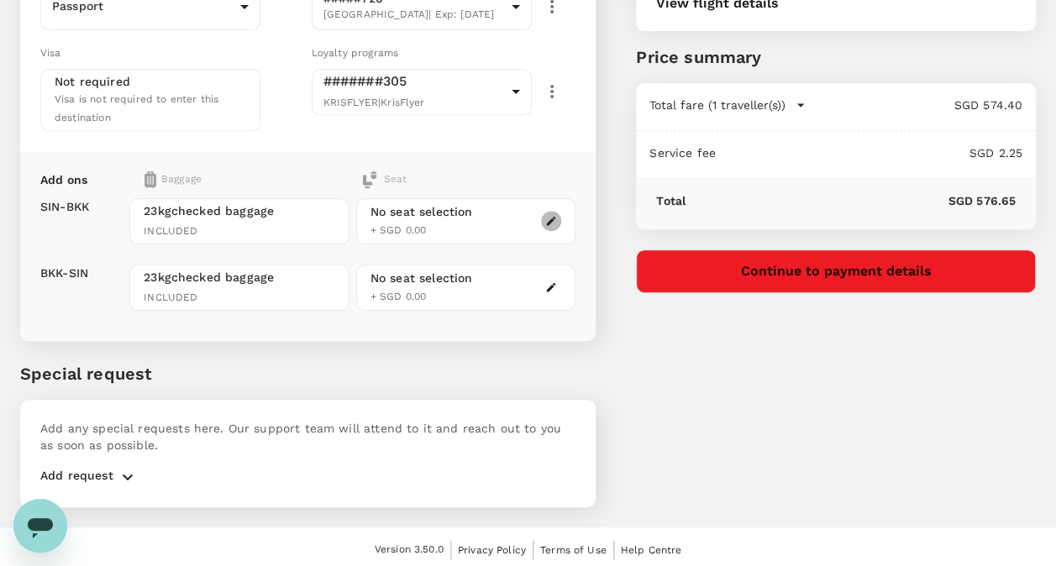
click at [548, 215] on icon "button" at bounding box center [551, 221] width 12 height 12
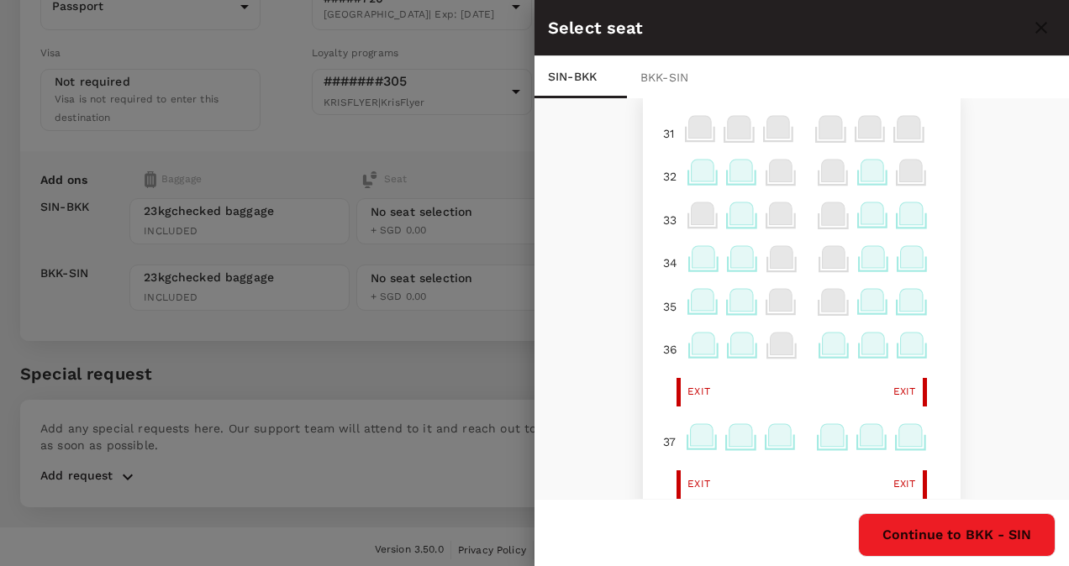
scroll to position [0, 0]
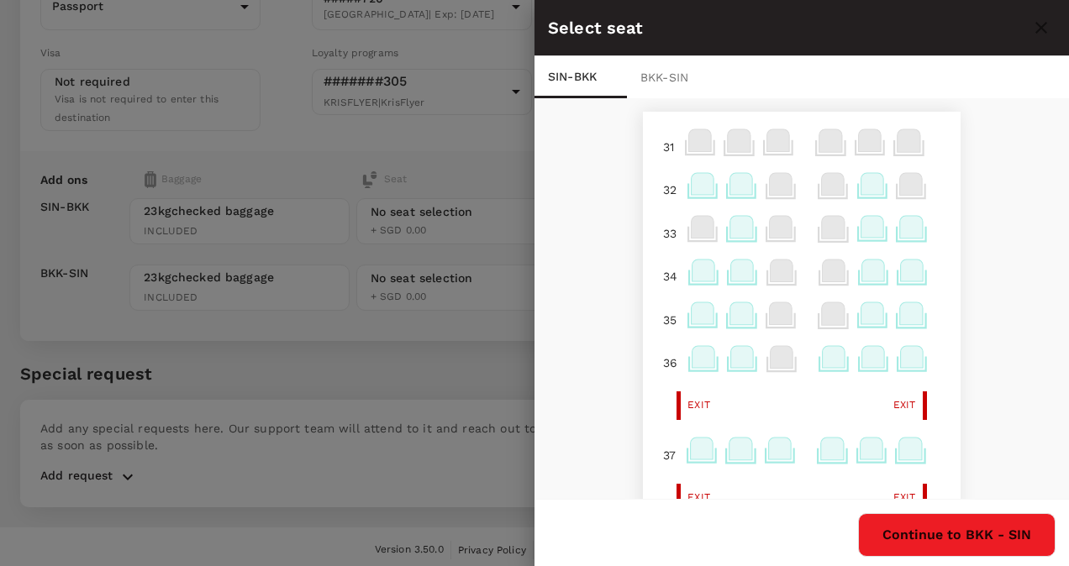
click at [691, 190] on icon at bounding box center [702, 184] width 23 height 22
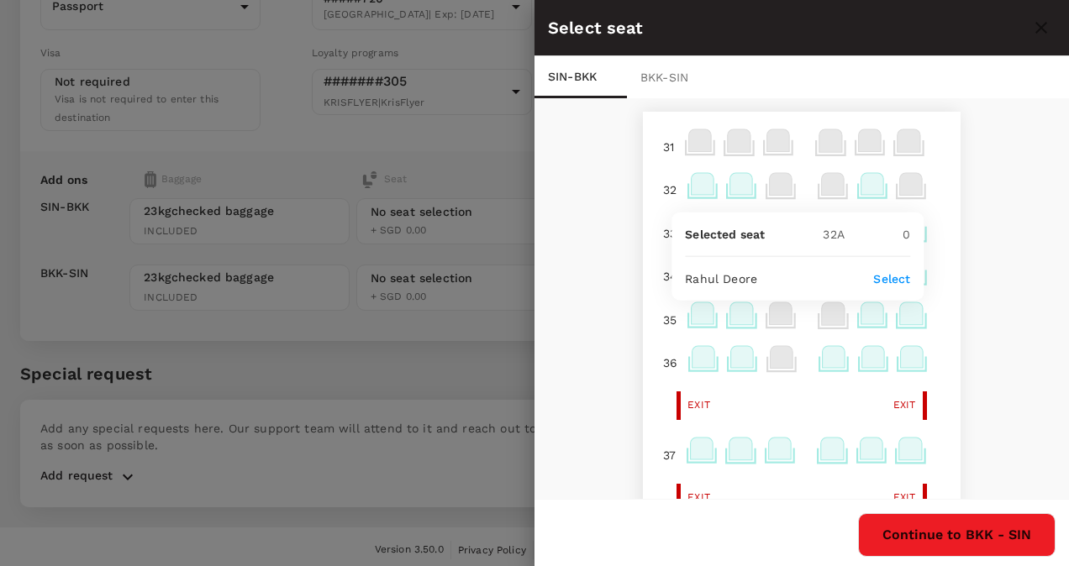
click at [900, 279] on p "Select" at bounding box center [891, 279] width 37 height 17
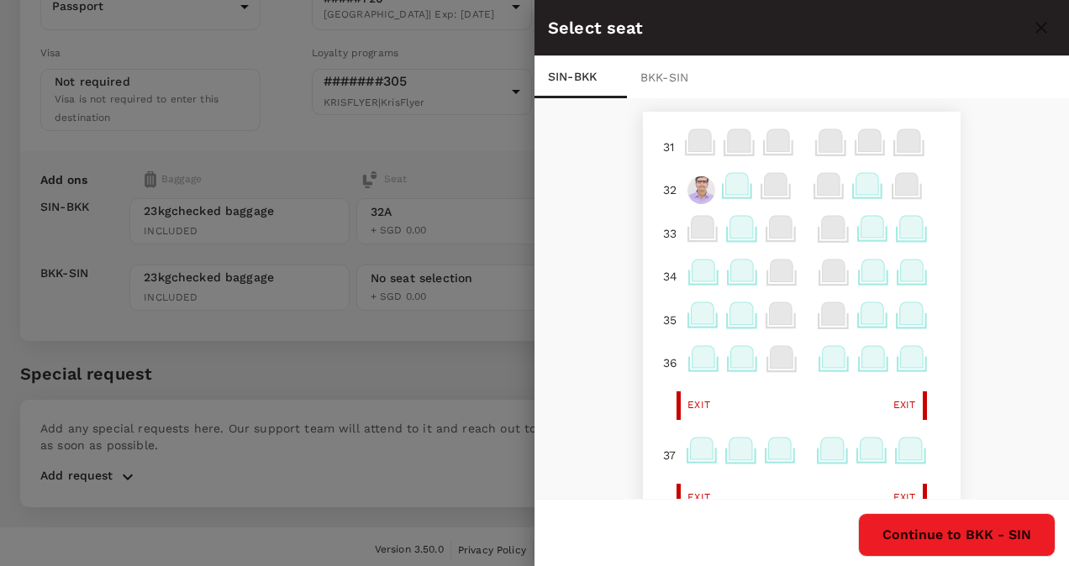
click at [668, 74] on div "BKK - SIN" at bounding box center [673, 77] width 92 height 42
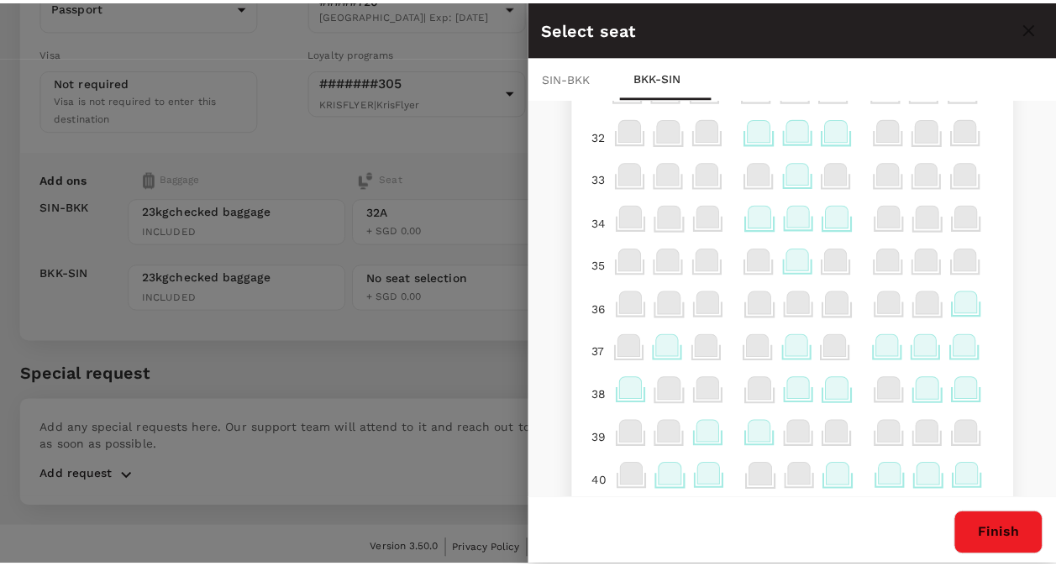
scroll to position [168, 0]
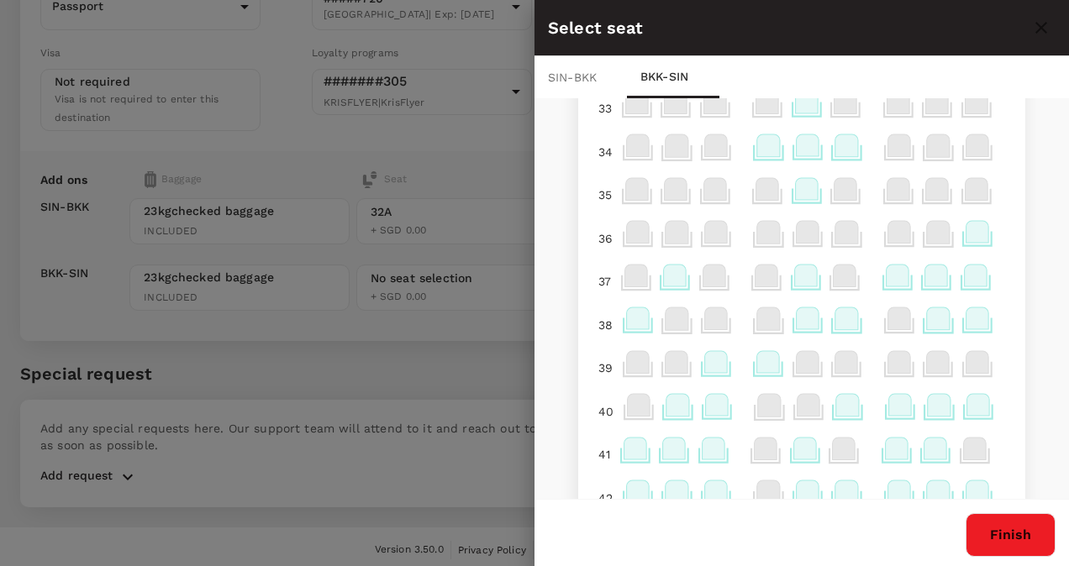
click at [627, 327] on icon at bounding box center [638, 318] width 23 height 22
click at [816, 277] on p "Select" at bounding box center [826, 283] width 37 height 17
click at [1011, 528] on button "Finish" at bounding box center [1010, 535] width 90 height 44
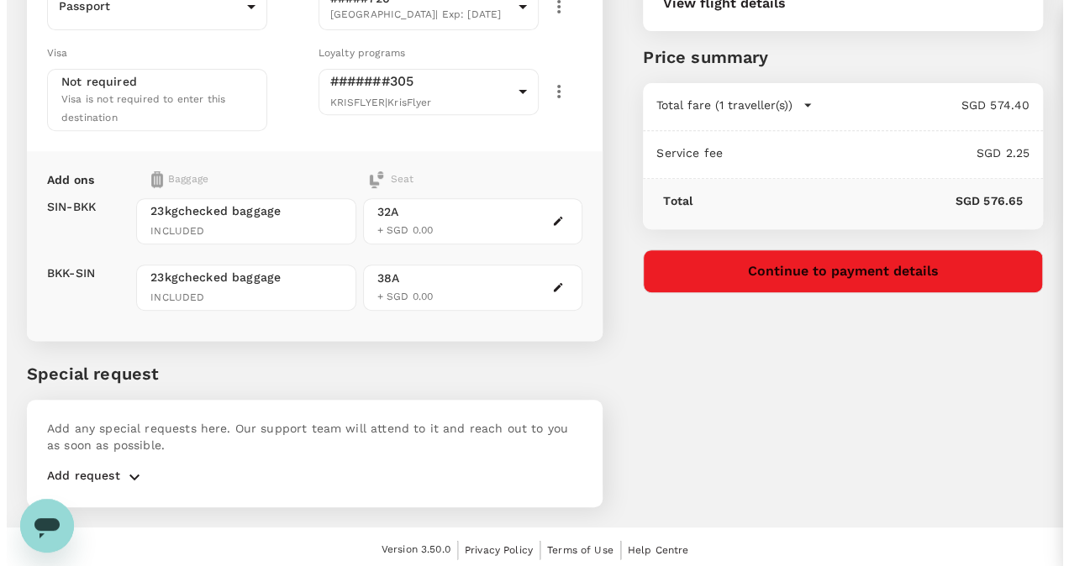
scroll to position [0, 0]
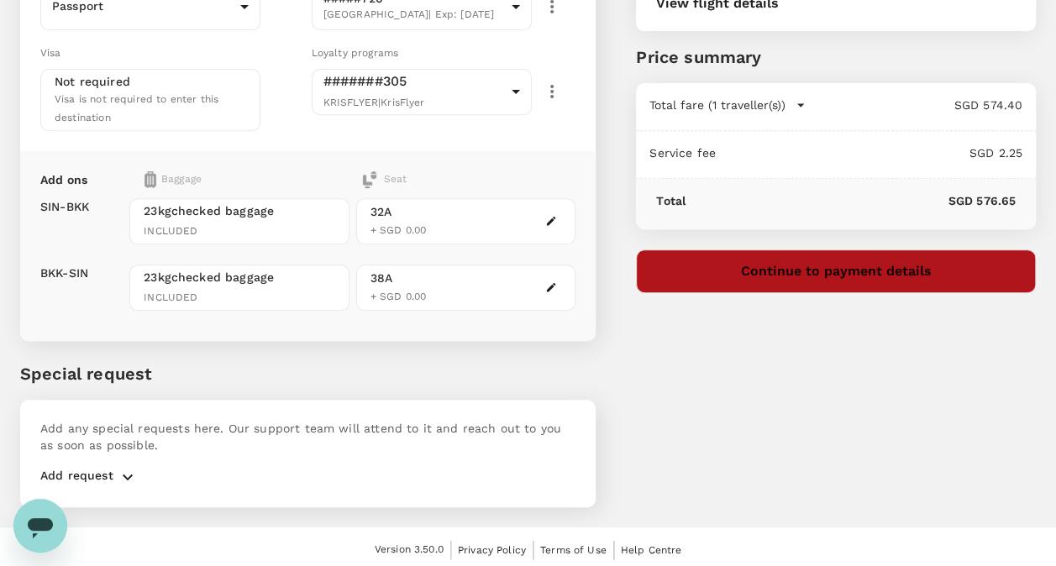
click at [726, 279] on button "Continue to payment details" at bounding box center [836, 272] width 400 height 44
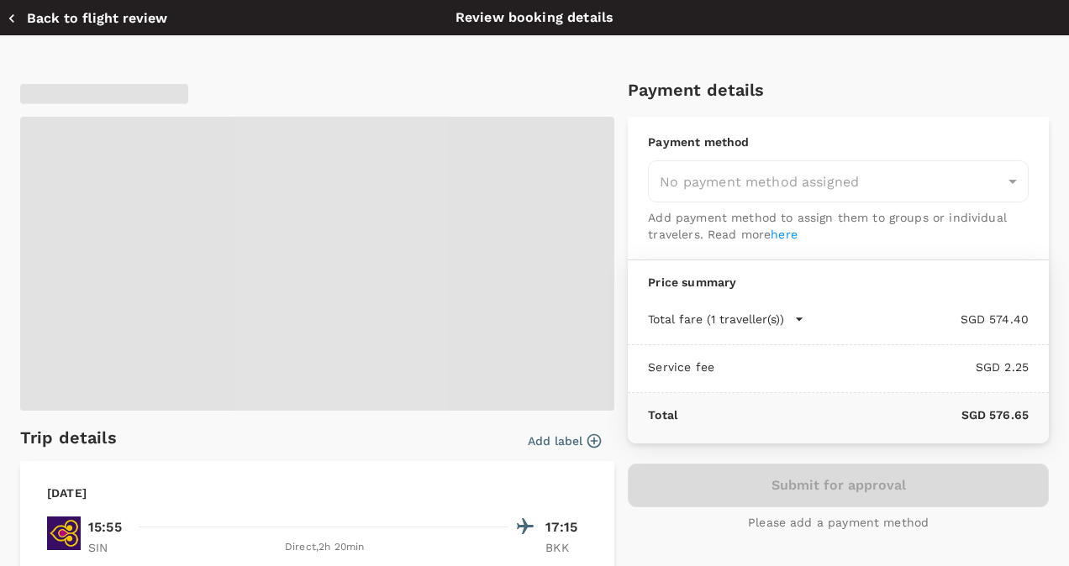
type input "9e677c2c-1b51-4fb9-8b8e-e61d94c42ce6"
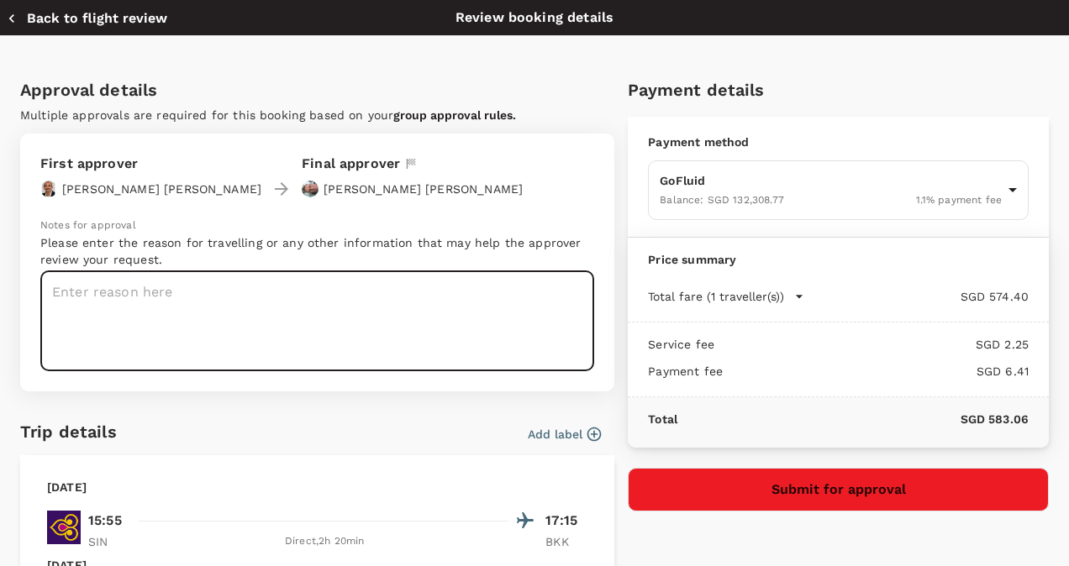
click at [186, 302] on textarea at bounding box center [317, 321] width 554 height 100
type textarea "T"
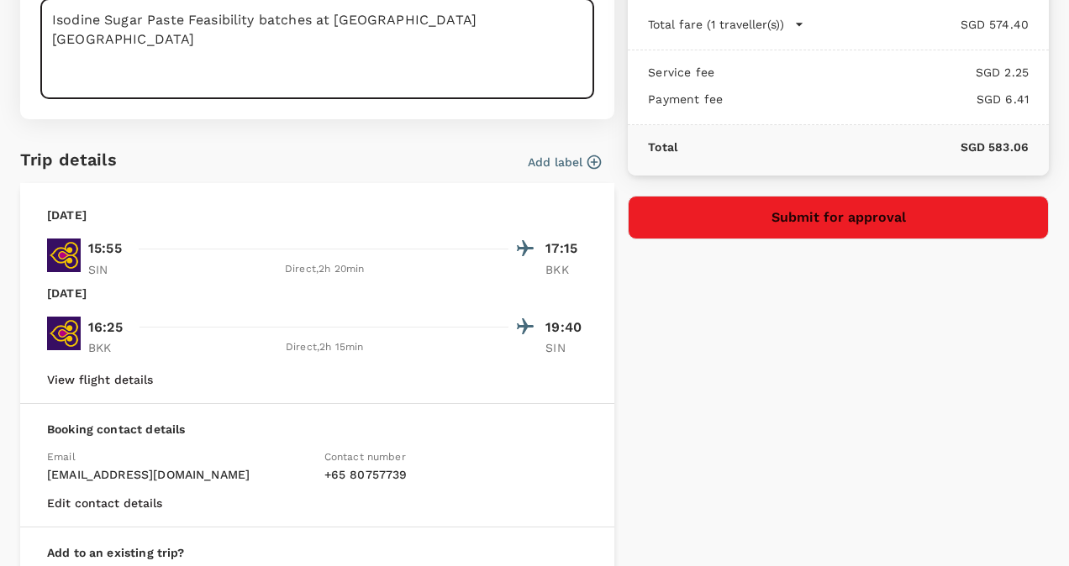
scroll to position [188, 0]
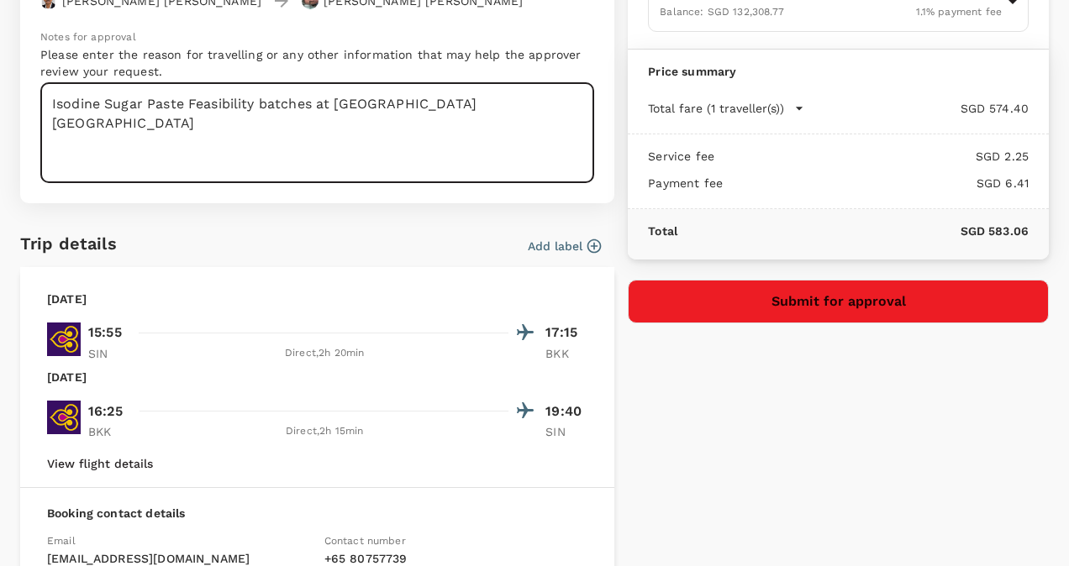
type textarea "Isodine Sugar Paste Feasibility batches at Olic Thailand"
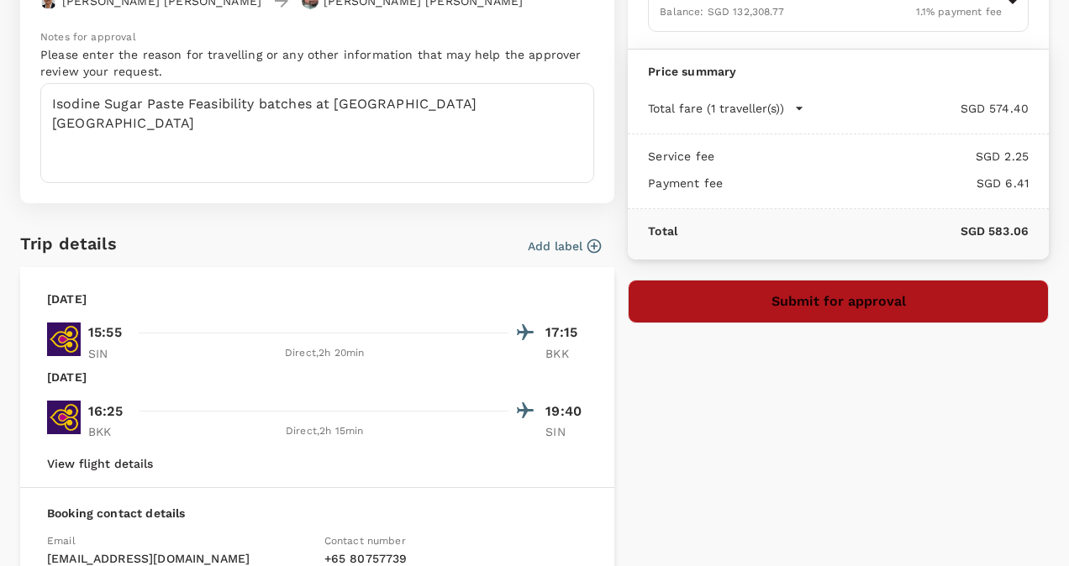
click at [877, 298] on button "Submit for approval" at bounding box center [838, 302] width 421 height 44
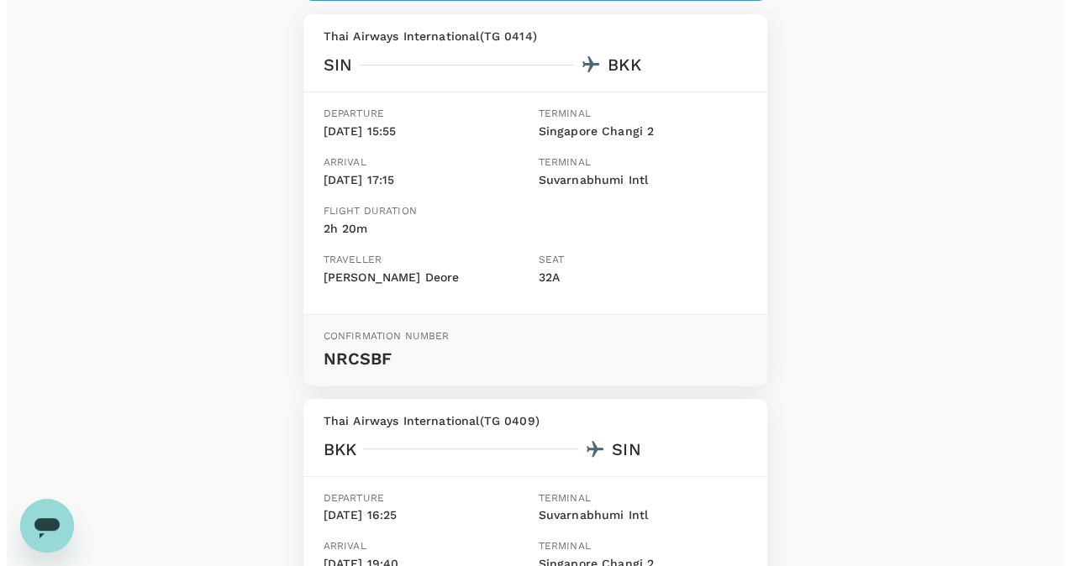
scroll to position [252, 0]
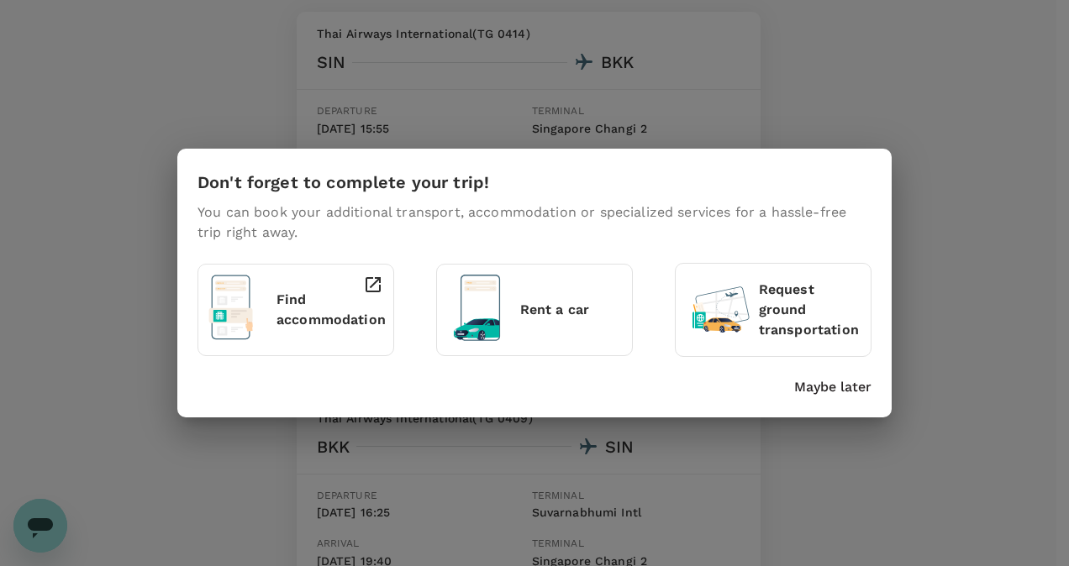
click at [310, 313] on p "Find accommodation" at bounding box center [330, 310] width 109 height 40
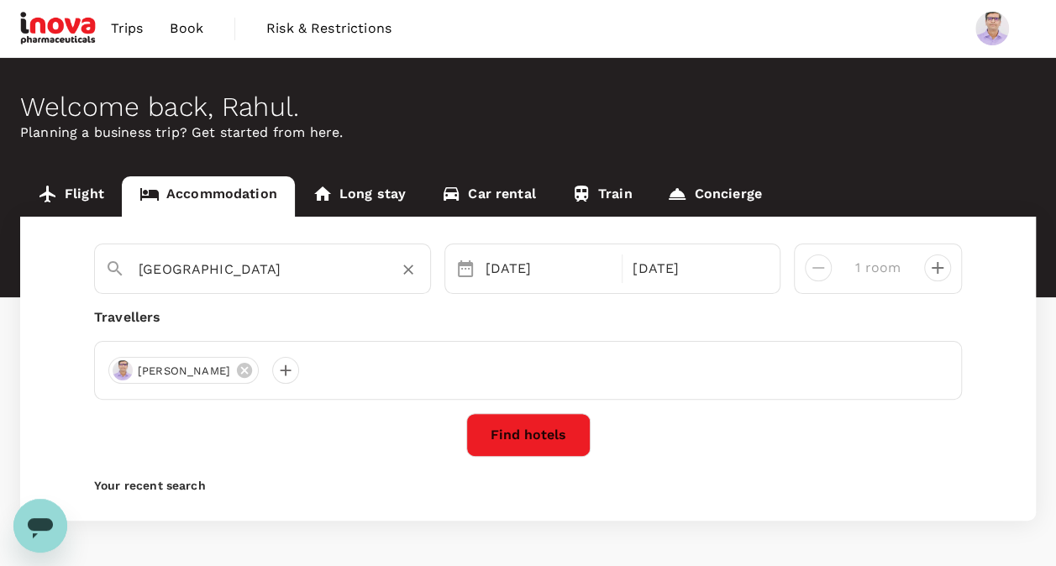
click at [204, 273] on input "[GEOGRAPHIC_DATA]" at bounding box center [256, 269] width 234 height 26
click at [568, 276] on div "29 Aug" at bounding box center [549, 269] width 140 height 34
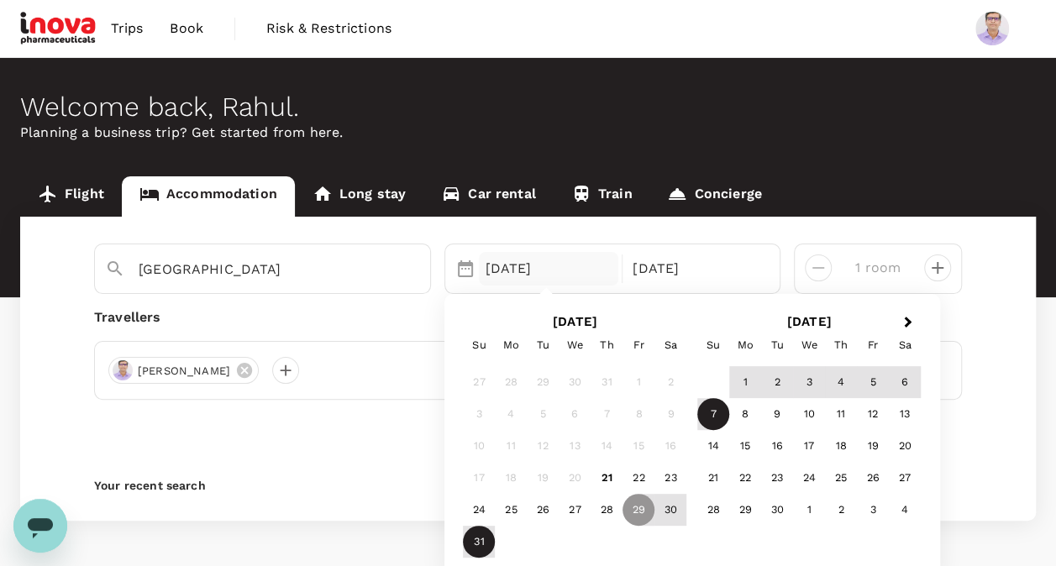
click at [481, 539] on div "31" at bounding box center [479, 543] width 32 height 32
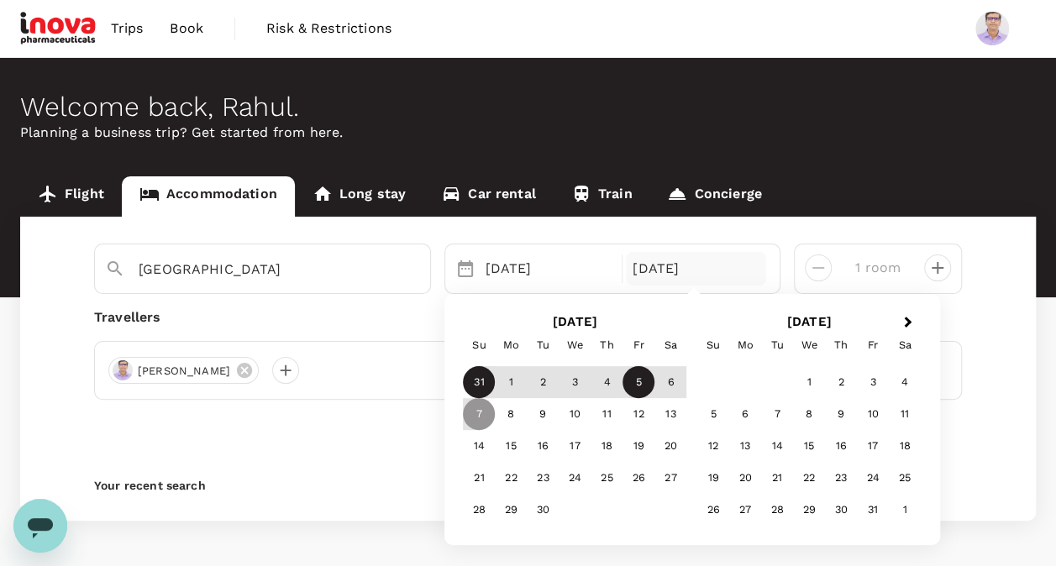
click at [639, 387] on div "5" at bounding box center [639, 383] width 32 height 32
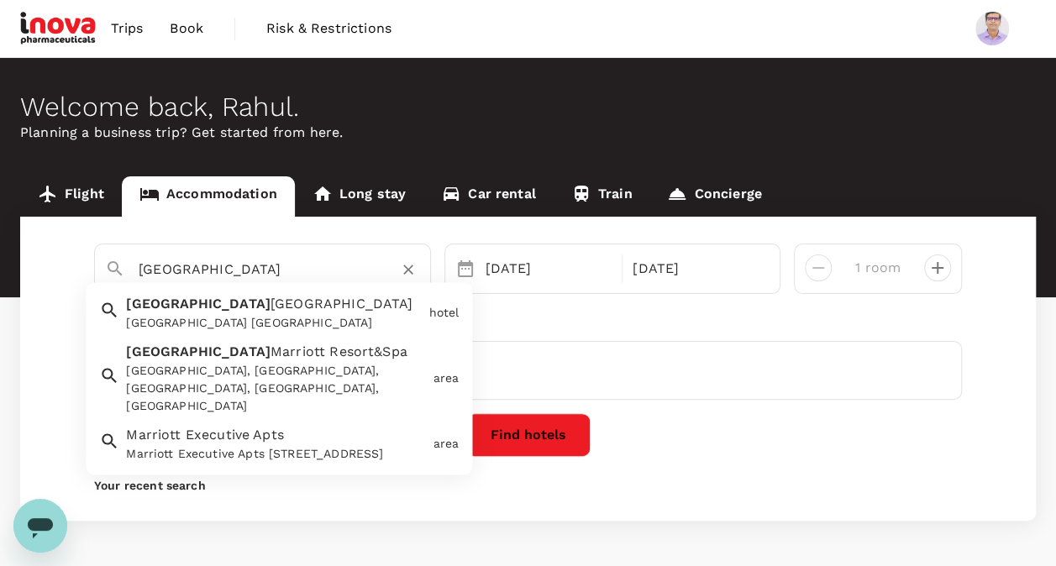
click at [259, 277] on input "[GEOGRAPHIC_DATA]" at bounding box center [256, 269] width 234 height 26
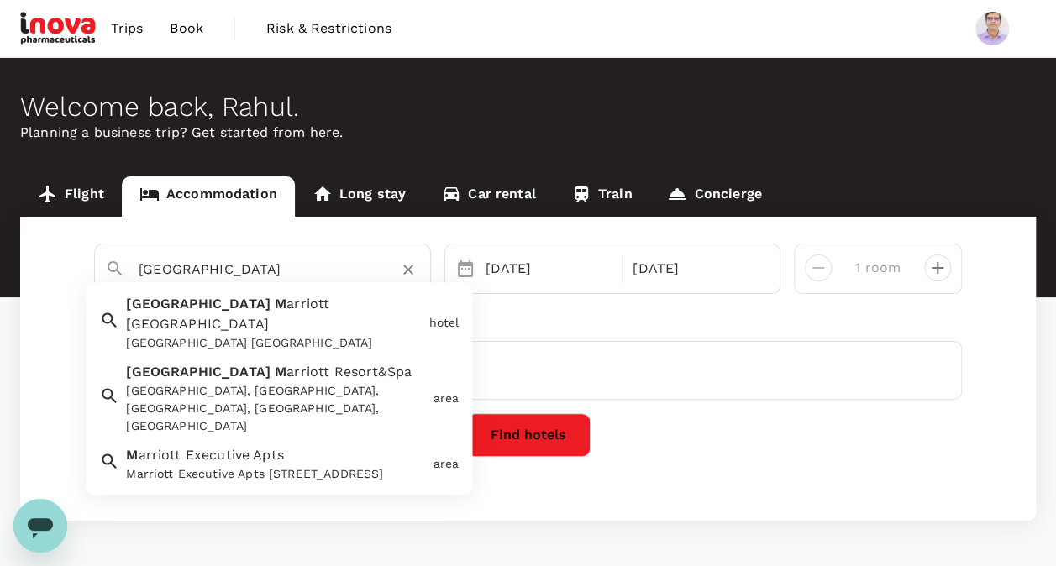
type input "[GEOGRAPHIC_DATA]"
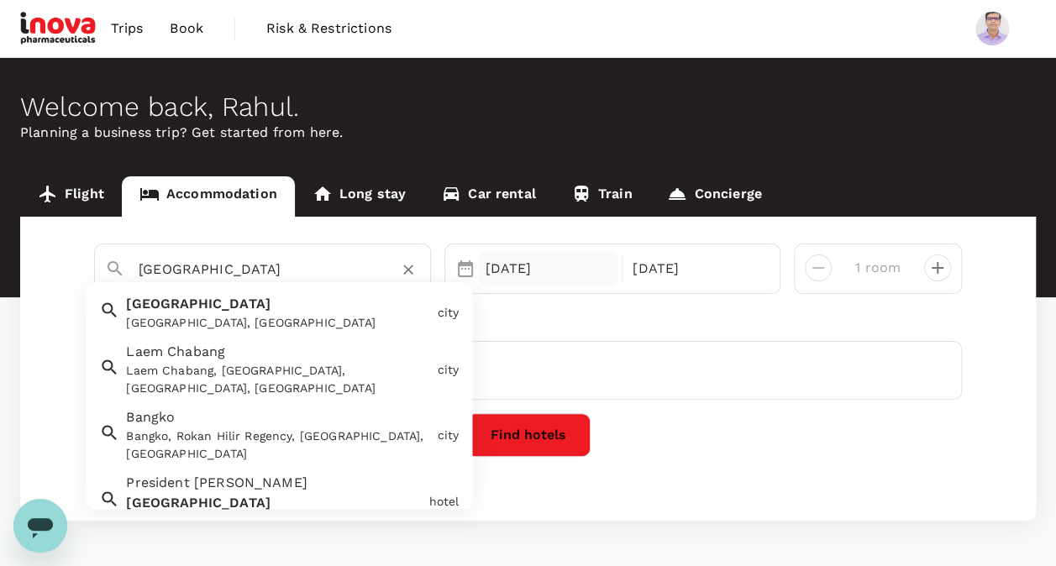
click at [533, 266] on div "31 Aug" at bounding box center [549, 269] width 140 height 34
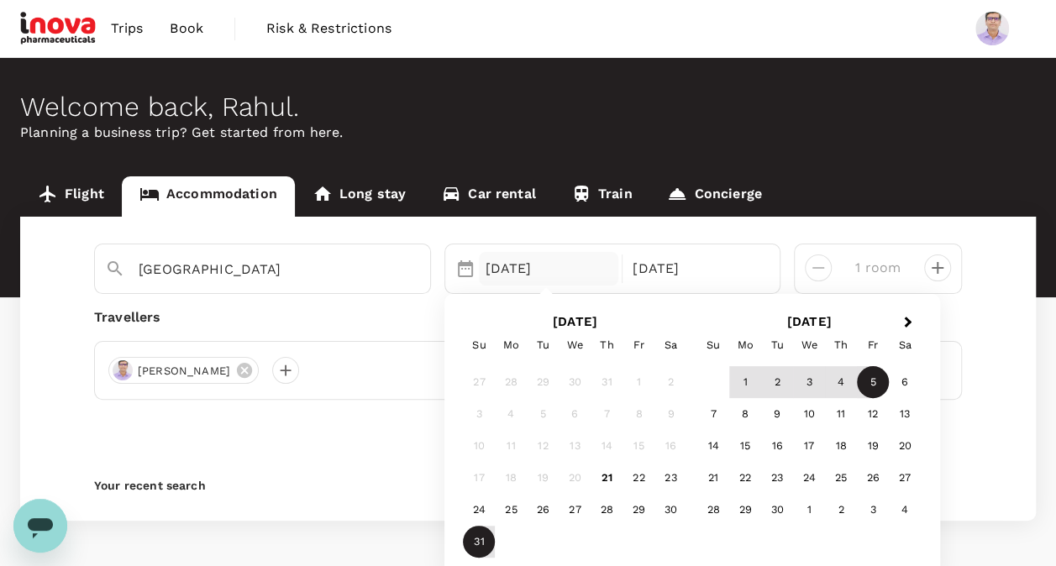
click at [1022, 329] on div "Bangkok Selected date: Sunday, August 31st, 2025 31 Aug Next Month August 2025 …" at bounding box center [528, 369] width 1016 height 304
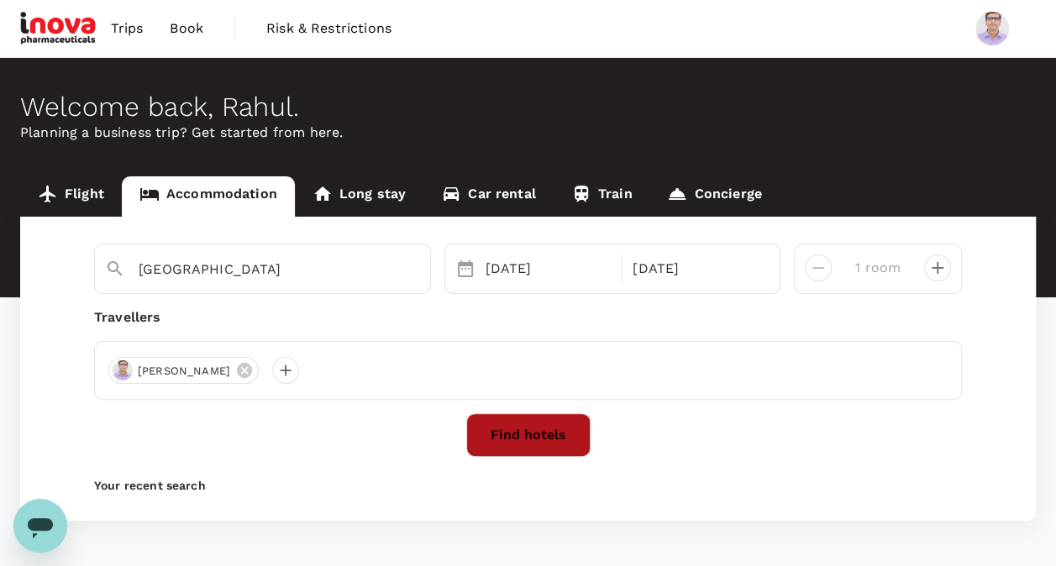
click at [559, 427] on button "Find hotels" at bounding box center [528, 435] width 124 height 44
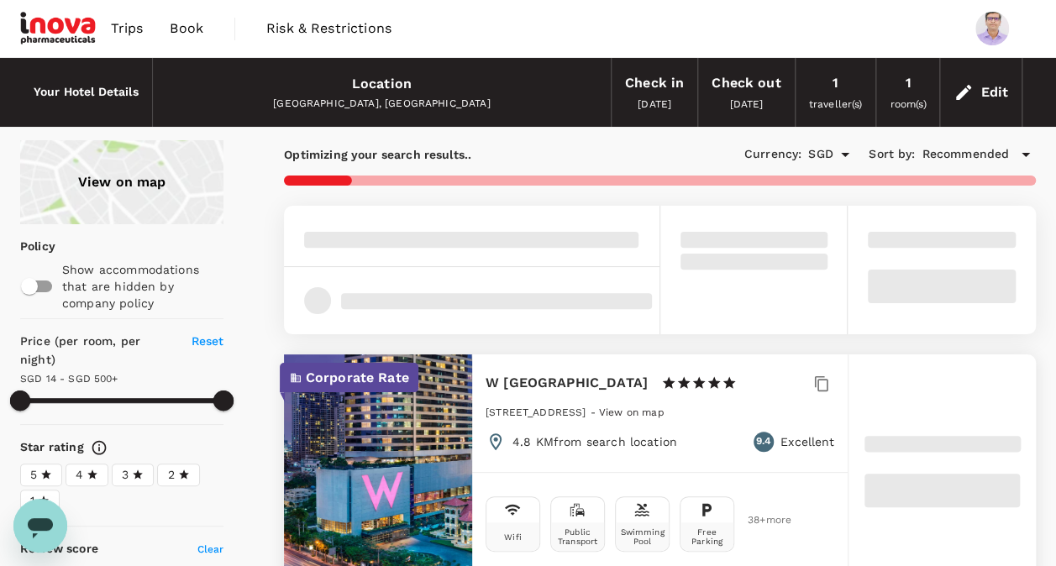
type input "499.51"
type input "SGD"
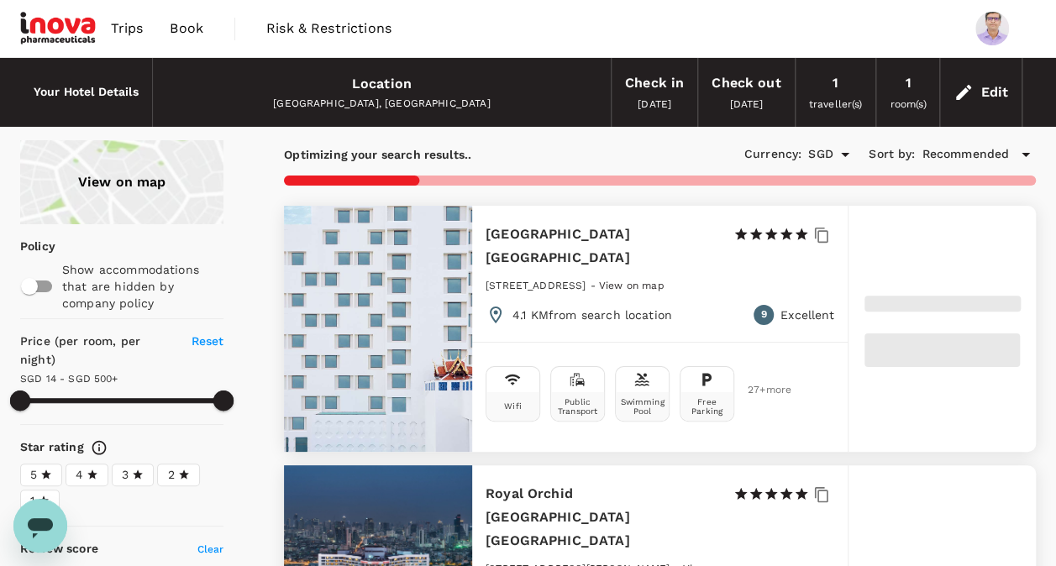
type input "499.85"
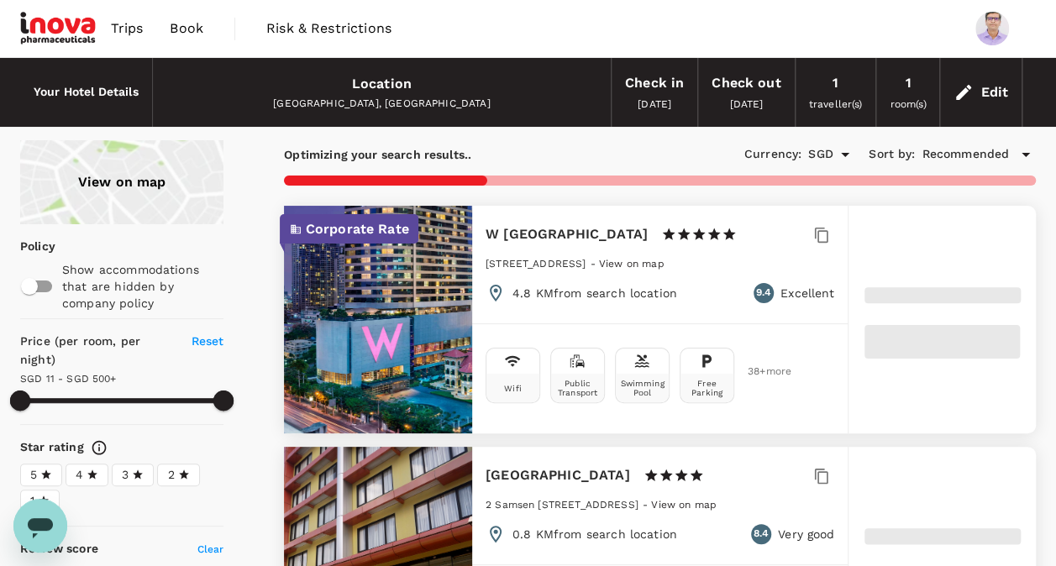
type input "10.85"
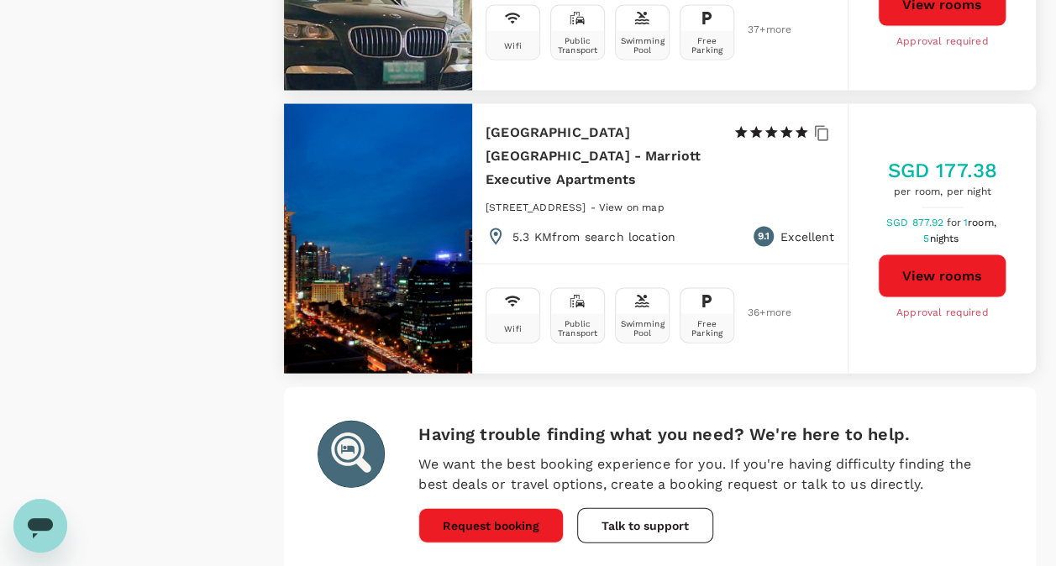
scroll to position [4825, 0]
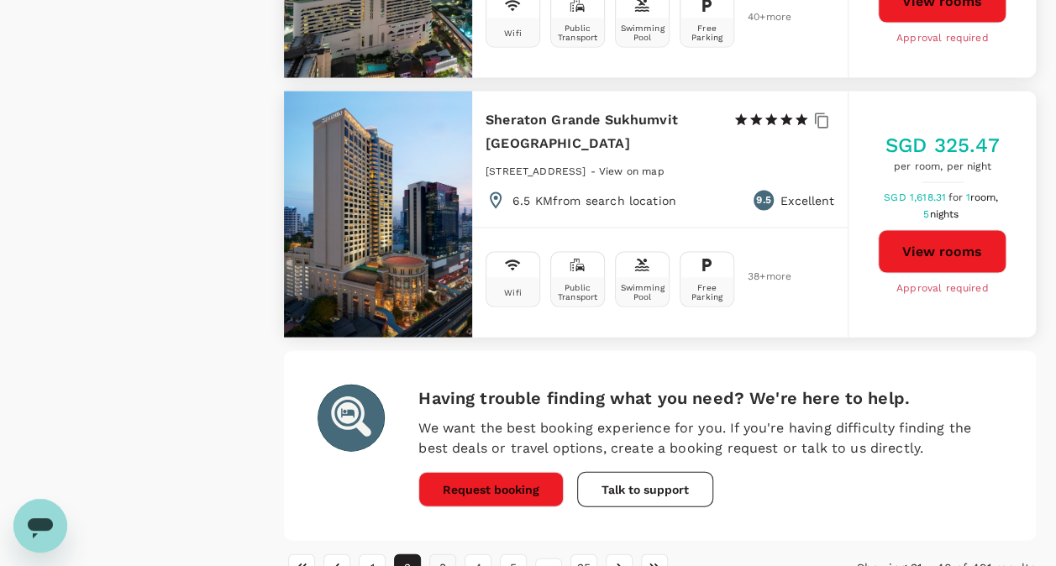
click at [445, 554] on button "3" at bounding box center [442, 567] width 27 height 27
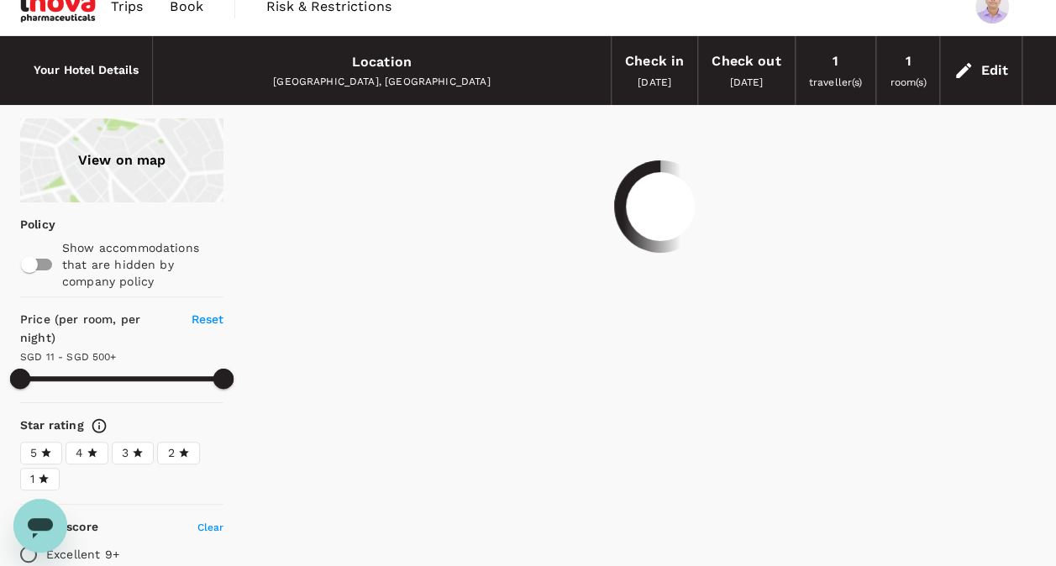
scroll to position [0, 0]
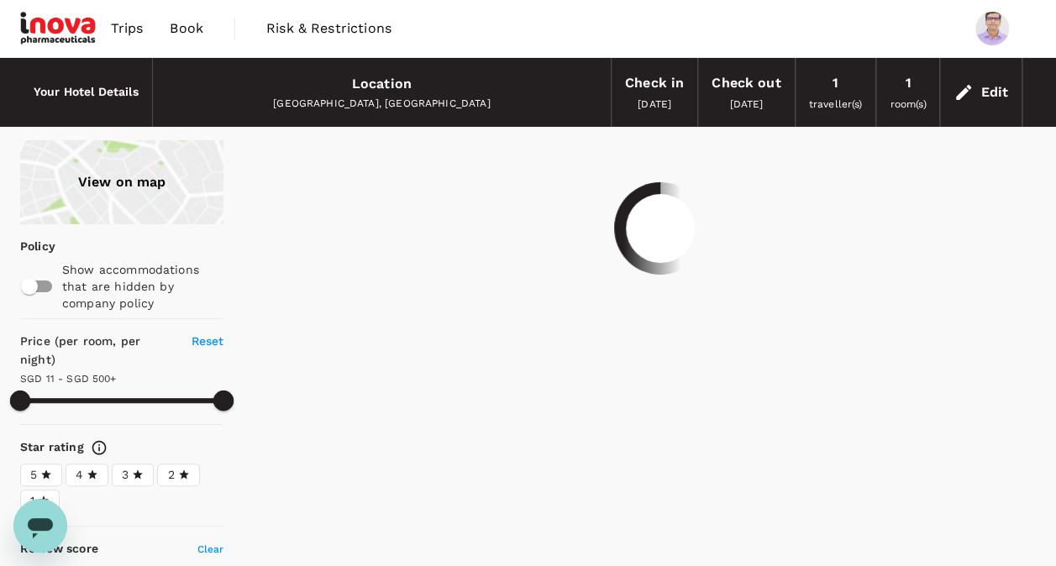
type input "499.85"
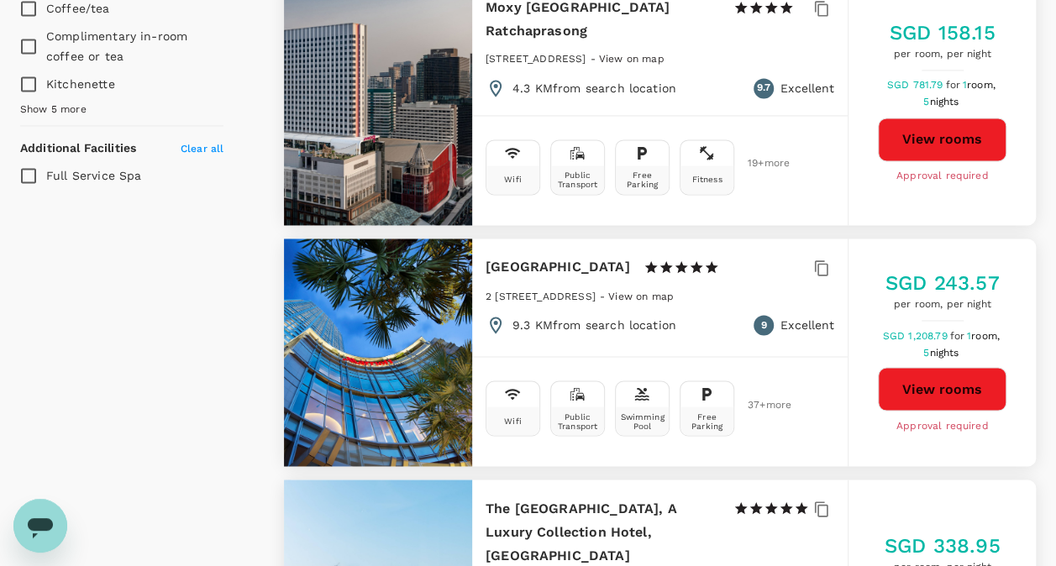
scroll to position [1260, 0]
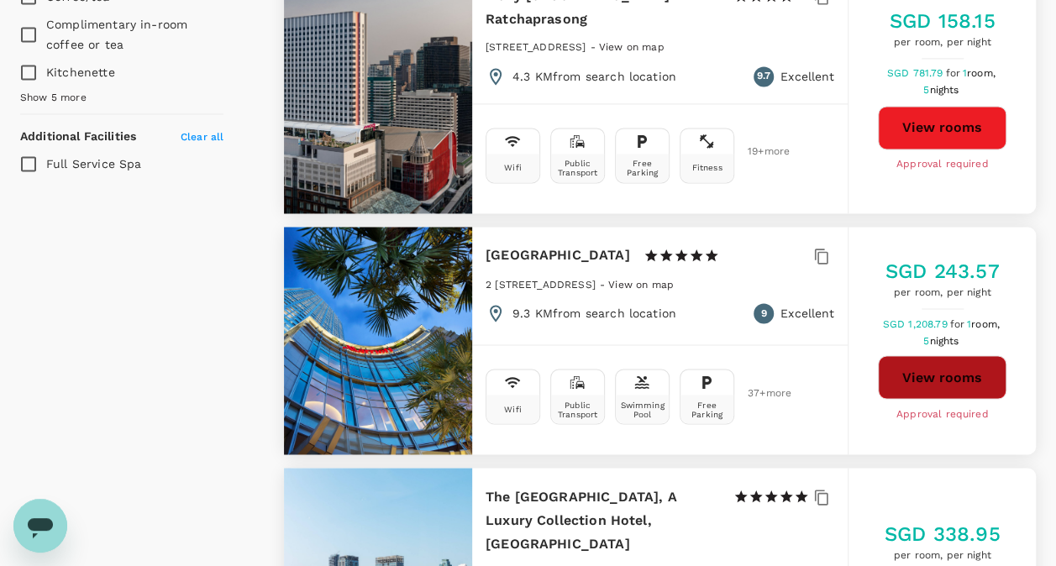
click at [934, 355] on button "View rooms" at bounding box center [942, 377] width 129 height 44
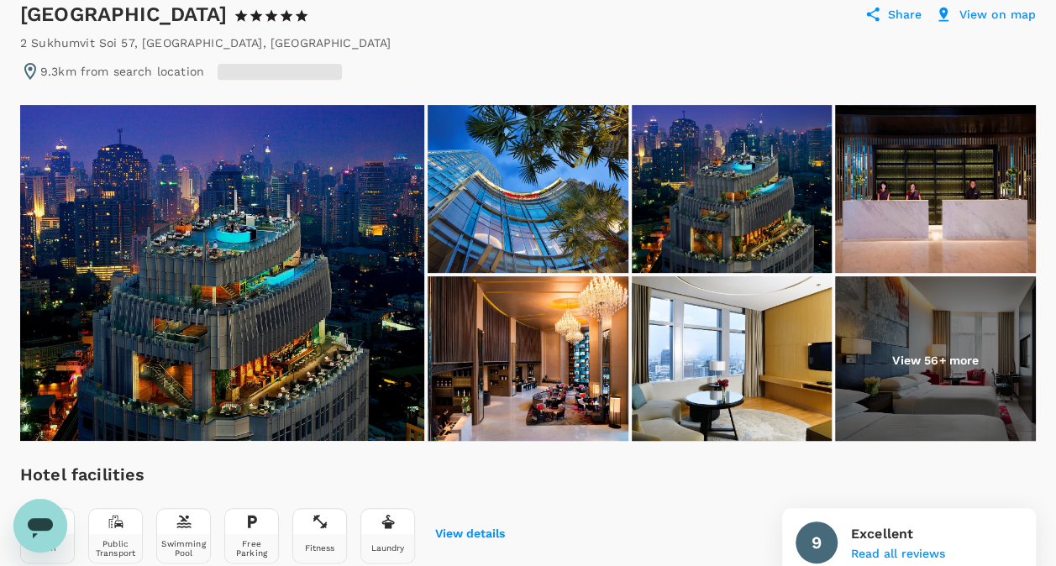
scroll to position [168, 0]
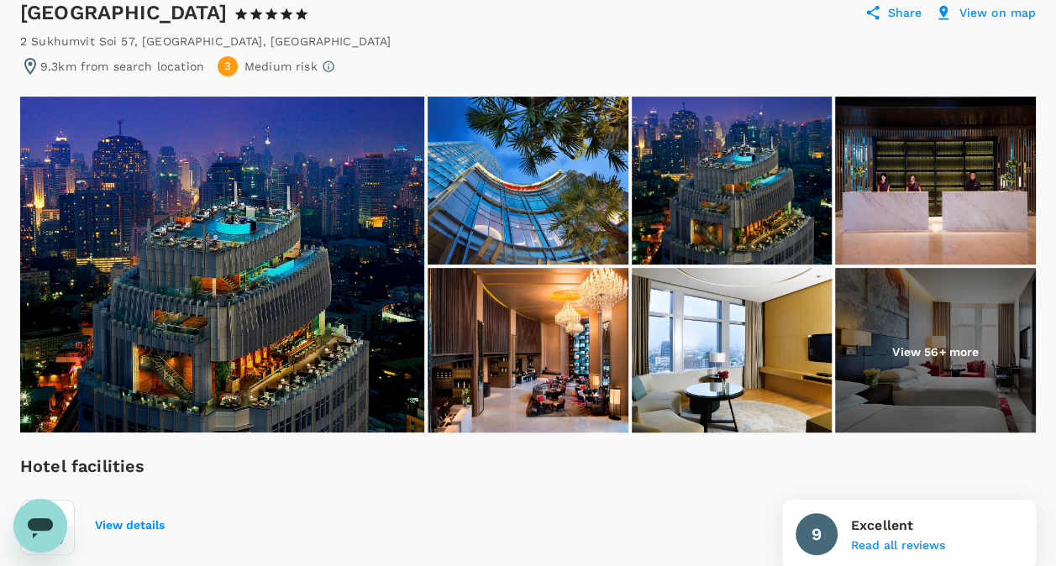
click at [890, 336] on img at bounding box center [935, 352] width 201 height 168
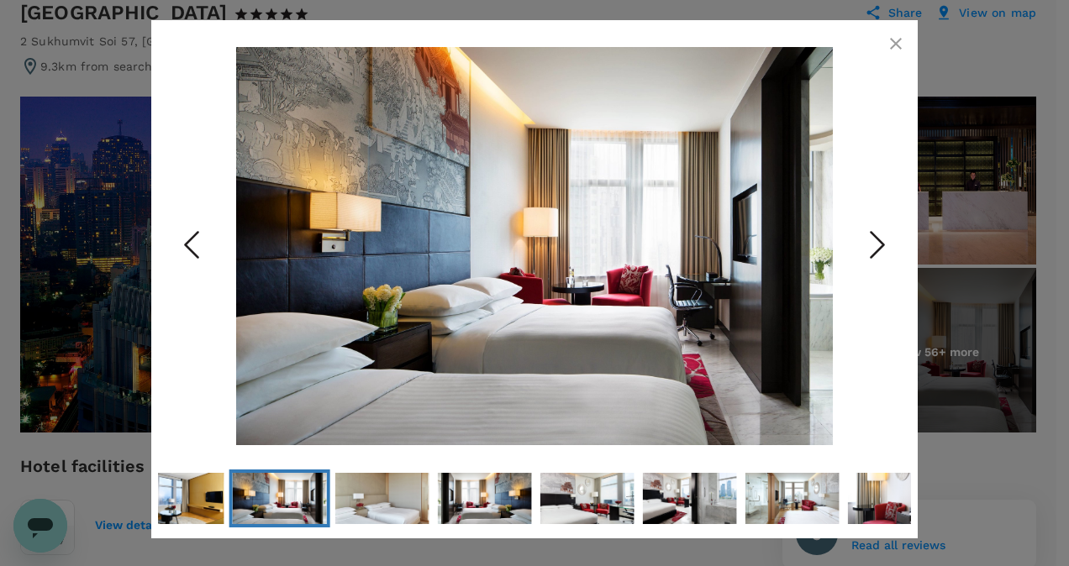
click at [882, 236] on icon "Next Slide" at bounding box center [877, 245] width 50 height 50
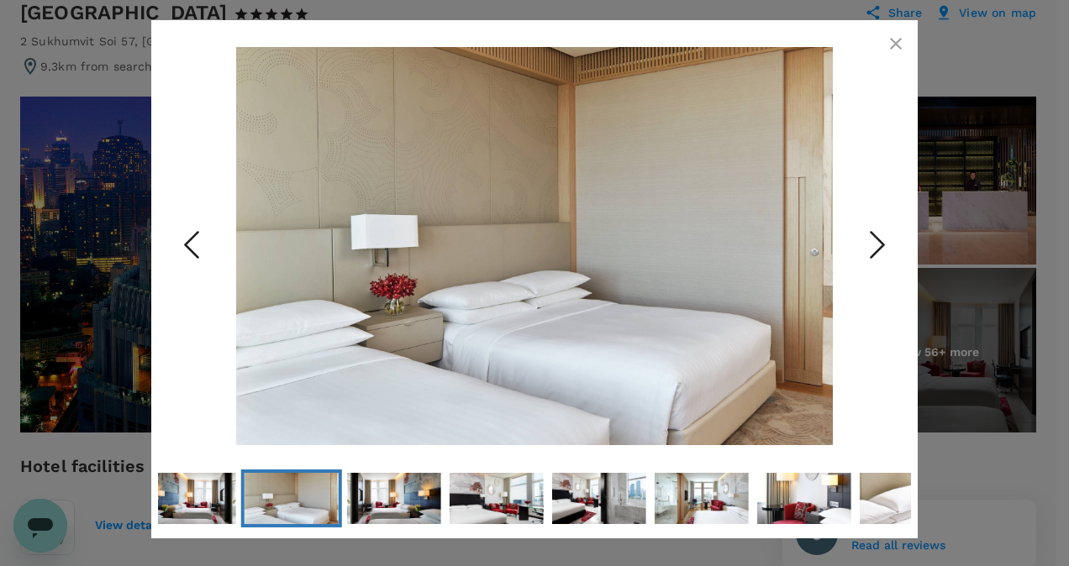
click at [880, 237] on icon "Next Slide" at bounding box center [877, 245] width 50 height 50
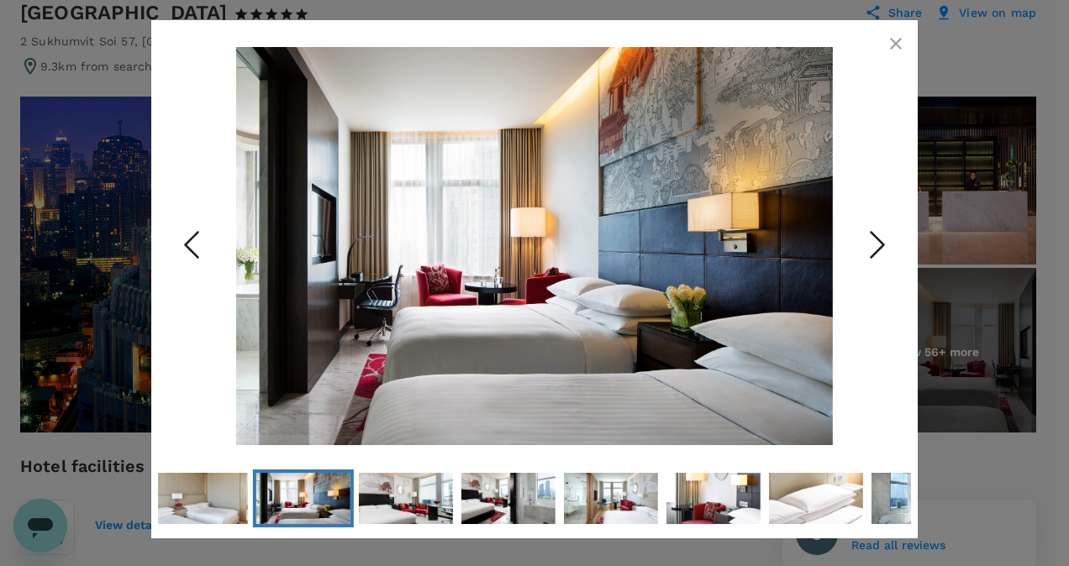
click at [880, 237] on icon "Next Slide" at bounding box center [877, 245] width 50 height 50
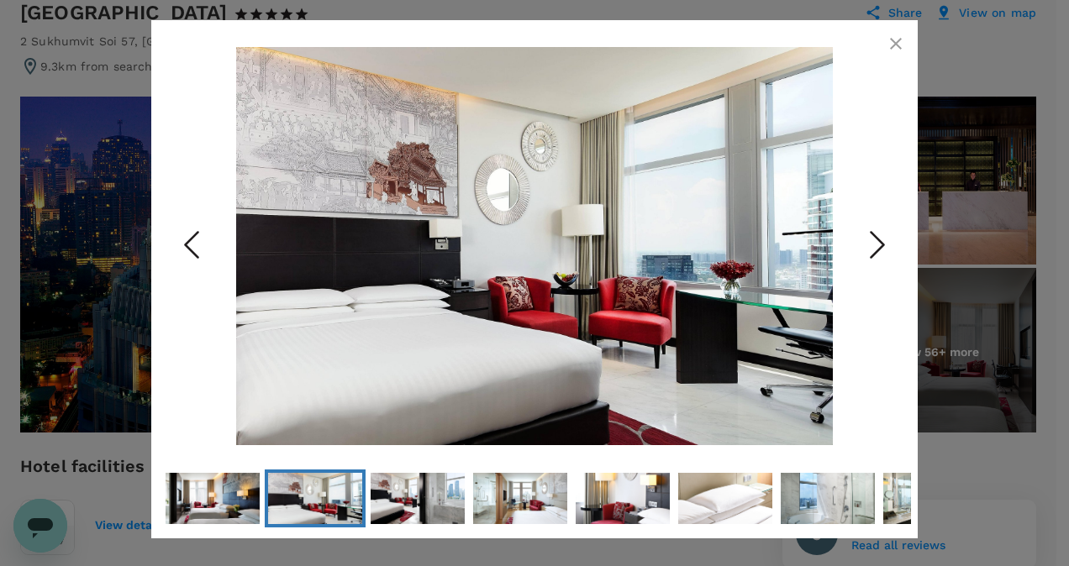
click at [880, 237] on icon "Next Slide" at bounding box center [877, 245] width 50 height 50
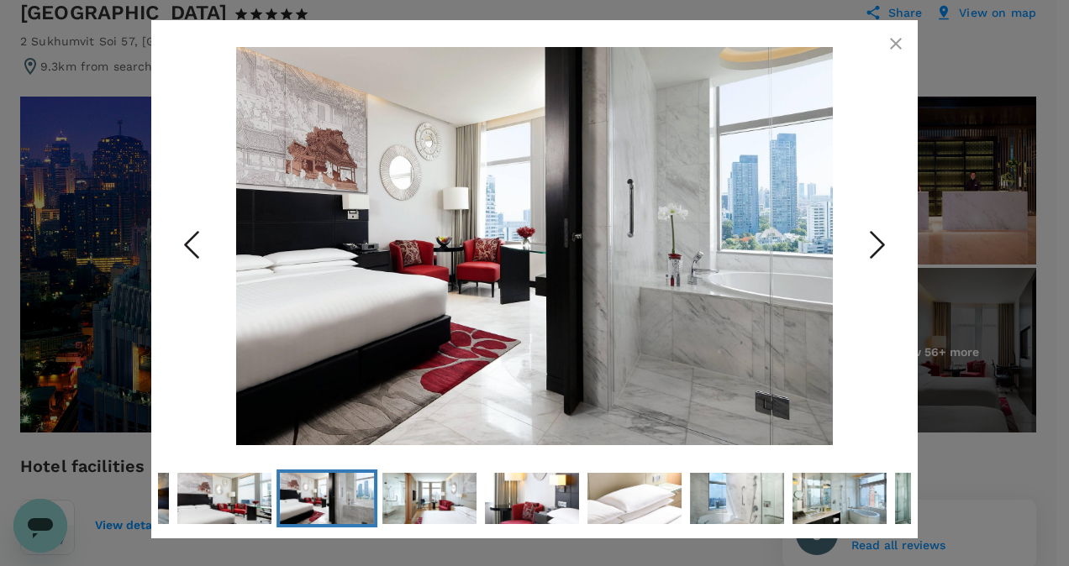
click at [880, 237] on icon "Next Slide" at bounding box center [877, 245] width 50 height 50
click at [872, 241] on icon "Next Slide" at bounding box center [877, 245] width 50 height 50
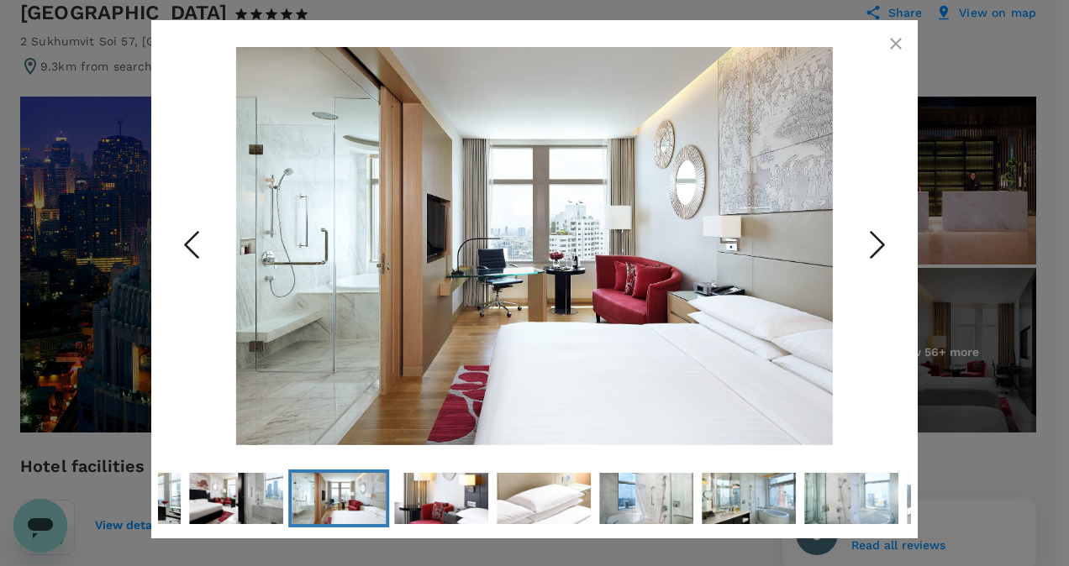
click at [872, 242] on icon "Next Slide" at bounding box center [877, 245] width 50 height 50
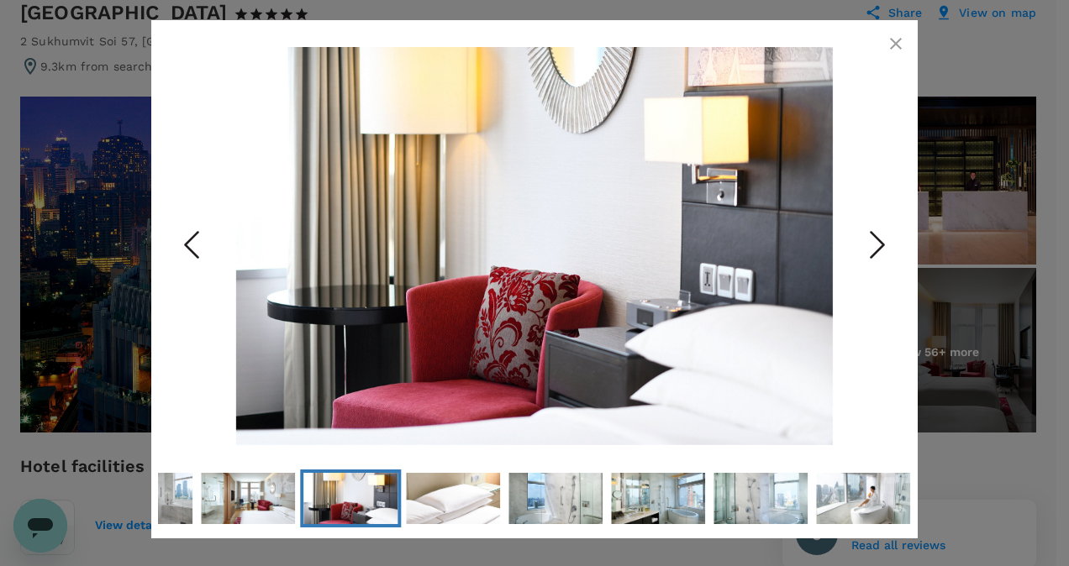
click at [872, 242] on icon "Next Slide" at bounding box center [877, 245] width 50 height 50
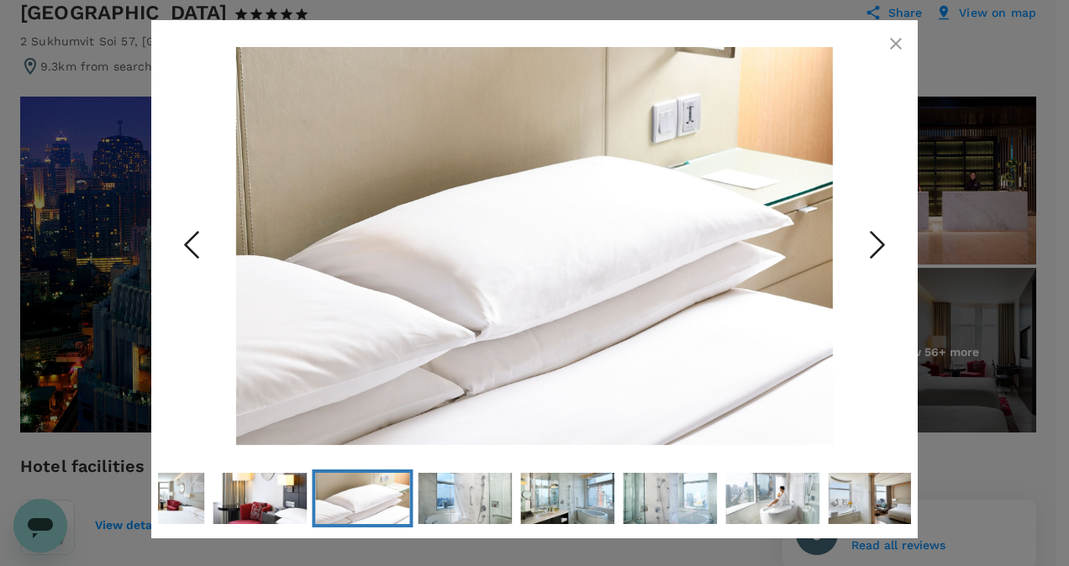
click at [872, 242] on icon "Next Slide" at bounding box center [877, 245] width 50 height 50
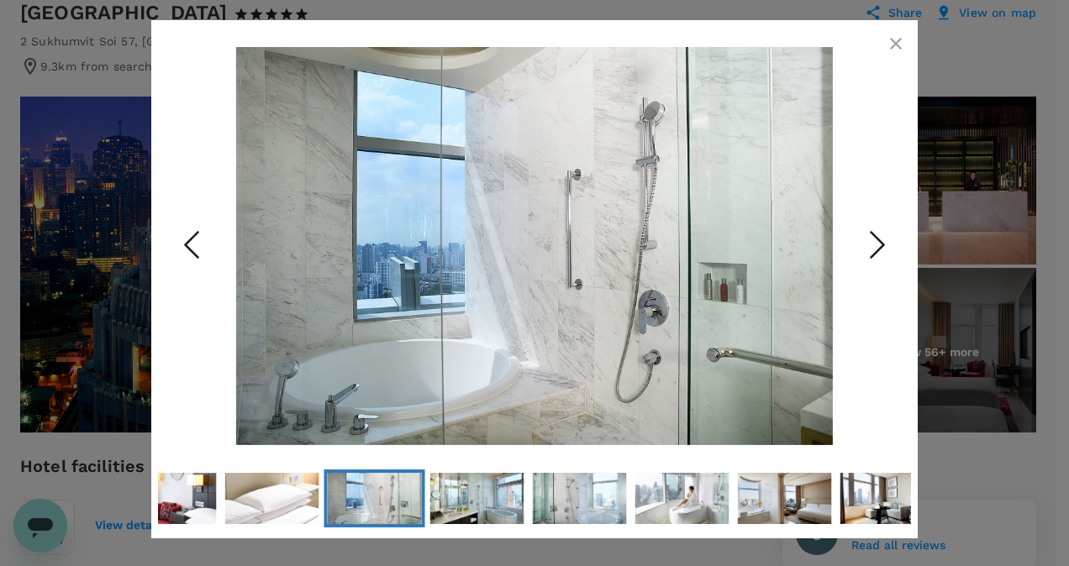
click at [872, 242] on icon "Next Slide" at bounding box center [877, 245] width 50 height 50
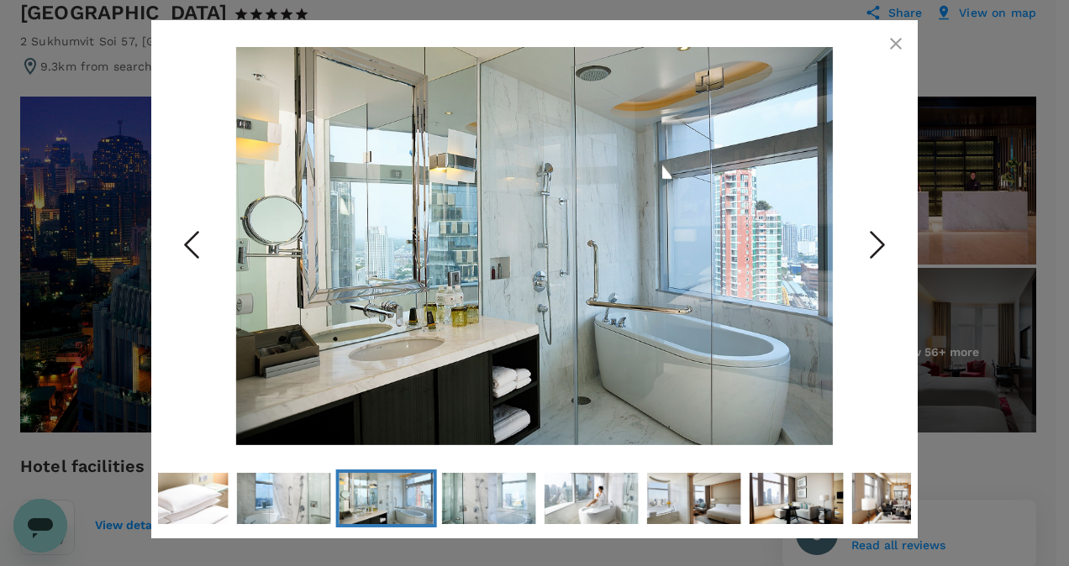
click at [872, 242] on icon "Next Slide" at bounding box center [877, 245] width 50 height 50
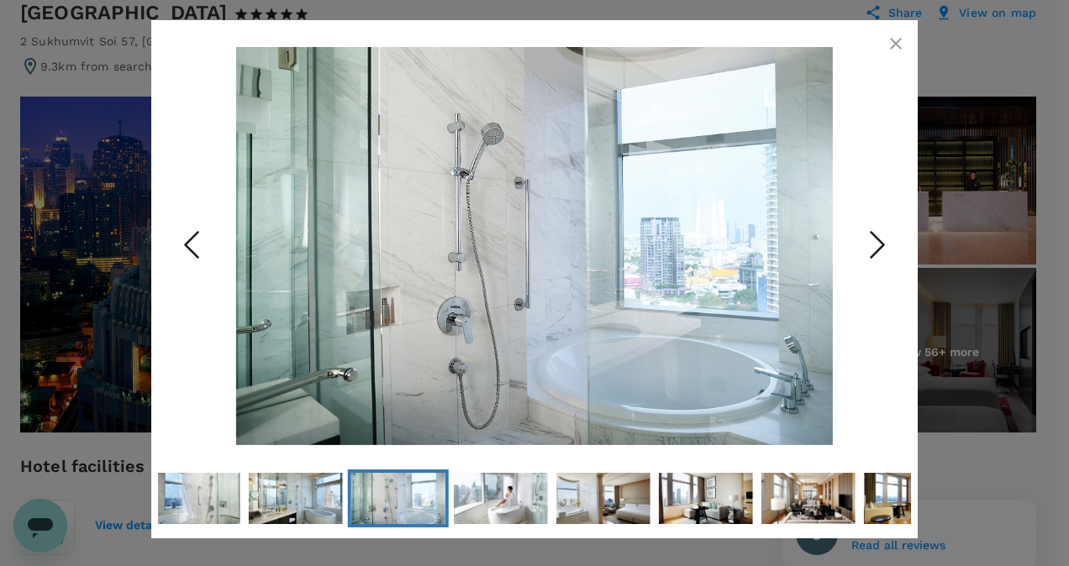
click at [872, 242] on icon "Next Slide" at bounding box center [877, 245] width 50 height 50
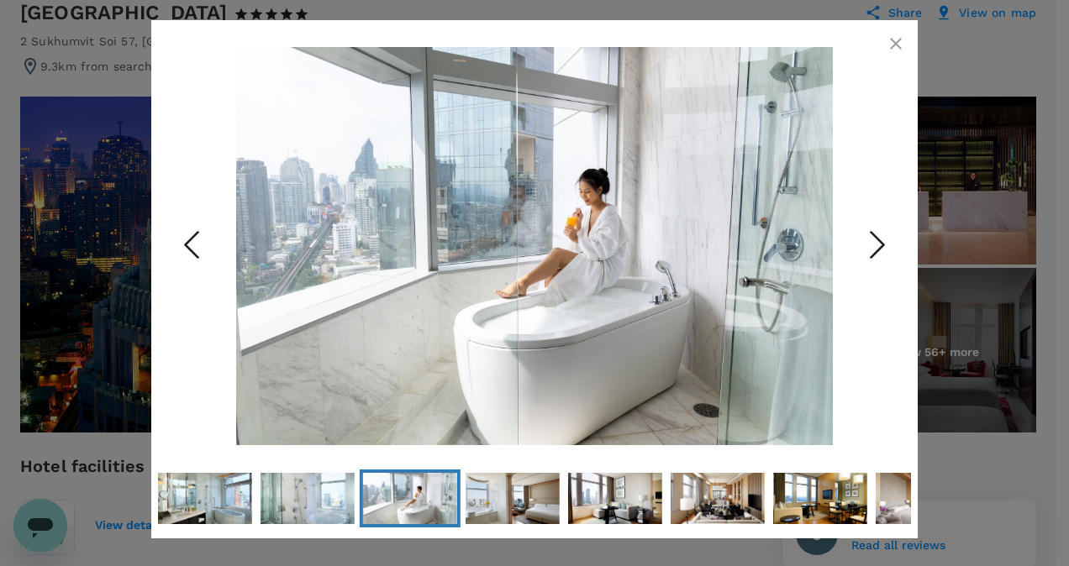
click at [872, 242] on icon "Next Slide" at bounding box center [877, 245] width 50 height 50
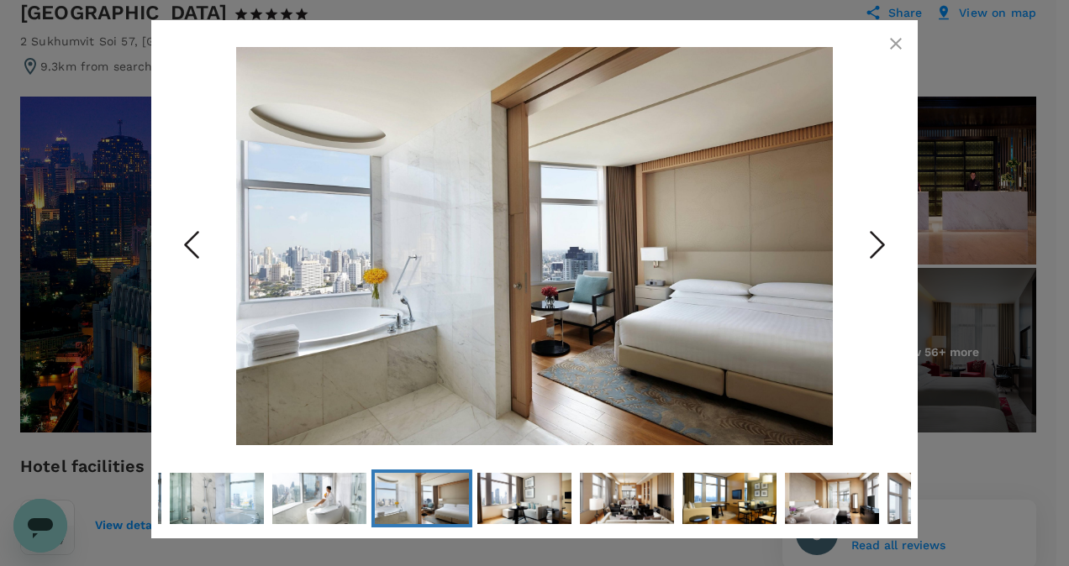
click at [872, 242] on icon "Next Slide" at bounding box center [877, 245] width 50 height 50
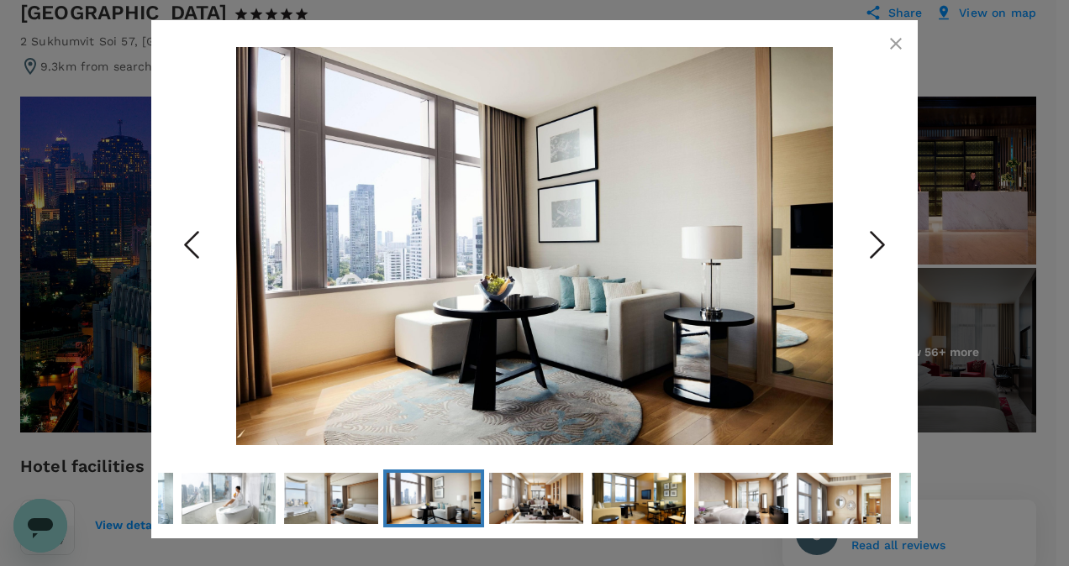
click at [872, 242] on icon "Next Slide" at bounding box center [877, 245] width 50 height 50
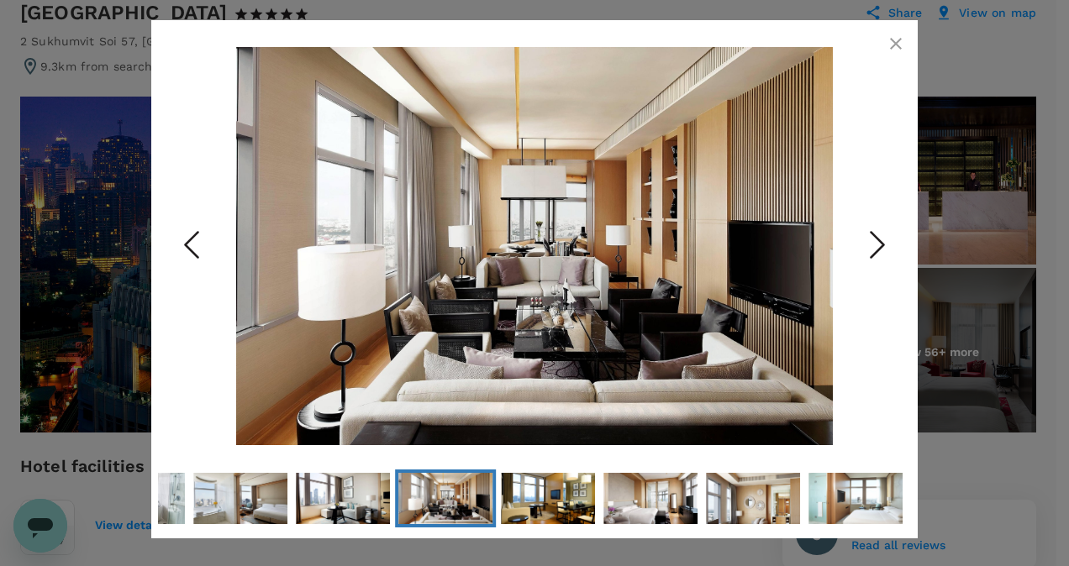
click at [872, 242] on icon "Next Slide" at bounding box center [877, 245] width 50 height 50
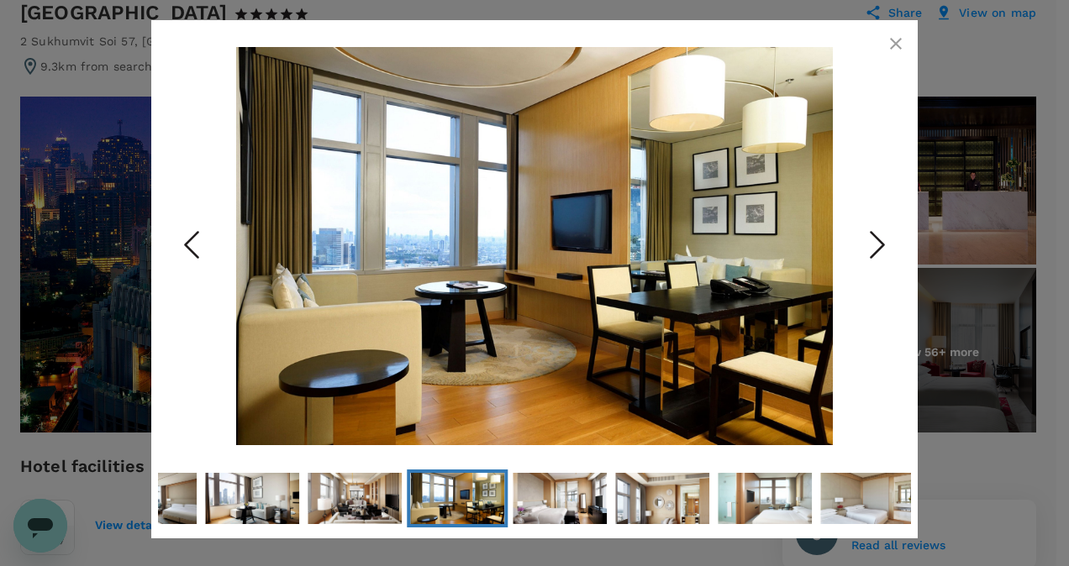
click at [872, 242] on icon "Next Slide" at bounding box center [877, 245] width 50 height 50
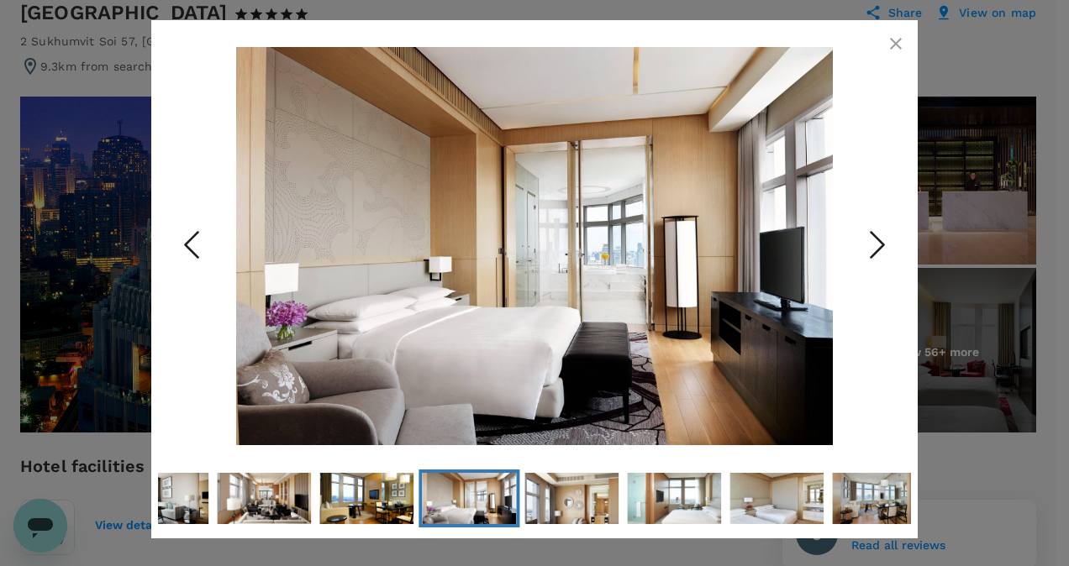
click at [872, 242] on icon "Next Slide" at bounding box center [877, 245] width 50 height 50
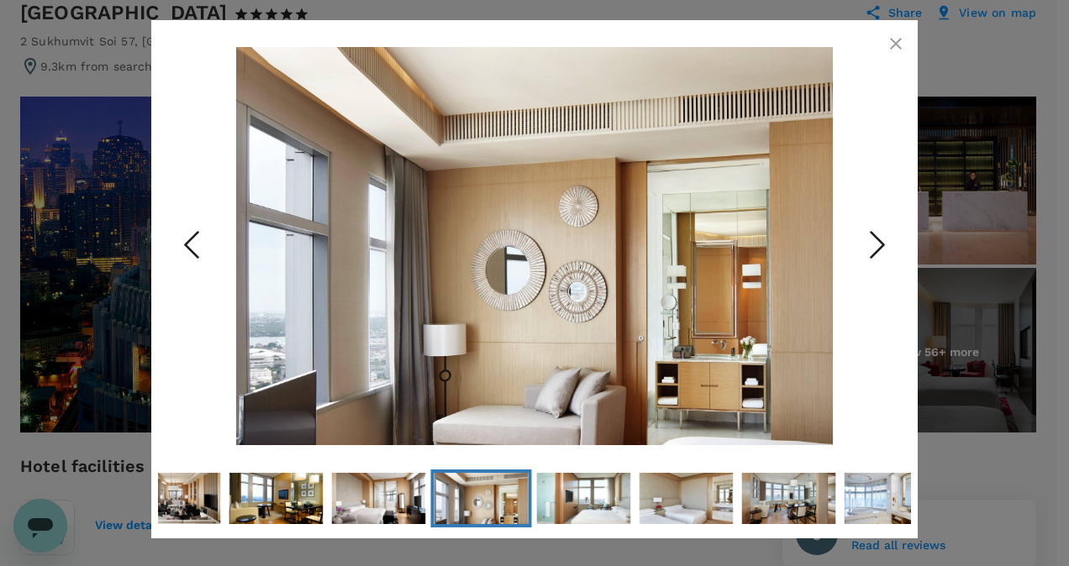
click at [872, 242] on icon "Next Slide" at bounding box center [877, 245] width 50 height 50
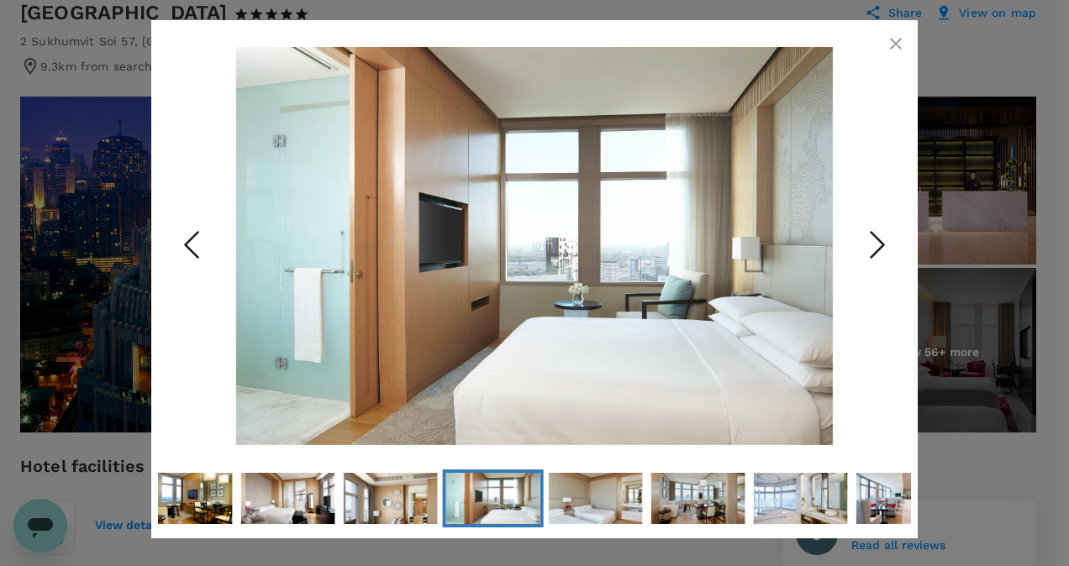
click at [872, 242] on icon "Next Slide" at bounding box center [877, 245] width 50 height 50
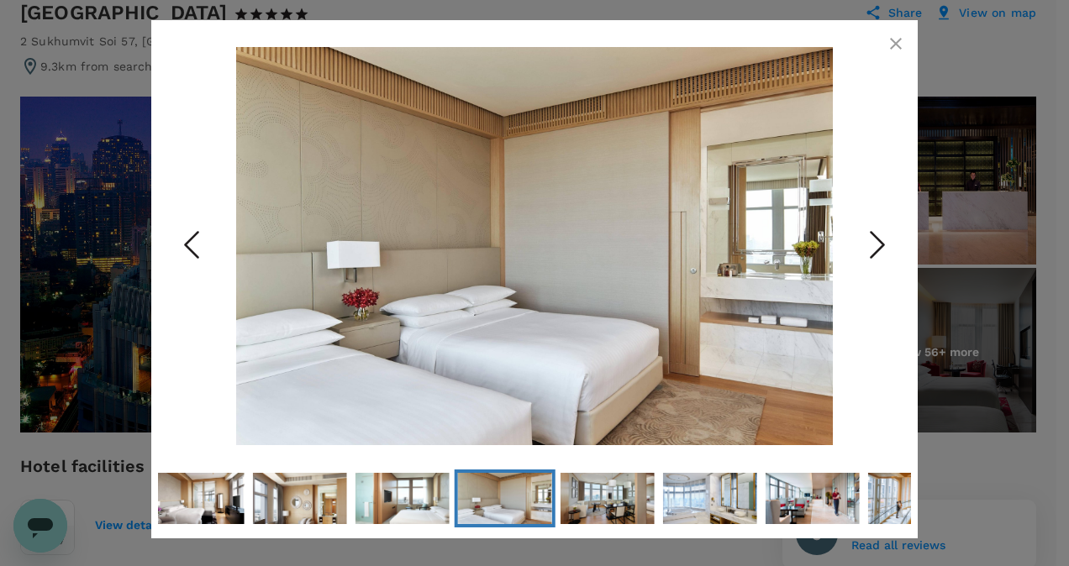
click at [872, 242] on icon "Next Slide" at bounding box center [877, 245] width 50 height 50
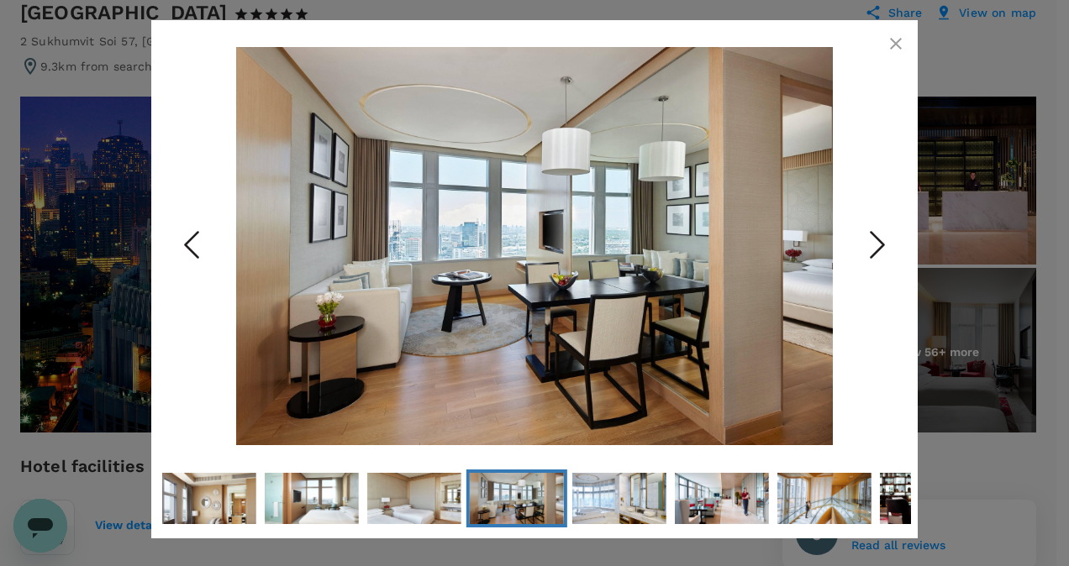
click at [872, 242] on icon "Next Slide" at bounding box center [877, 245] width 50 height 50
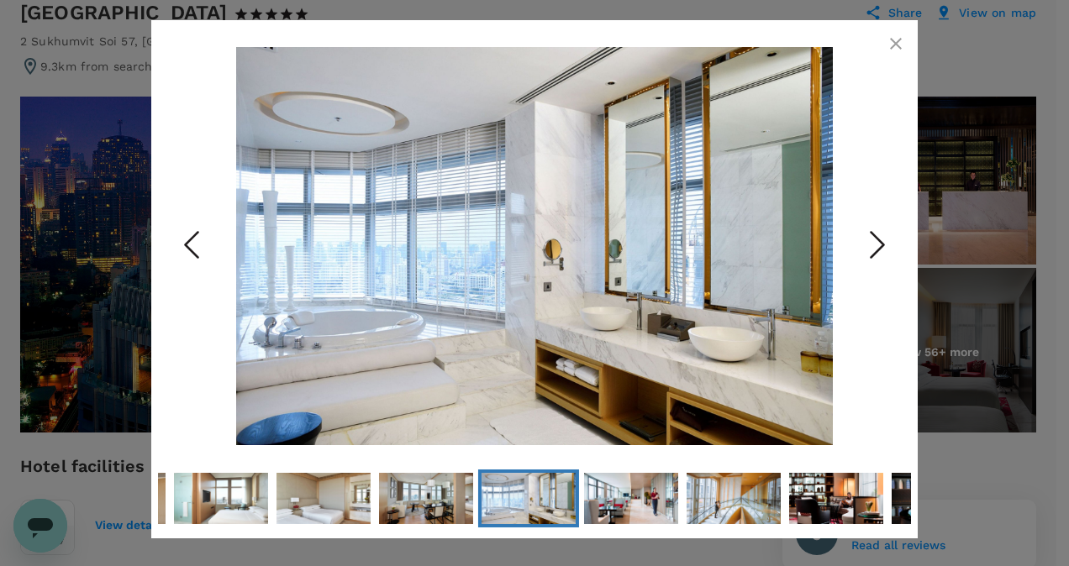
click at [872, 242] on icon "Next Slide" at bounding box center [877, 245] width 50 height 50
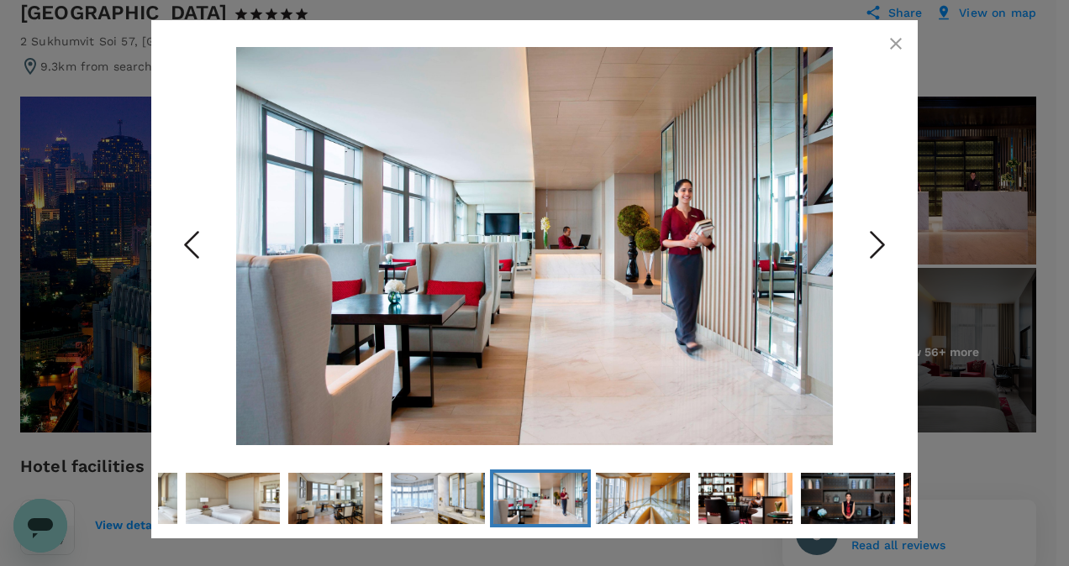
click at [872, 242] on icon "Next Slide" at bounding box center [877, 245] width 50 height 50
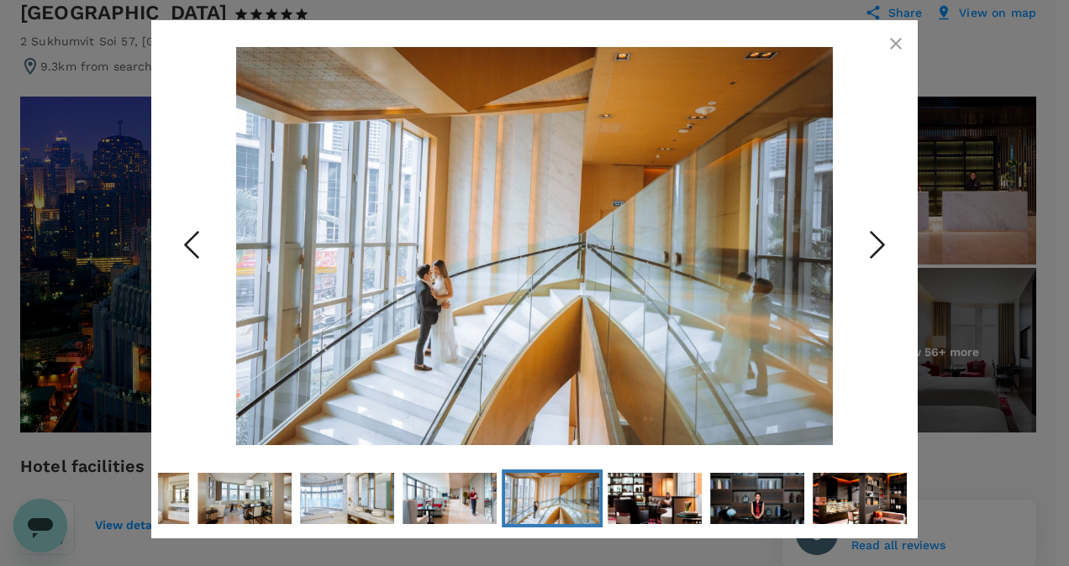
click at [872, 242] on icon "Next Slide" at bounding box center [877, 245] width 50 height 50
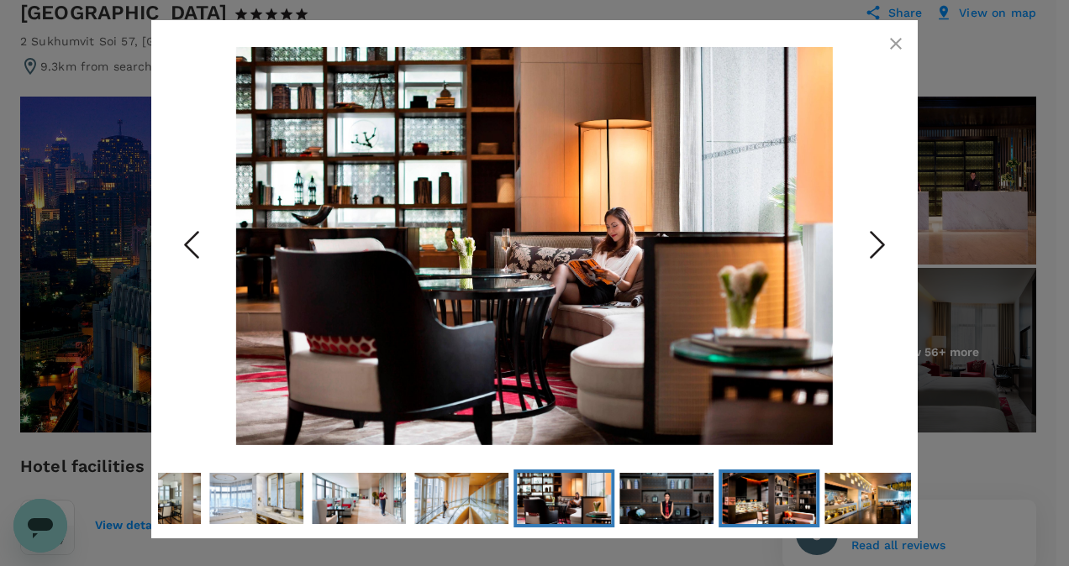
click at [778, 511] on img "Go to Slide 33" at bounding box center [769, 498] width 94 height 63
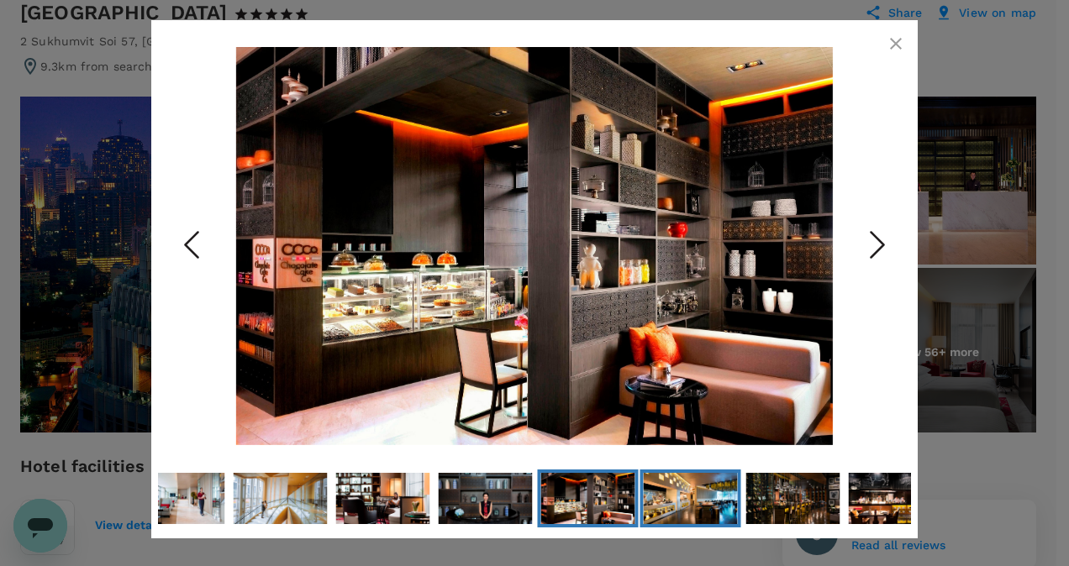
click at [690, 504] on img "Go to Slide 34" at bounding box center [690, 498] width 94 height 63
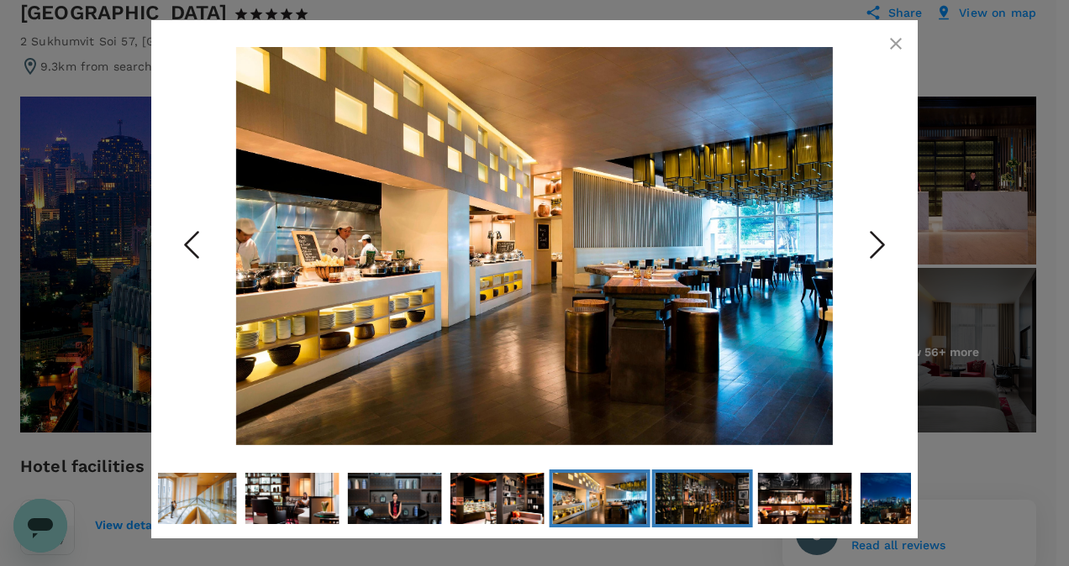
click at [690, 504] on img "Go to Slide 35" at bounding box center [702, 498] width 94 height 63
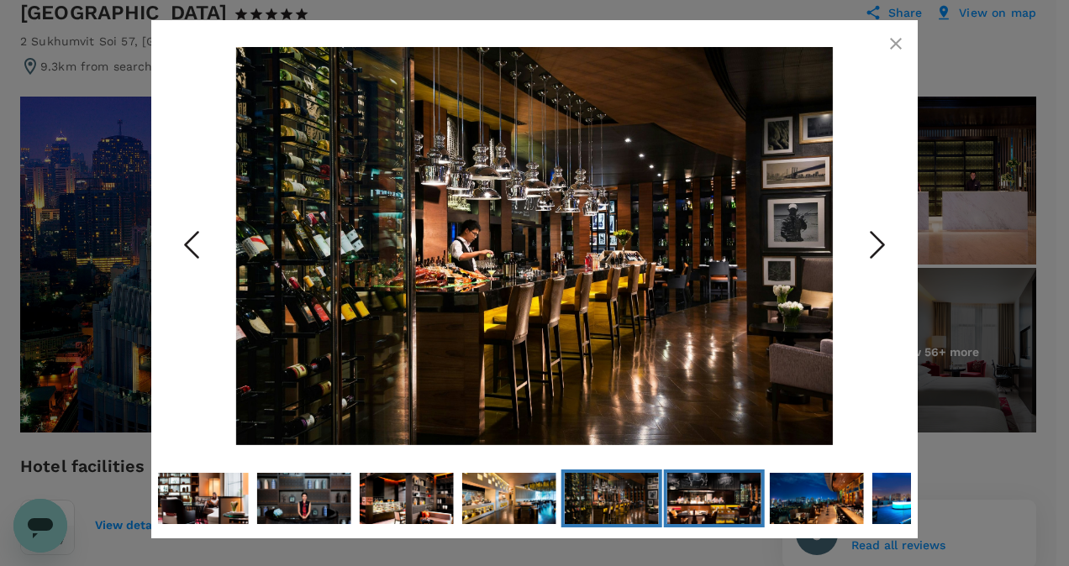
click at [690, 504] on img "Go to Slide 36" at bounding box center [714, 498] width 94 height 63
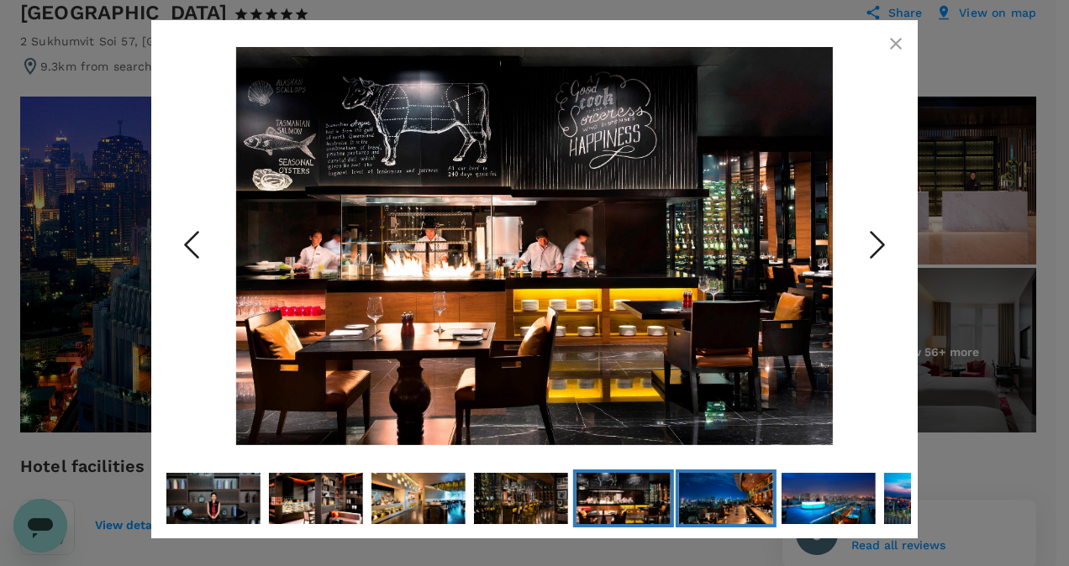
click at [743, 509] on img "Go to Slide 37" at bounding box center [726, 498] width 94 height 63
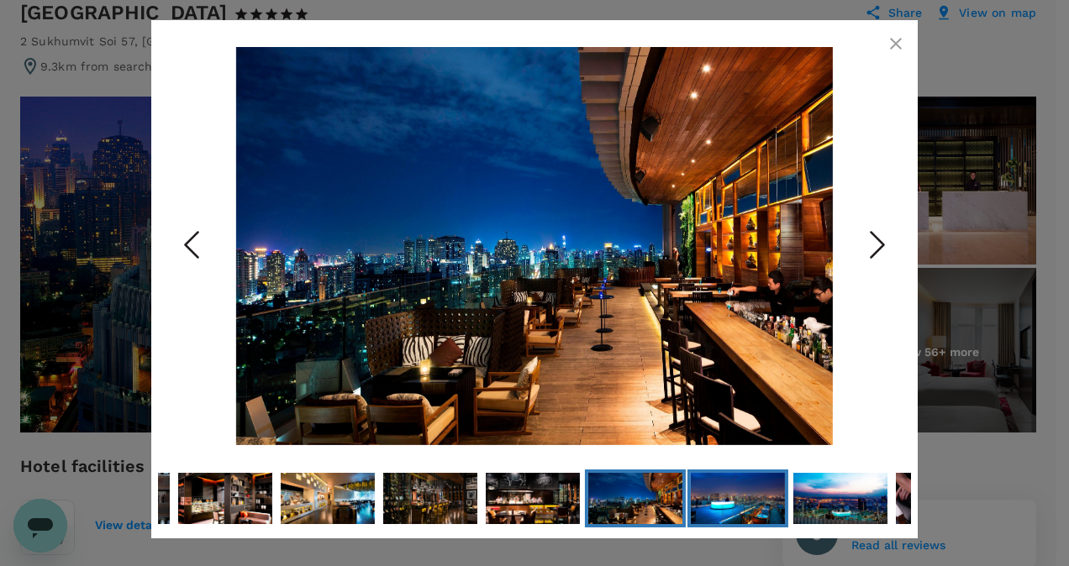
click at [738, 502] on img "Go to Slide 38" at bounding box center [738, 498] width 94 height 63
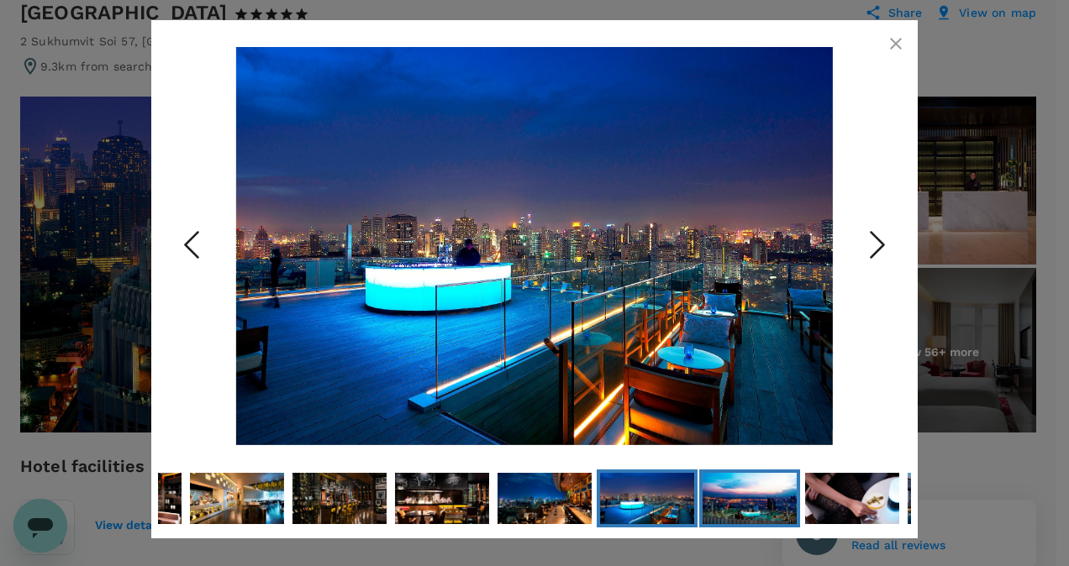
click at [738, 502] on img "Go to Slide 39" at bounding box center [749, 498] width 94 height 63
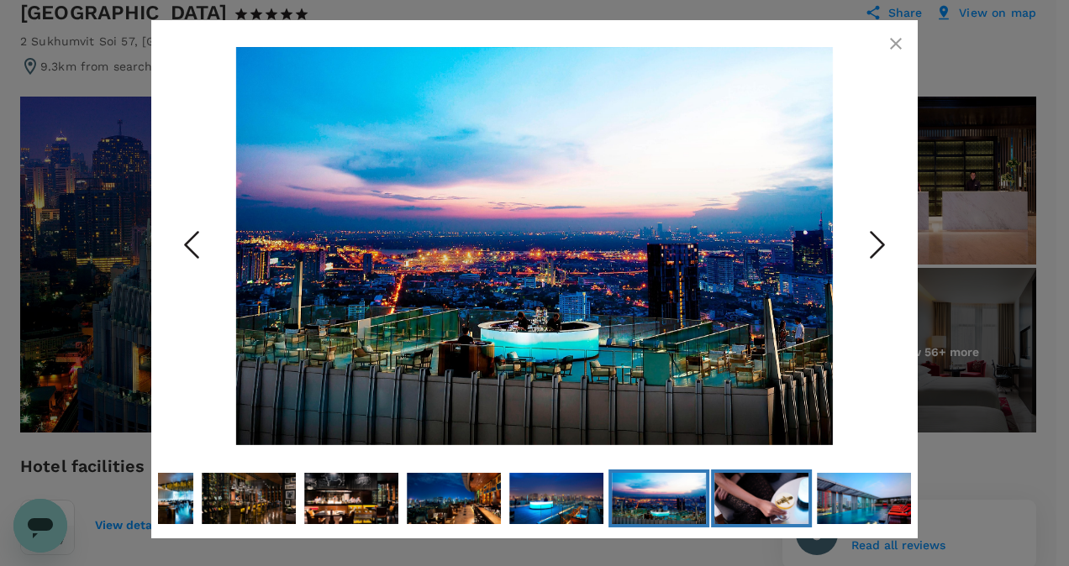
click at [766, 499] on img "Go to Slide 40" at bounding box center [761, 498] width 94 height 63
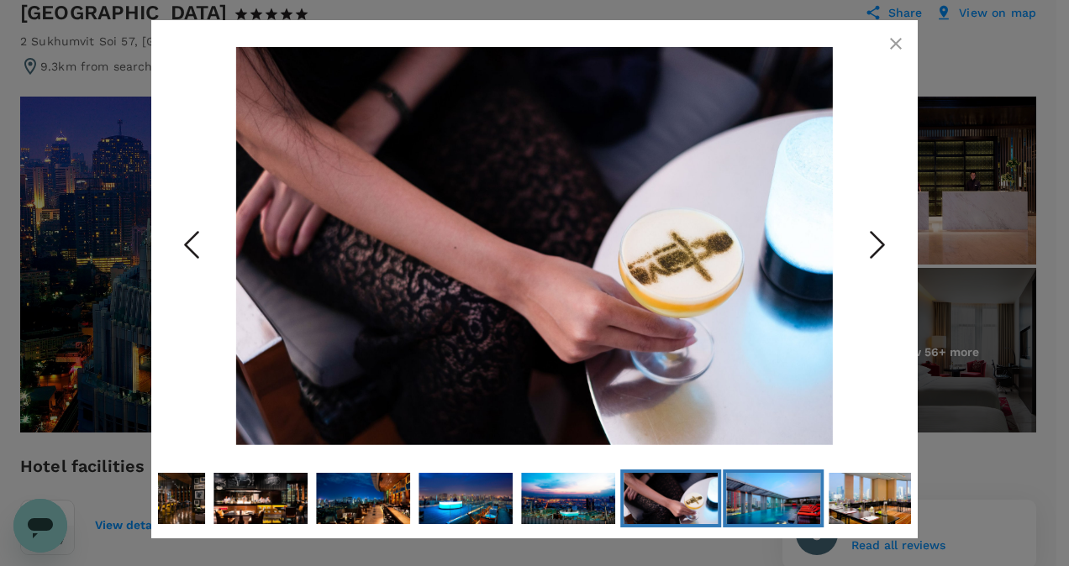
click at [766, 499] on img "Go to Slide 41" at bounding box center [773, 498] width 94 height 63
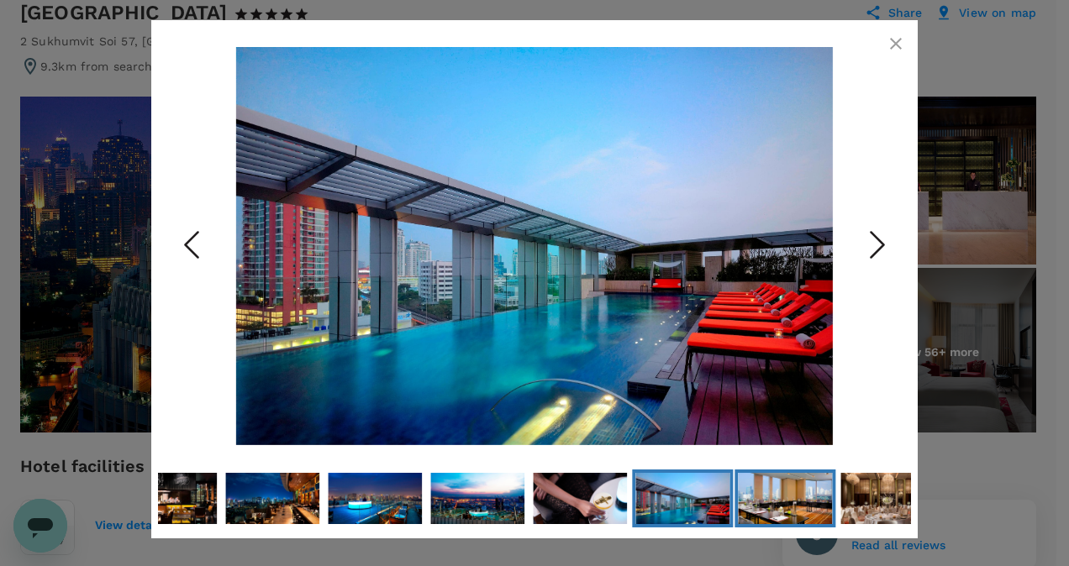
click at [817, 500] on img "Go to Slide 42" at bounding box center [785, 498] width 94 height 63
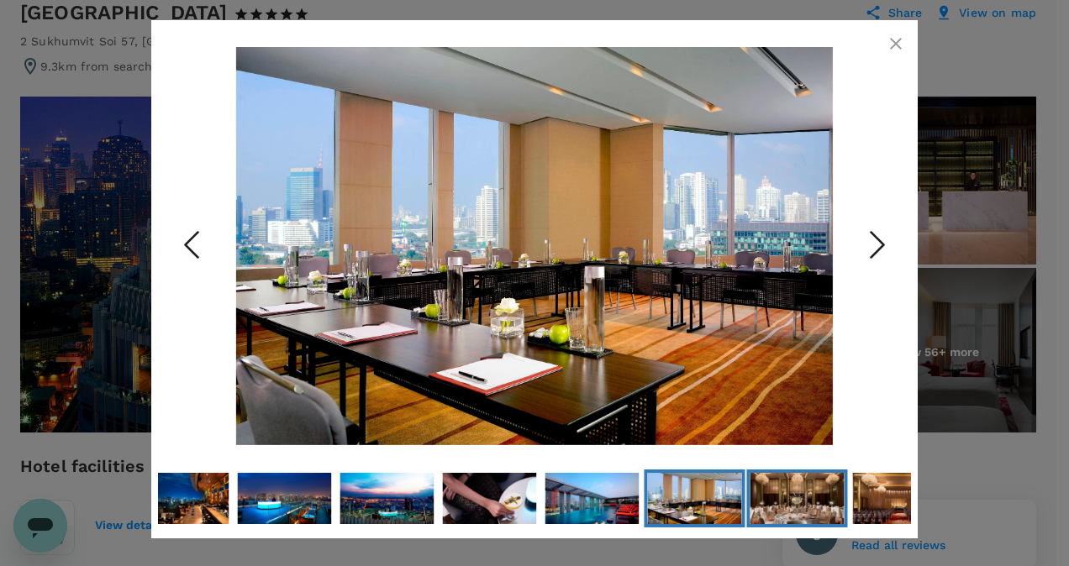
click at [817, 500] on img "Go to Slide 43" at bounding box center [796, 498] width 94 height 63
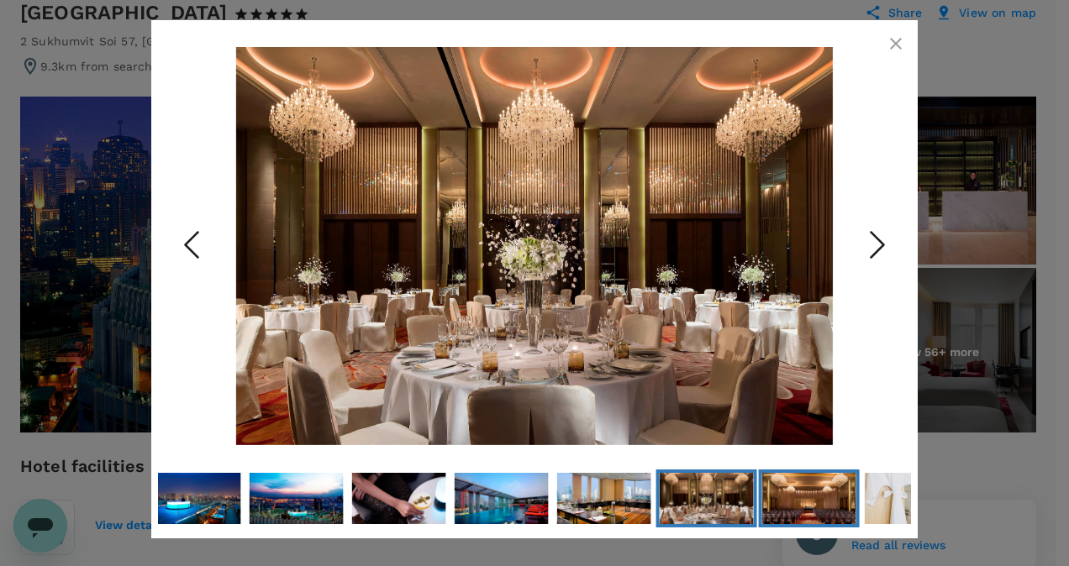
click at [817, 500] on img "Go to Slide 44" at bounding box center [809, 498] width 94 height 63
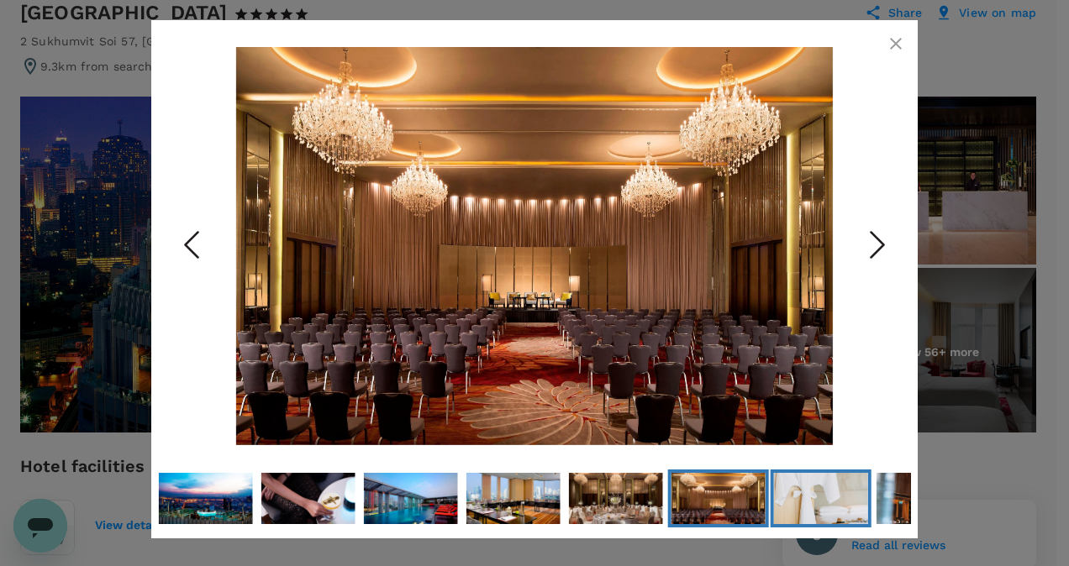
click at [817, 500] on img "Go to Slide 45" at bounding box center [821, 498] width 94 height 141
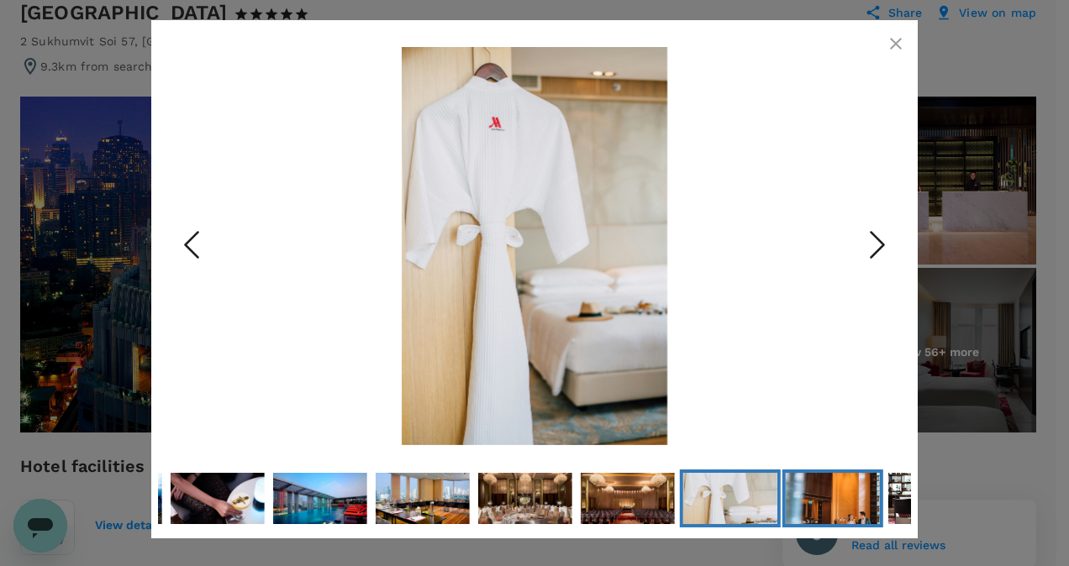
click at [817, 500] on img "Go to Slide 46" at bounding box center [832, 498] width 94 height 141
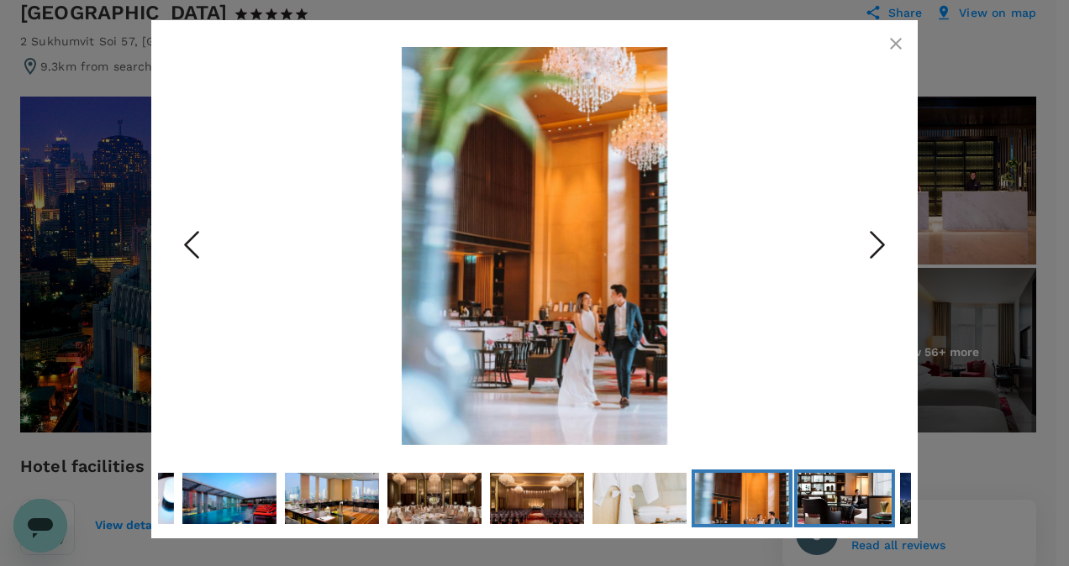
click at [817, 500] on img "Go to Slide 47" at bounding box center [844, 499] width 94 height 66
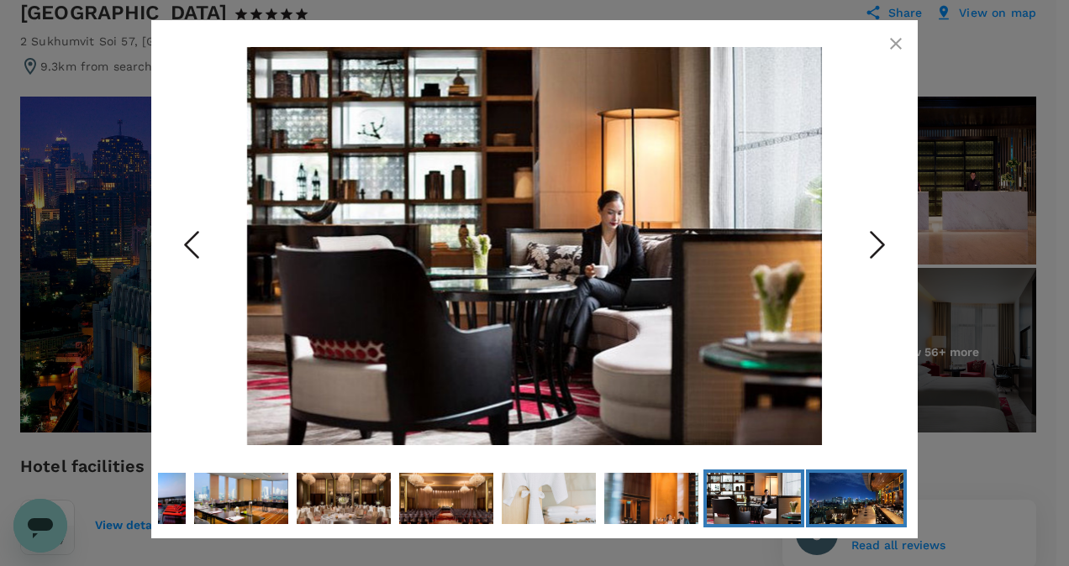
click at [817, 500] on img "Go to Slide 48" at bounding box center [856, 499] width 94 height 66
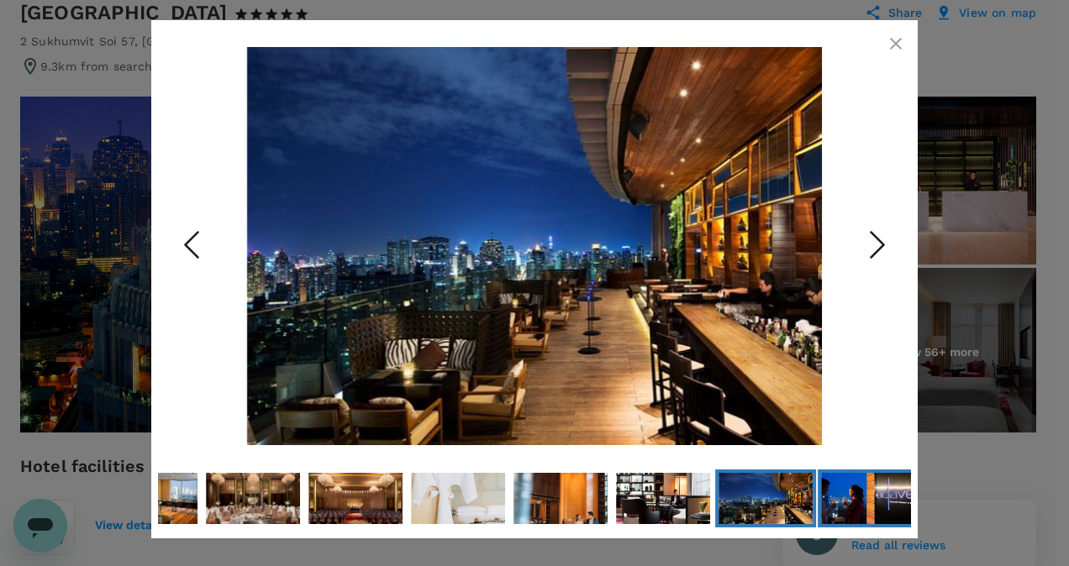
click at [842, 500] on img "Go to Slide 49" at bounding box center [868, 499] width 94 height 66
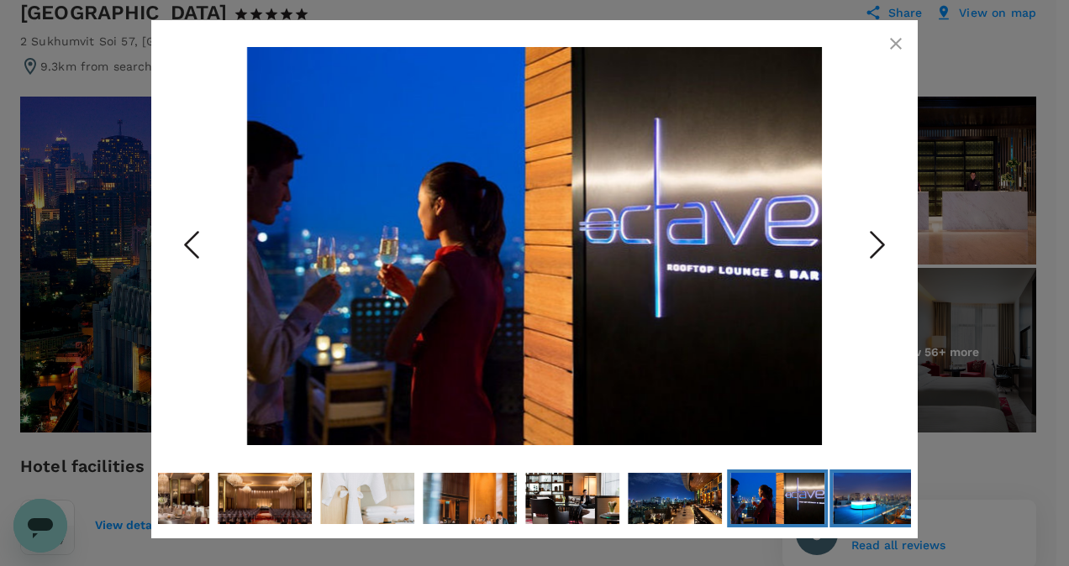
click at [842, 500] on img "Go to Slide 50" at bounding box center [880, 499] width 94 height 66
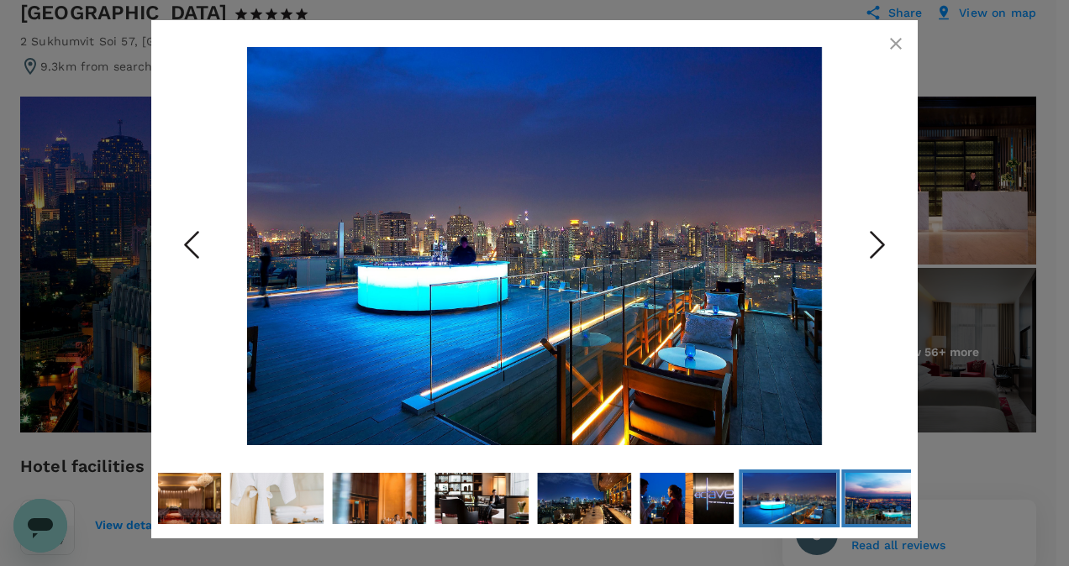
click at [842, 500] on button "Go to Slide 51" at bounding box center [891, 499] width 101 height 58
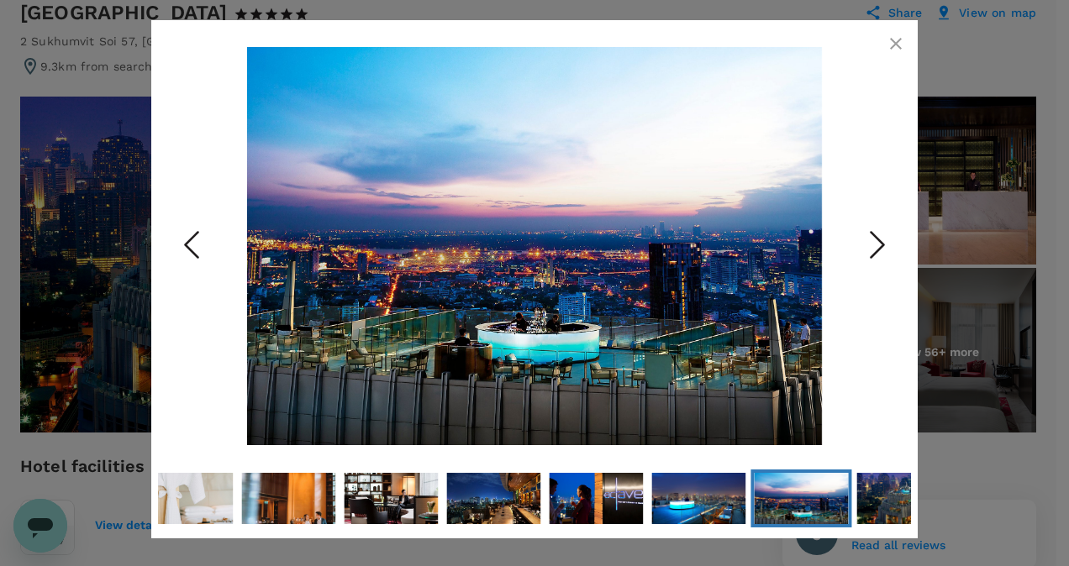
click at [898, 30] on button "button" at bounding box center [896, 44] width 34 height 34
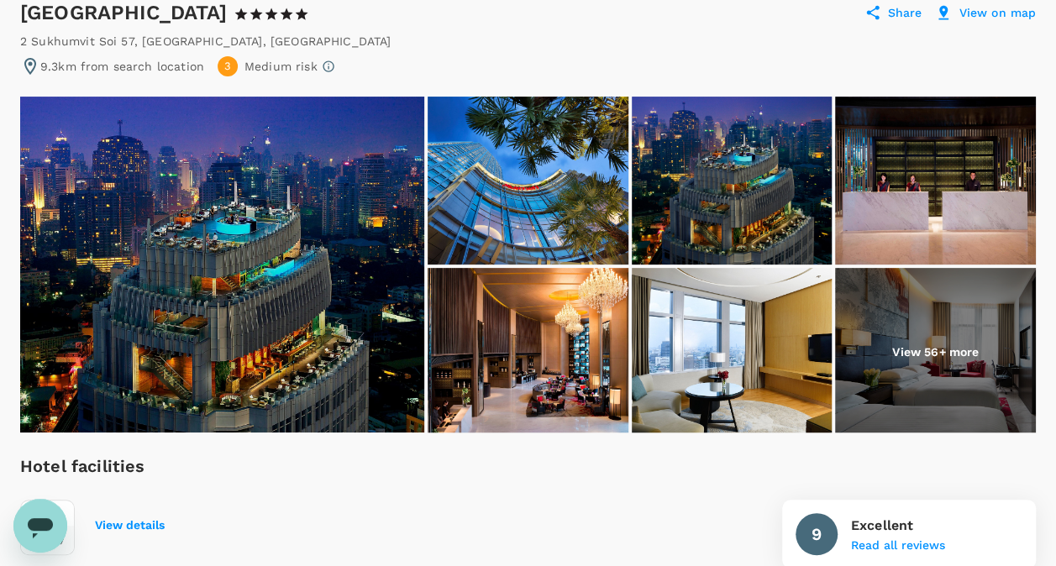
click at [224, 66] on span "3" at bounding box center [227, 67] width 7 height 16
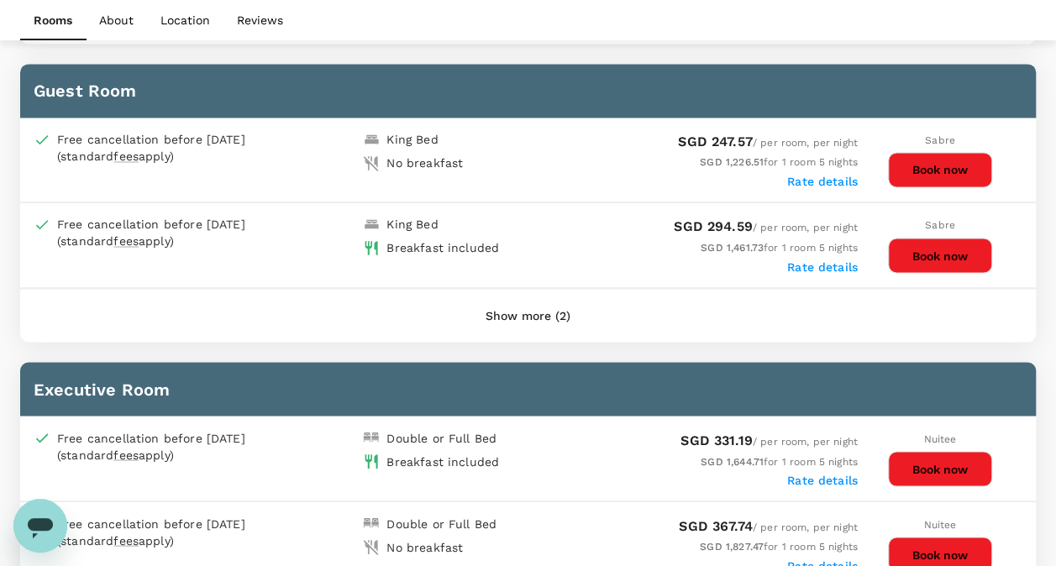
scroll to position [1260, 0]
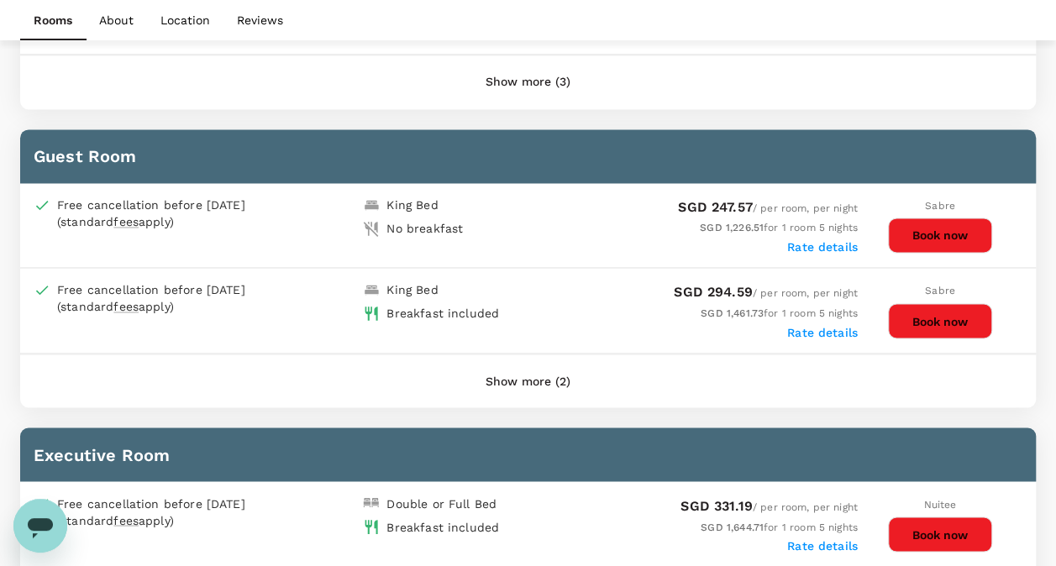
click at [556, 365] on button "Show more (2)" at bounding box center [528, 381] width 132 height 40
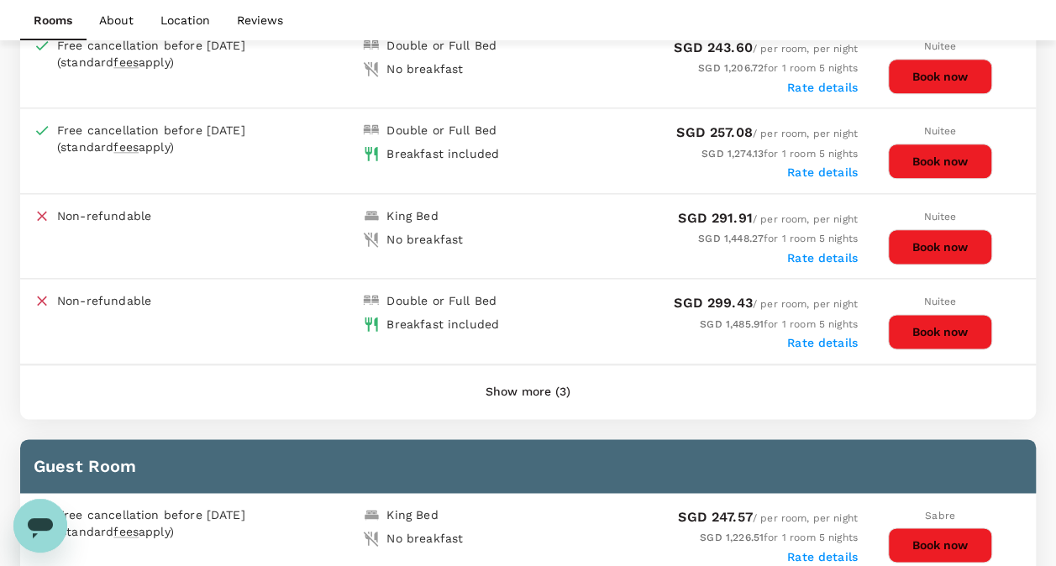
scroll to position [924, 0]
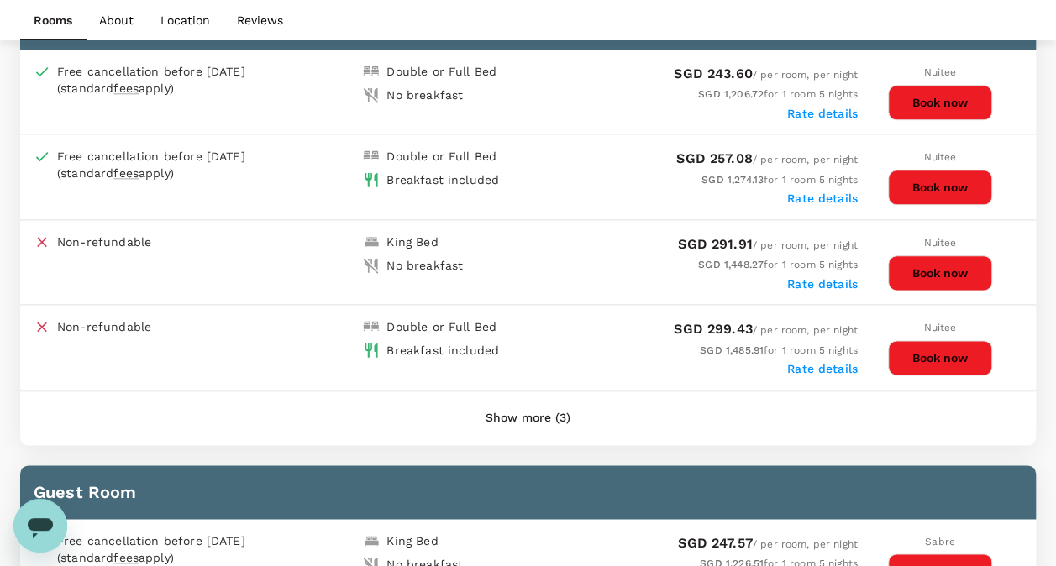
click at [929, 176] on button "Book now" at bounding box center [940, 187] width 104 height 35
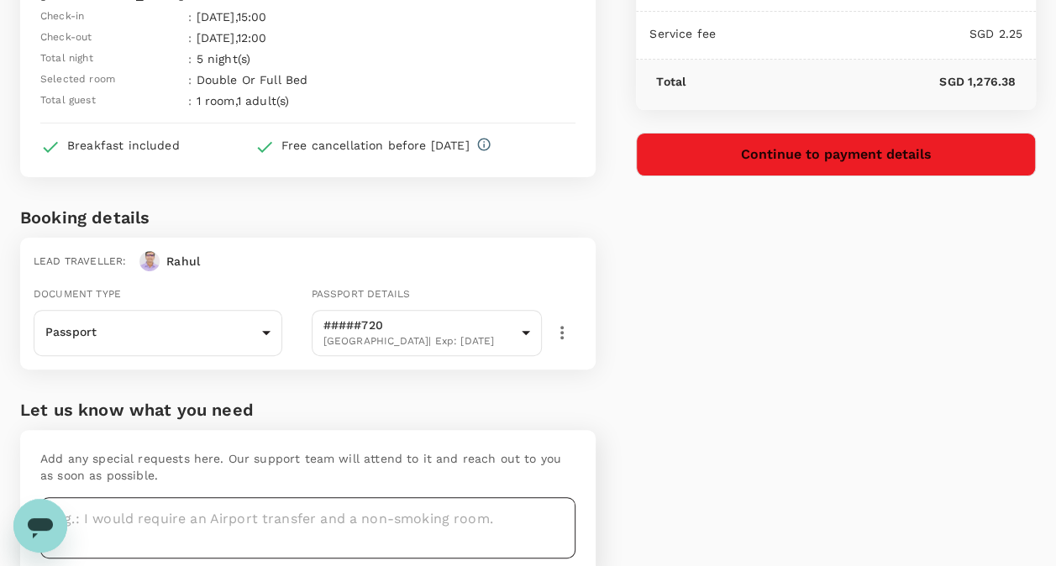
scroll to position [229, 0]
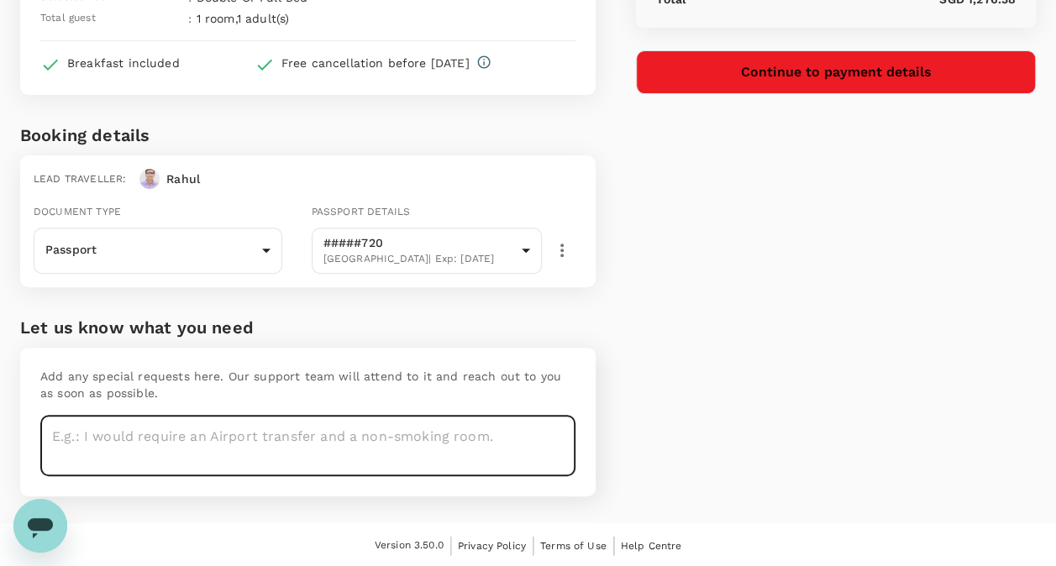
click at [303, 438] on textarea at bounding box center [307, 445] width 535 height 61
click at [96, 432] on textarea "full bed/king bed" at bounding box center [307, 445] width 535 height 61
click at [230, 424] on textarea "king/Queen bed" at bounding box center [307, 445] width 535 height 61
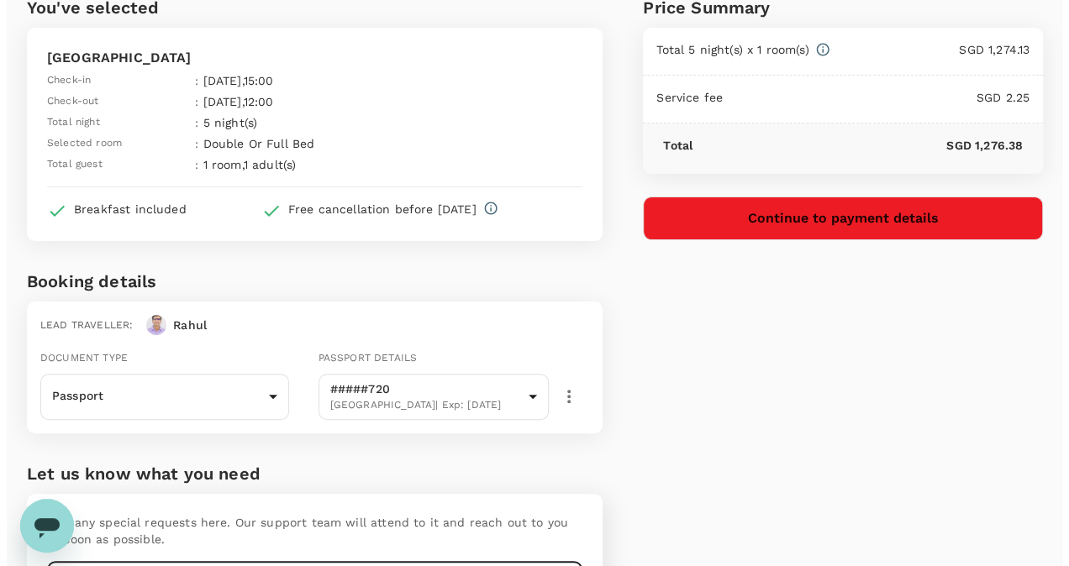
scroll to position [0, 0]
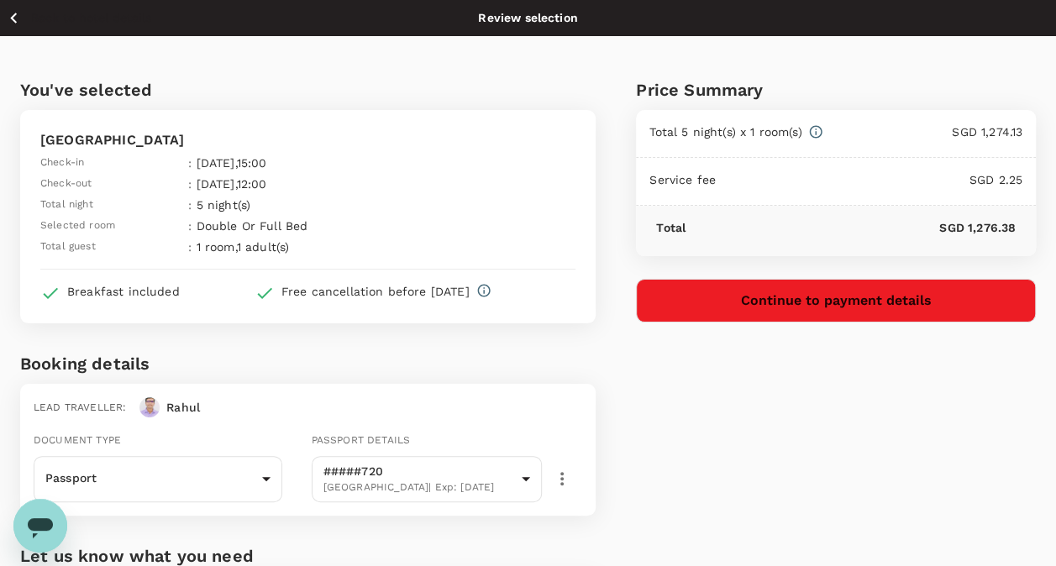
type textarea "king/Queen bed"
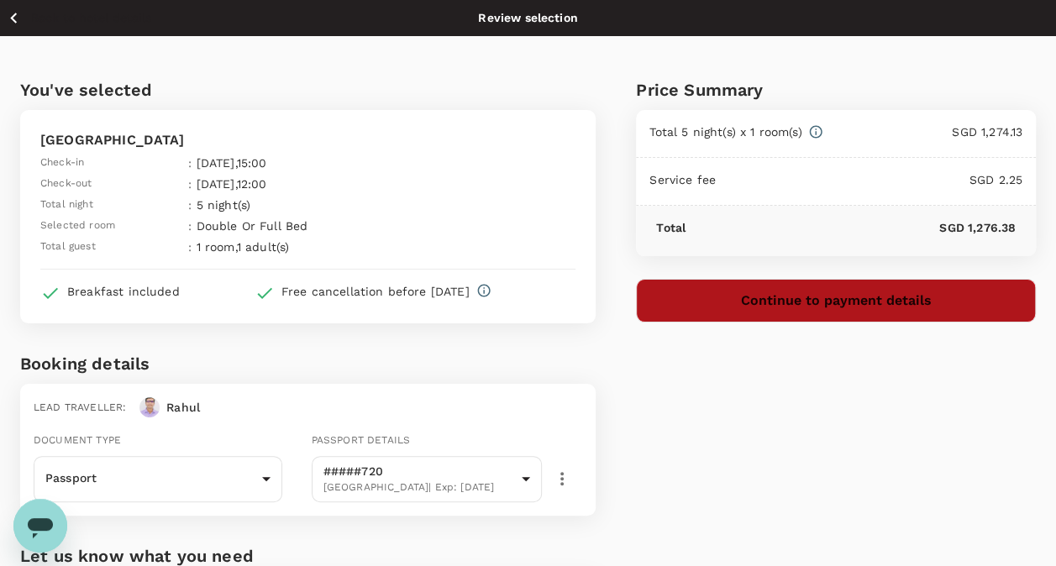
click at [864, 298] on button "Continue to payment details" at bounding box center [836, 301] width 400 height 44
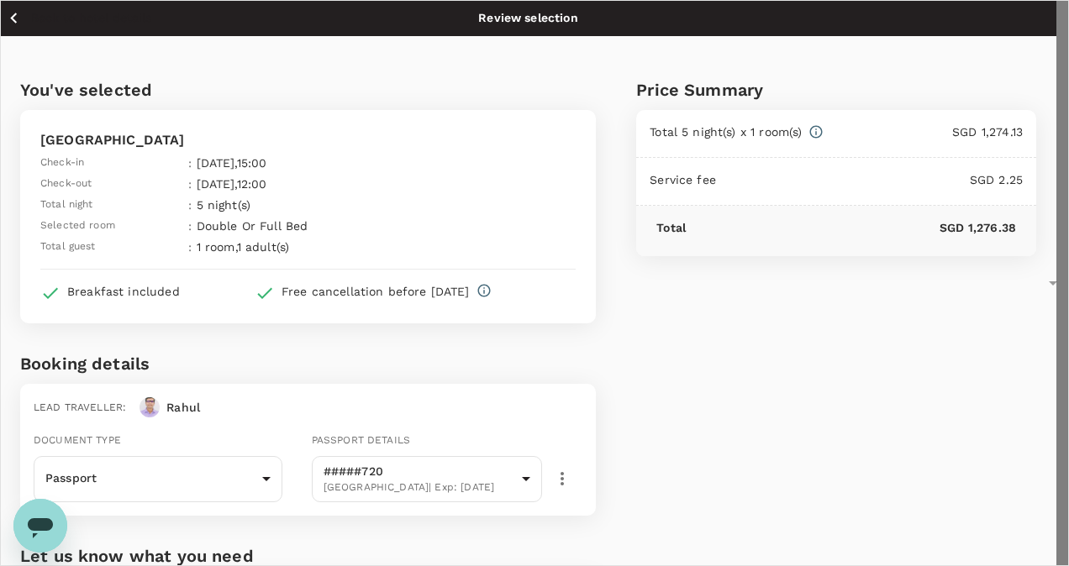
type input "9e677c2c-1b51-4fb9-8b8e-e61d94c42ce6"
type textarea "Isodine Sugar Paste Feasibility batches at [GEOGRAPHIC_DATA] [GEOGRAPHIC_DATA]"
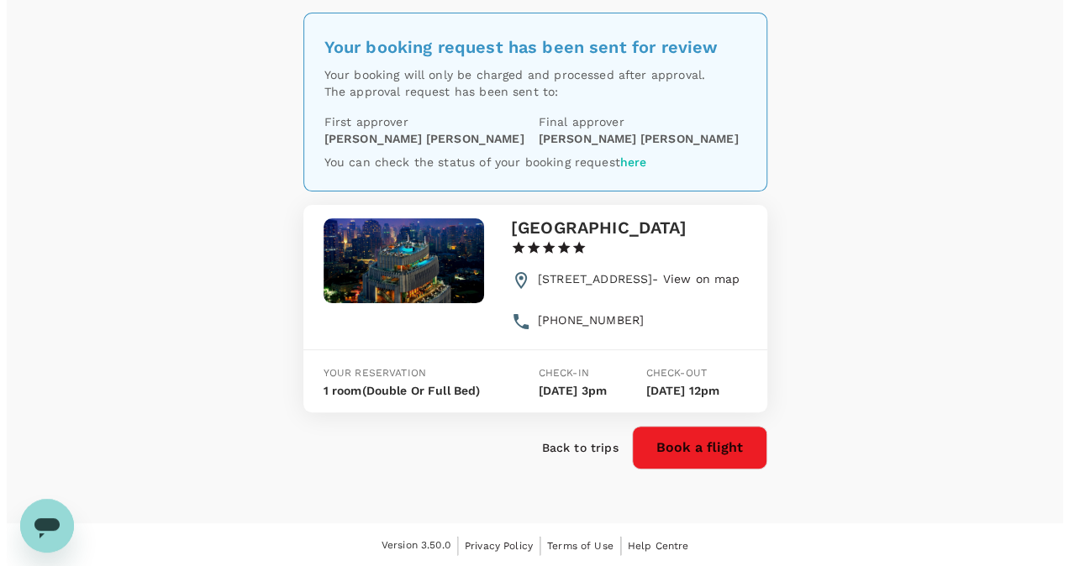
scroll to position [84, 0]
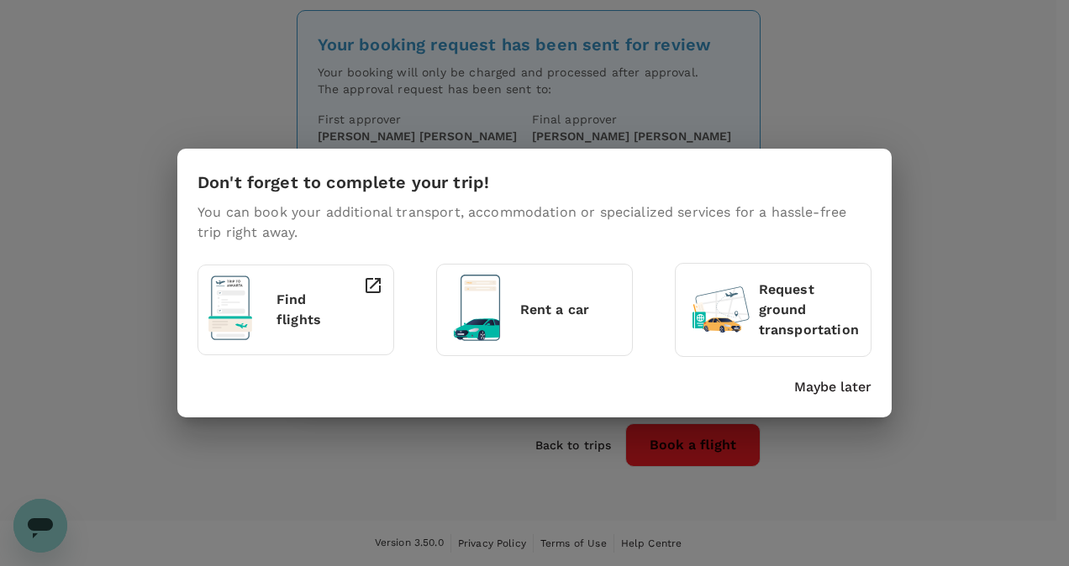
click at [780, 311] on p "Request ground transportation" at bounding box center [810, 310] width 102 height 60
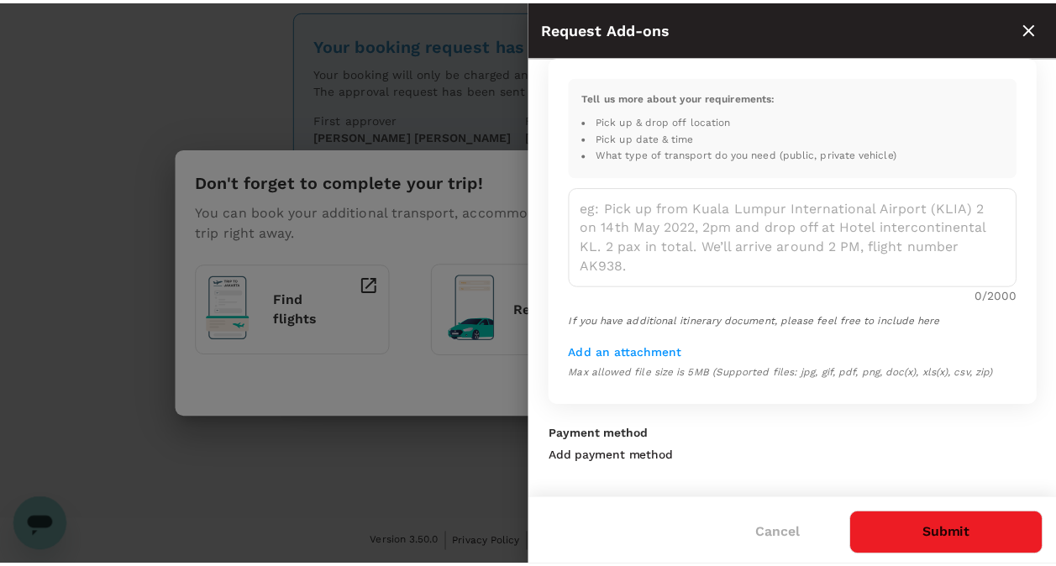
scroll to position [0, 0]
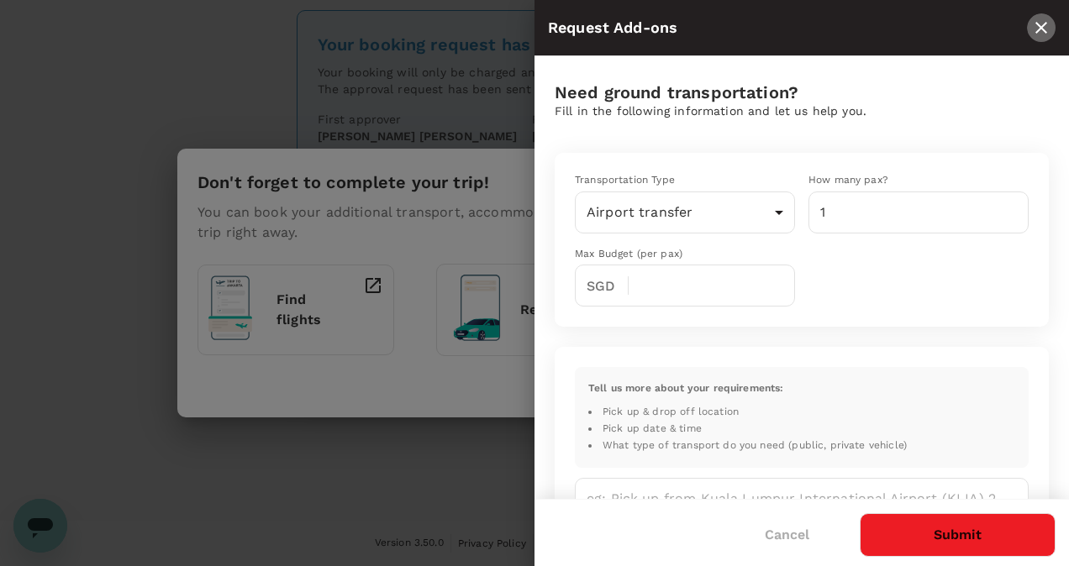
click at [1041, 22] on icon "close" at bounding box center [1041, 28] width 20 height 20
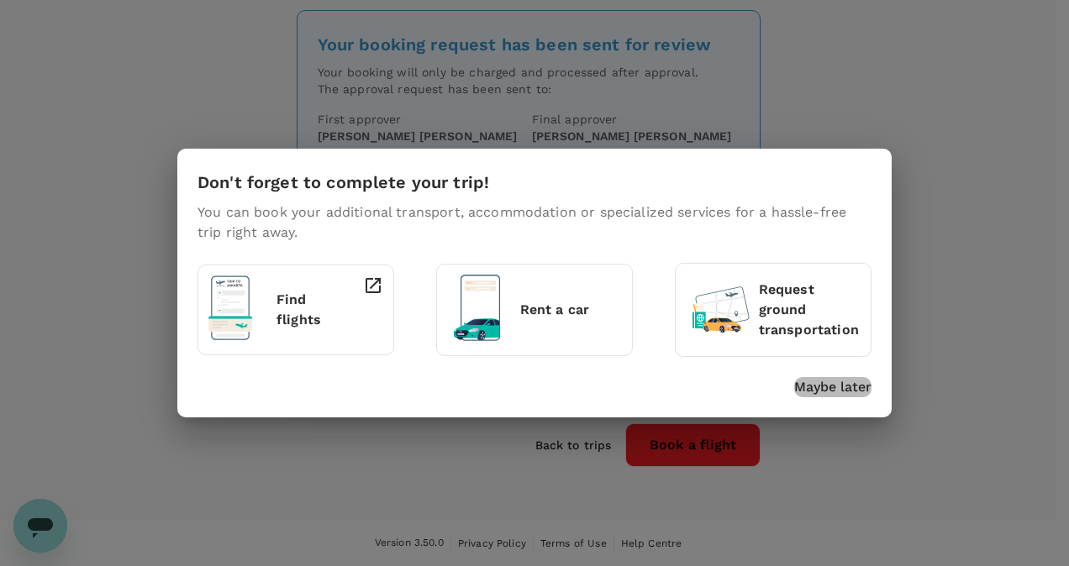
click at [829, 388] on p "Maybe later" at bounding box center [832, 387] width 77 height 20
